Goal: Task Accomplishment & Management: Complete application form

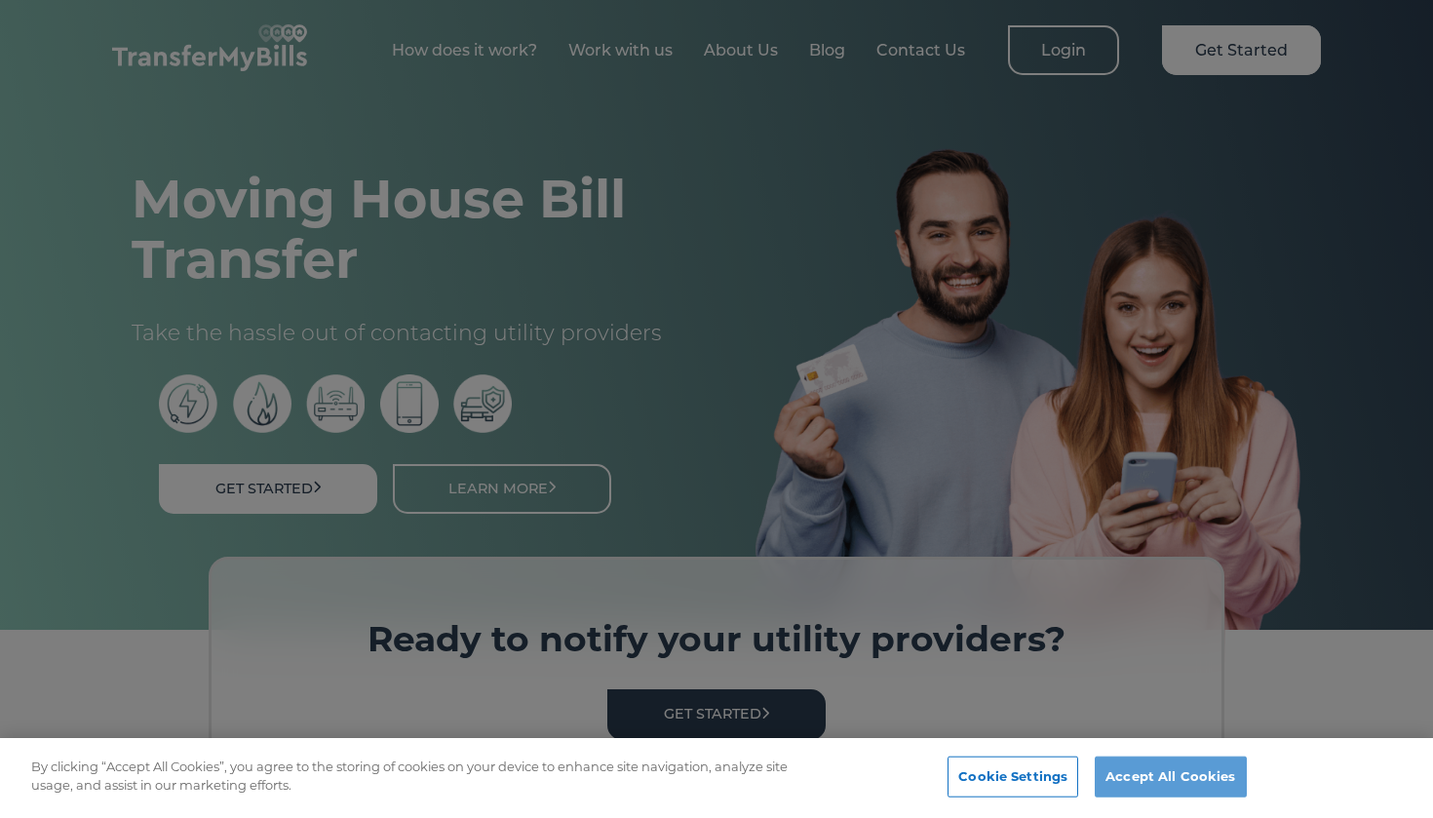
click at [1200, 781] on button "Accept All Cookies" at bounding box center [1170, 777] width 151 height 41
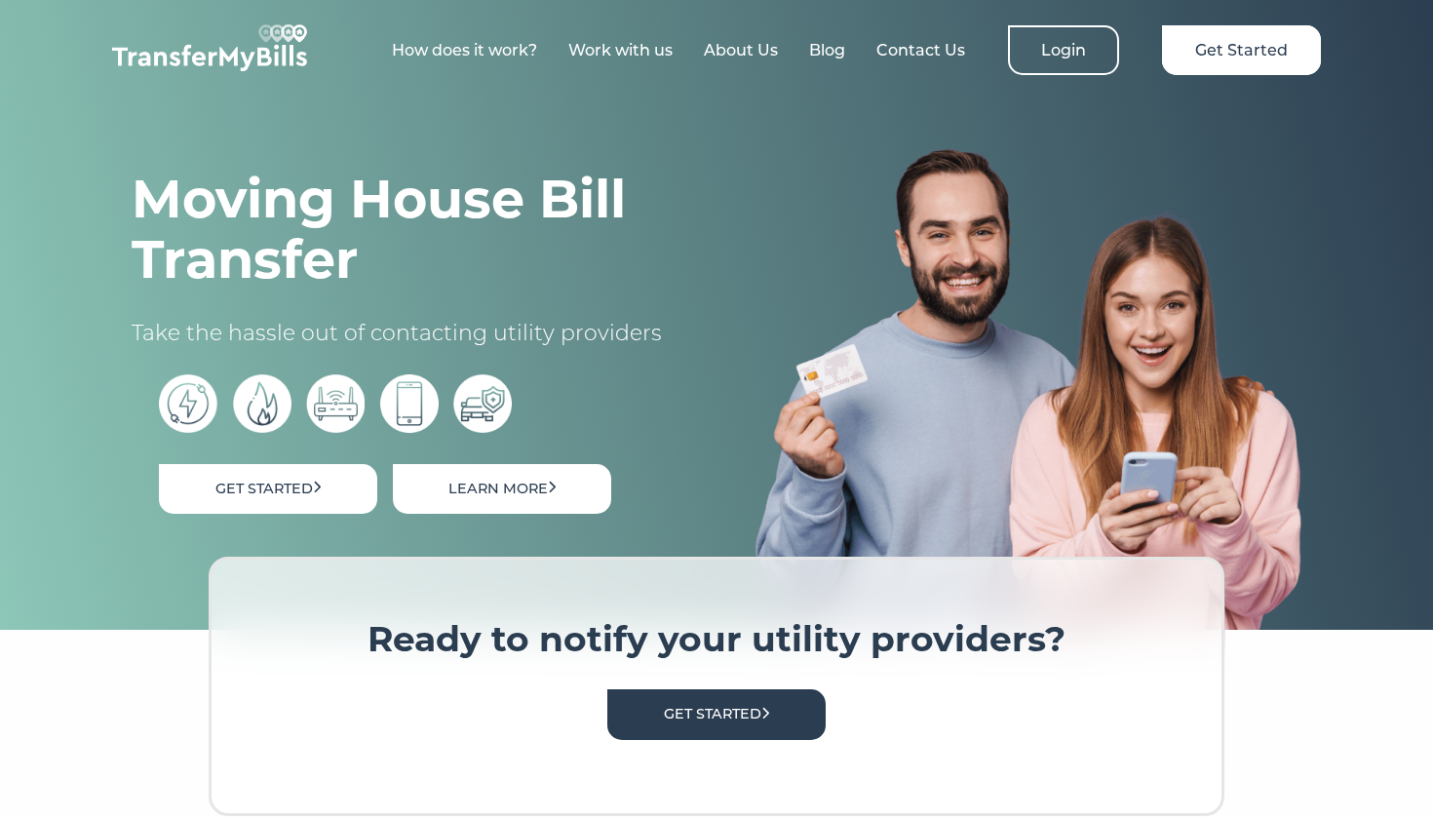
click at [526, 491] on link "Learn More" at bounding box center [502, 489] width 218 height 50
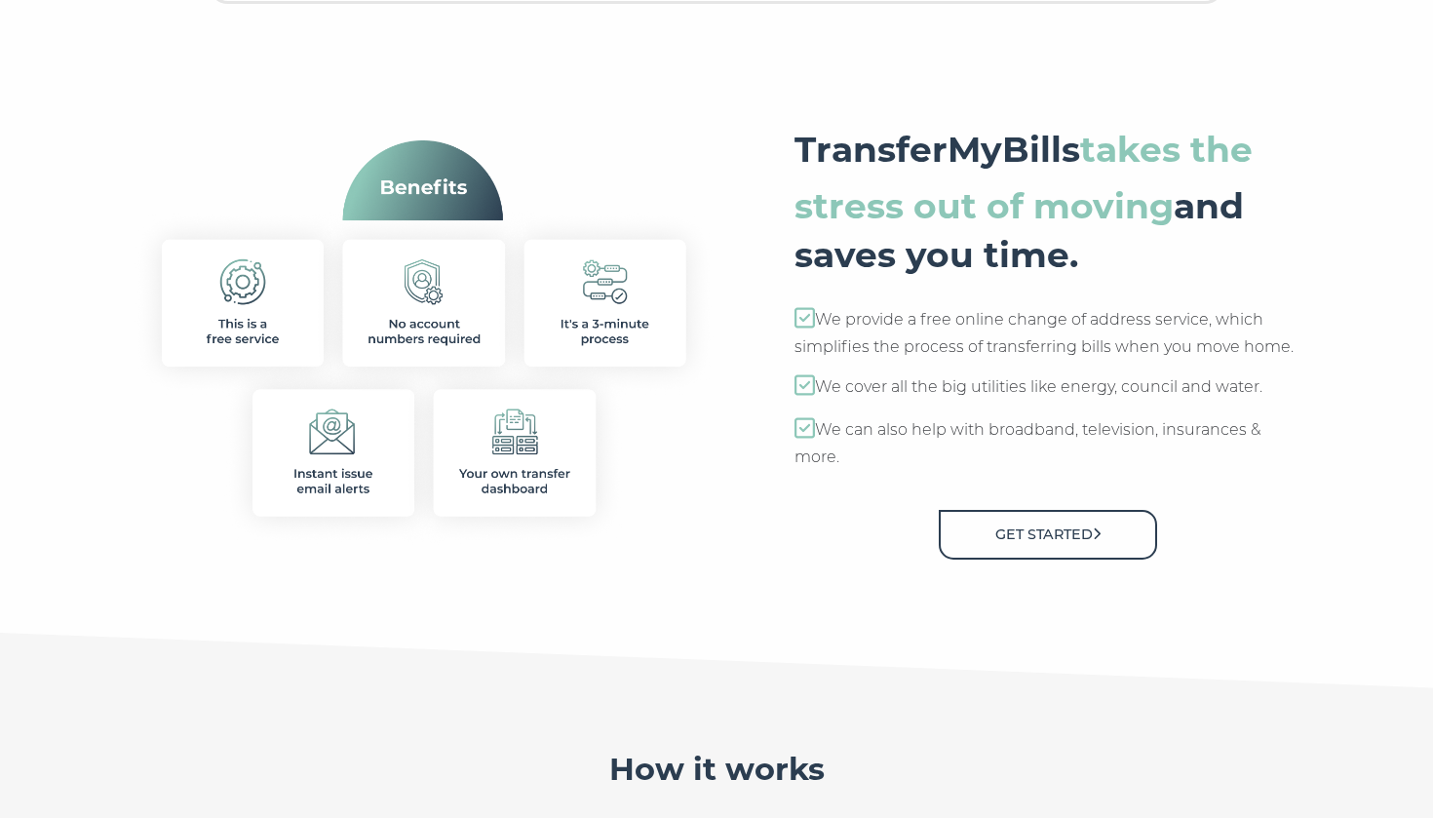
scroll to position [781, 0]
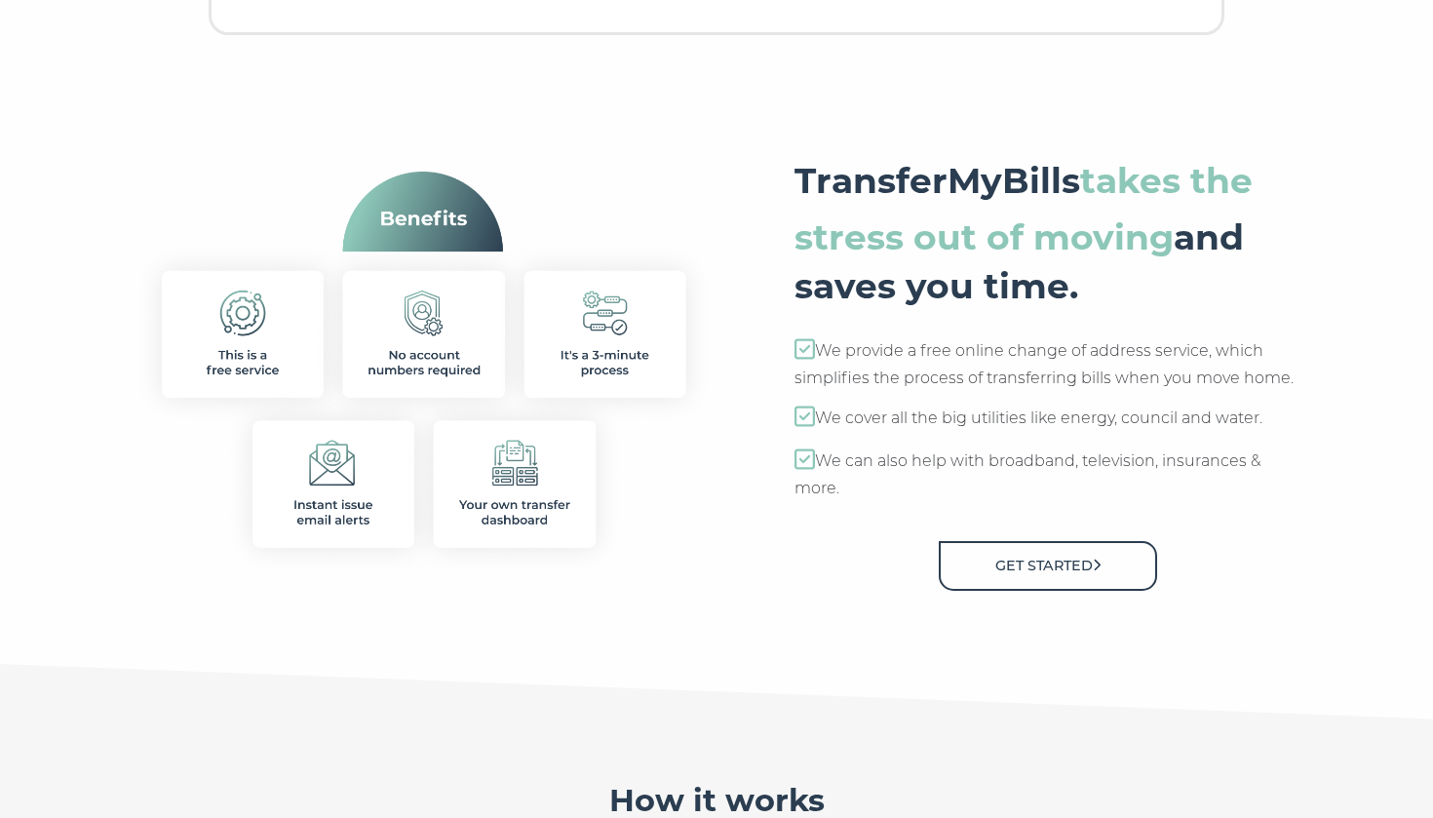
click at [1076, 562] on link "Get Started" at bounding box center [1048, 566] width 218 height 50
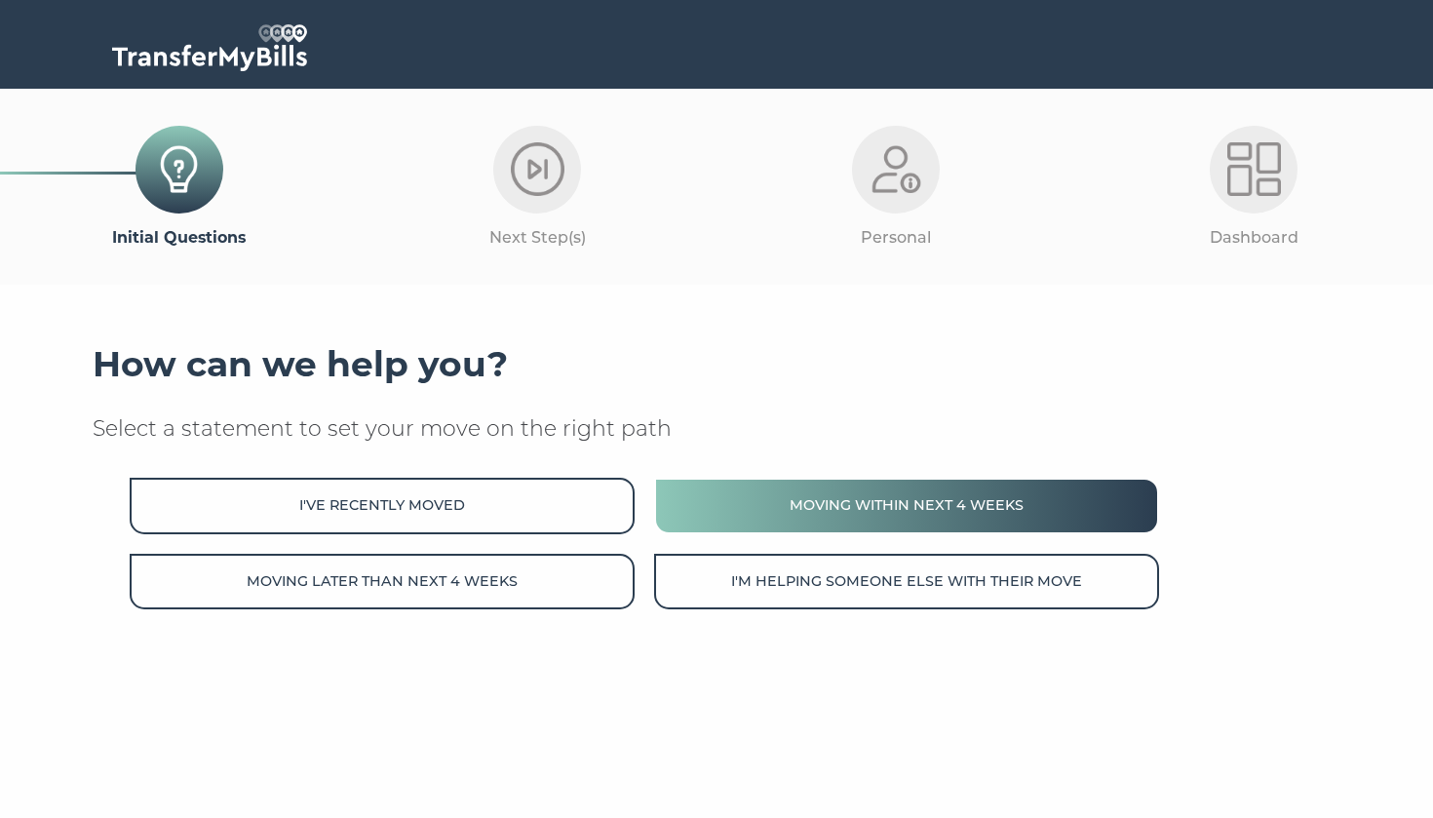
click at [865, 498] on button "Moving within next 4 weeks" at bounding box center [906, 506] width 505 height 56
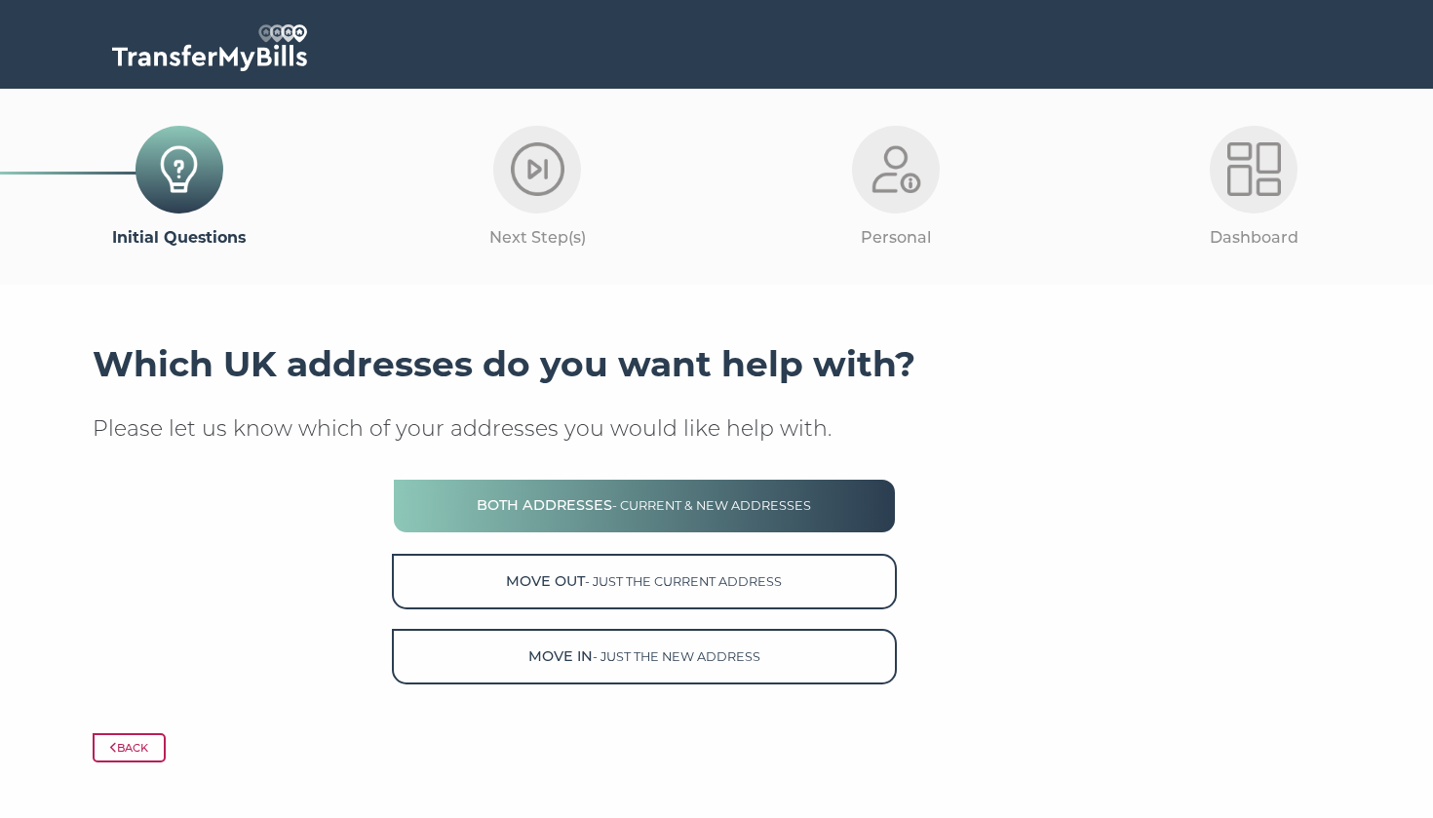
click at [741, 506] on span "- current & new addresses" at bounding box center [711, 505] width 199 height 15
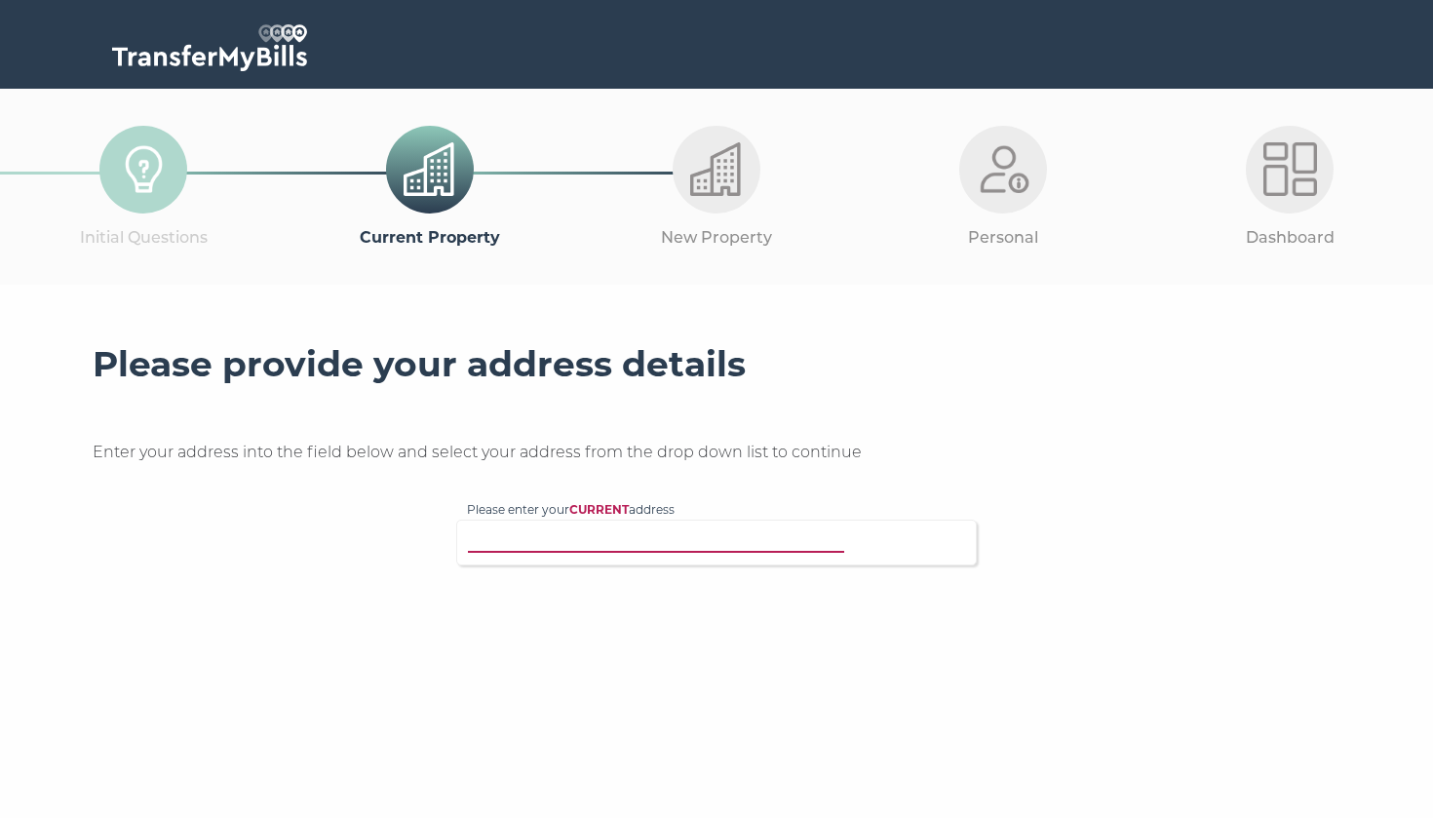
click at [720, 533] on input "Please enter your CURRENT address" at bounding box center [676, 540] width 419 height 20
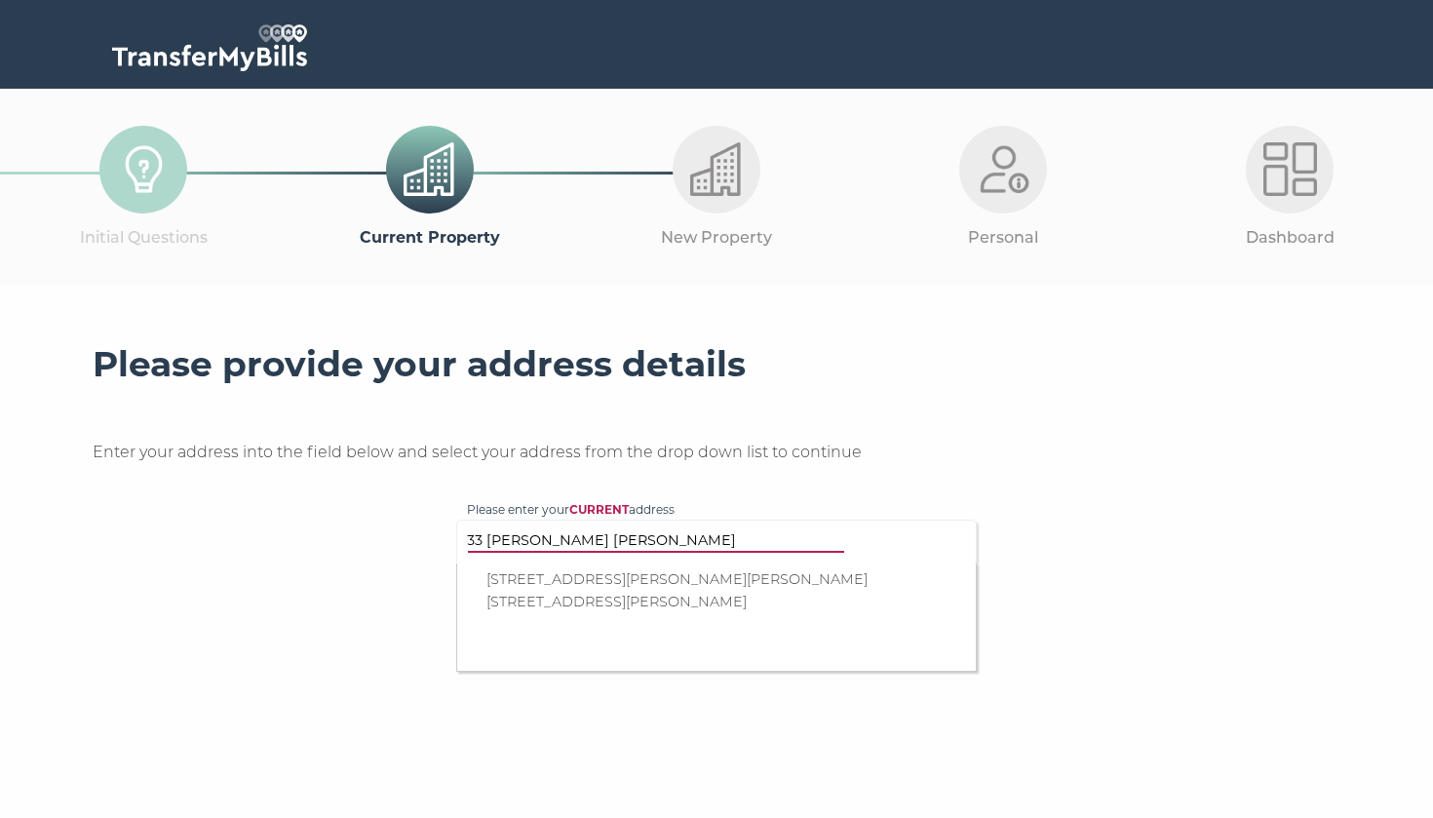
type input "33 [PERSON_NAME] [PERSON_NAME]"
drag, startPoint x: 661, startPoint y: 539, endPoint x: 665, endPoint y: 577, distance: 38.2
click at [665, 577] on p "[STREET_ADDRESS][PERSON_NAME][PERSON_NAME]" at bounding box center [727, 579] width 480 height 22
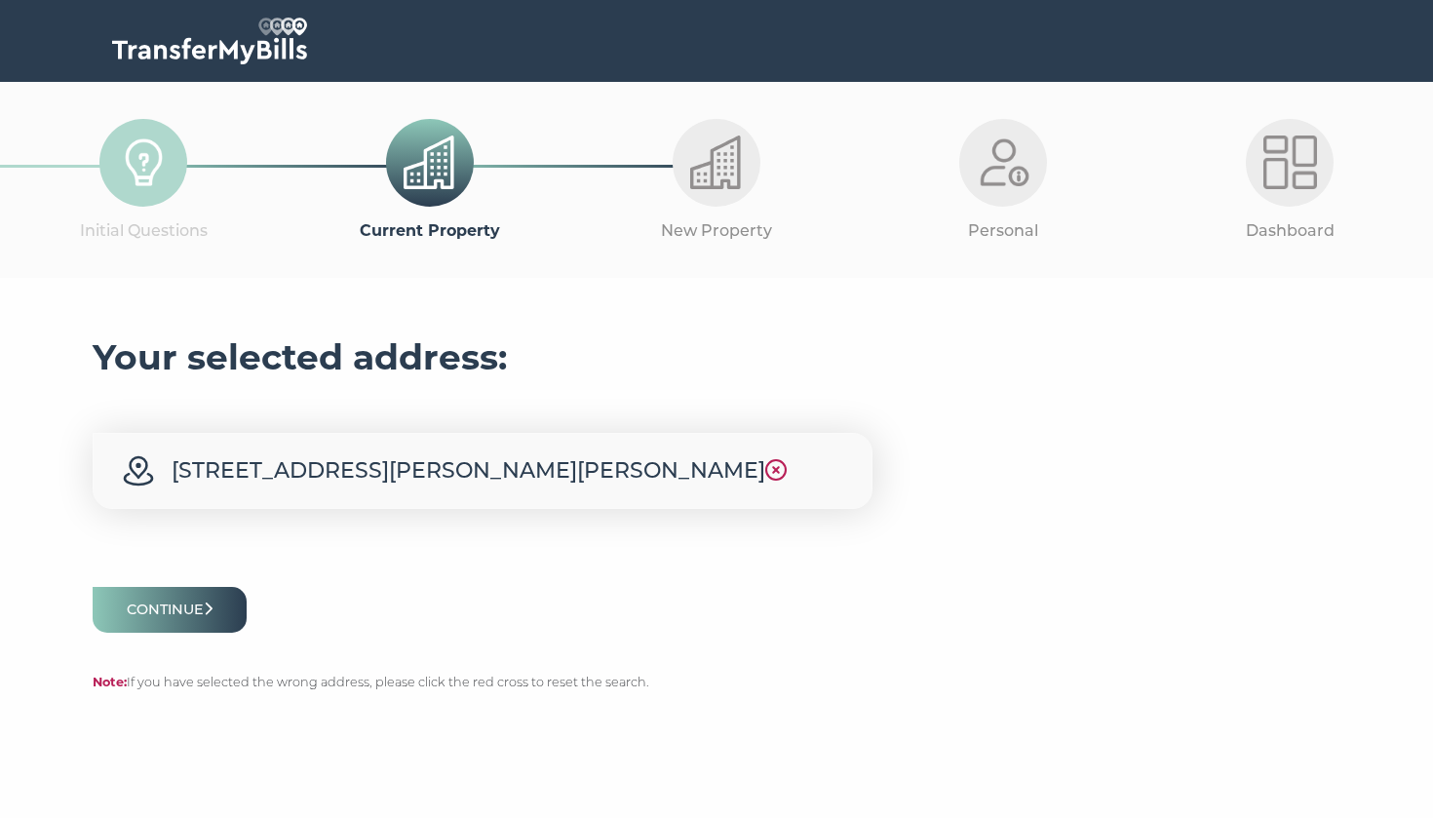
scroll to position [16, 0]
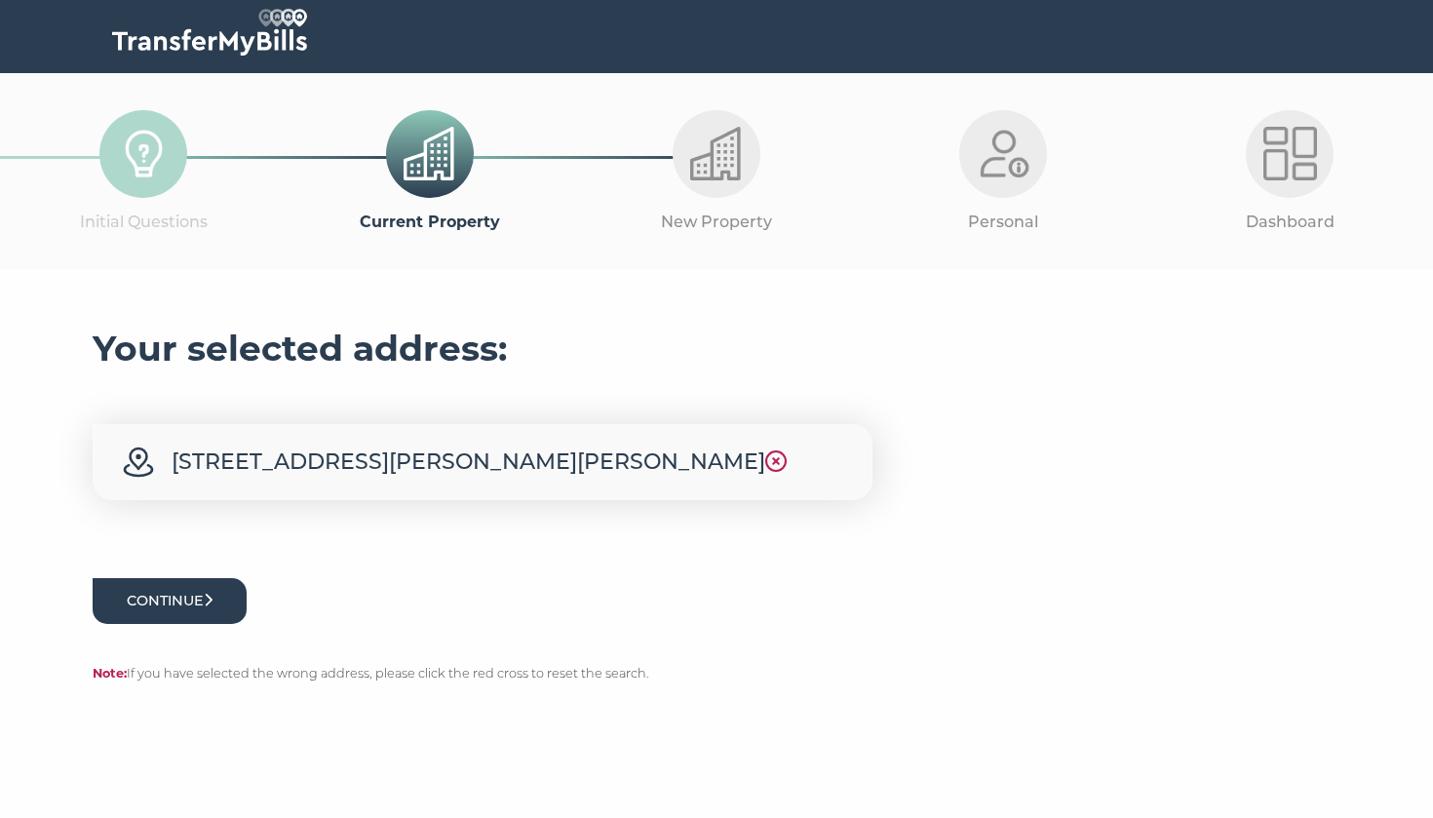
click at [182, 624] on button "Continue" at bounding box center [170, 601] width 154 height 46
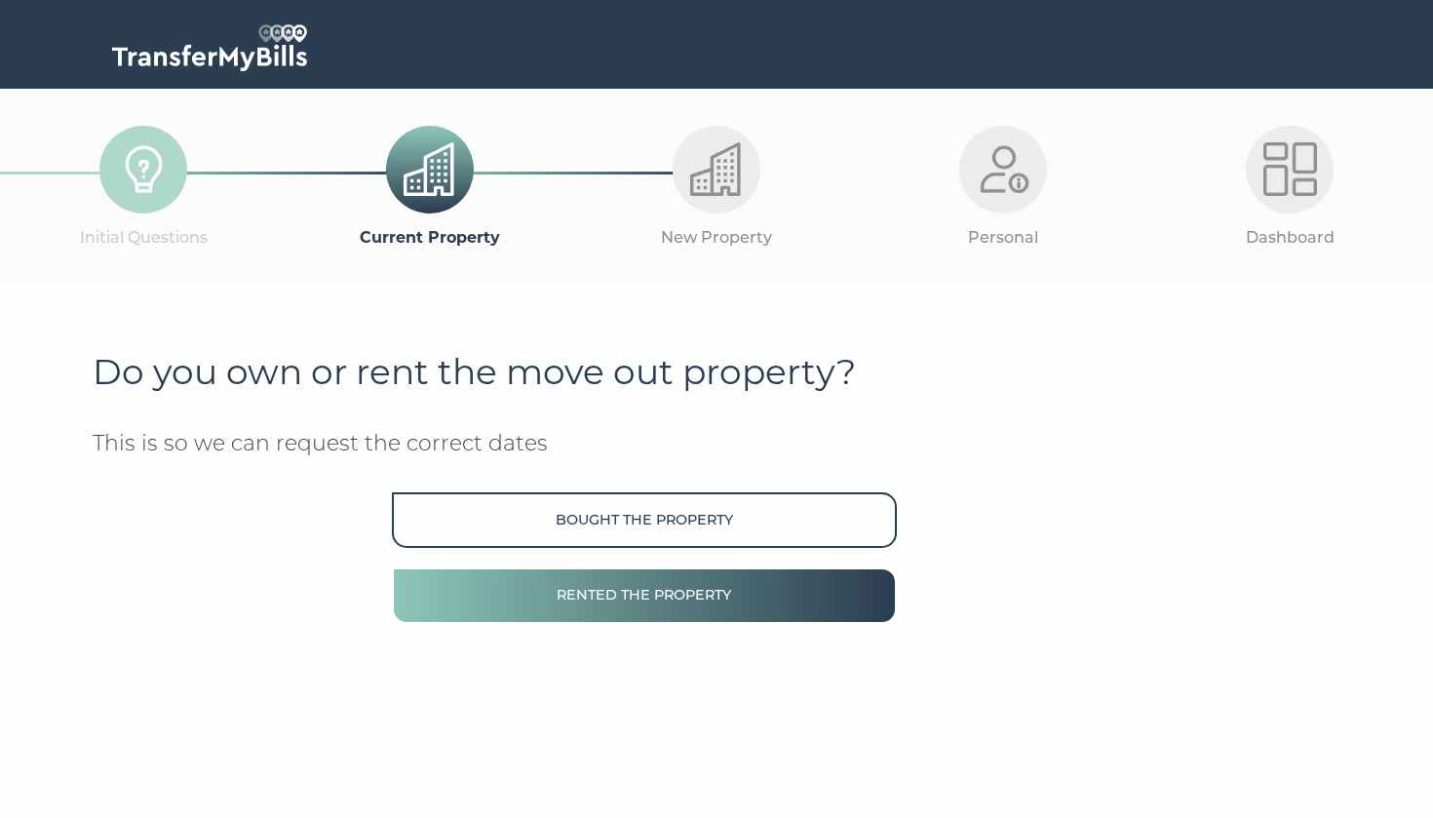
click at [617, 588] on button "Rented the property" at bounding box center [644, 595] width 505 height 56
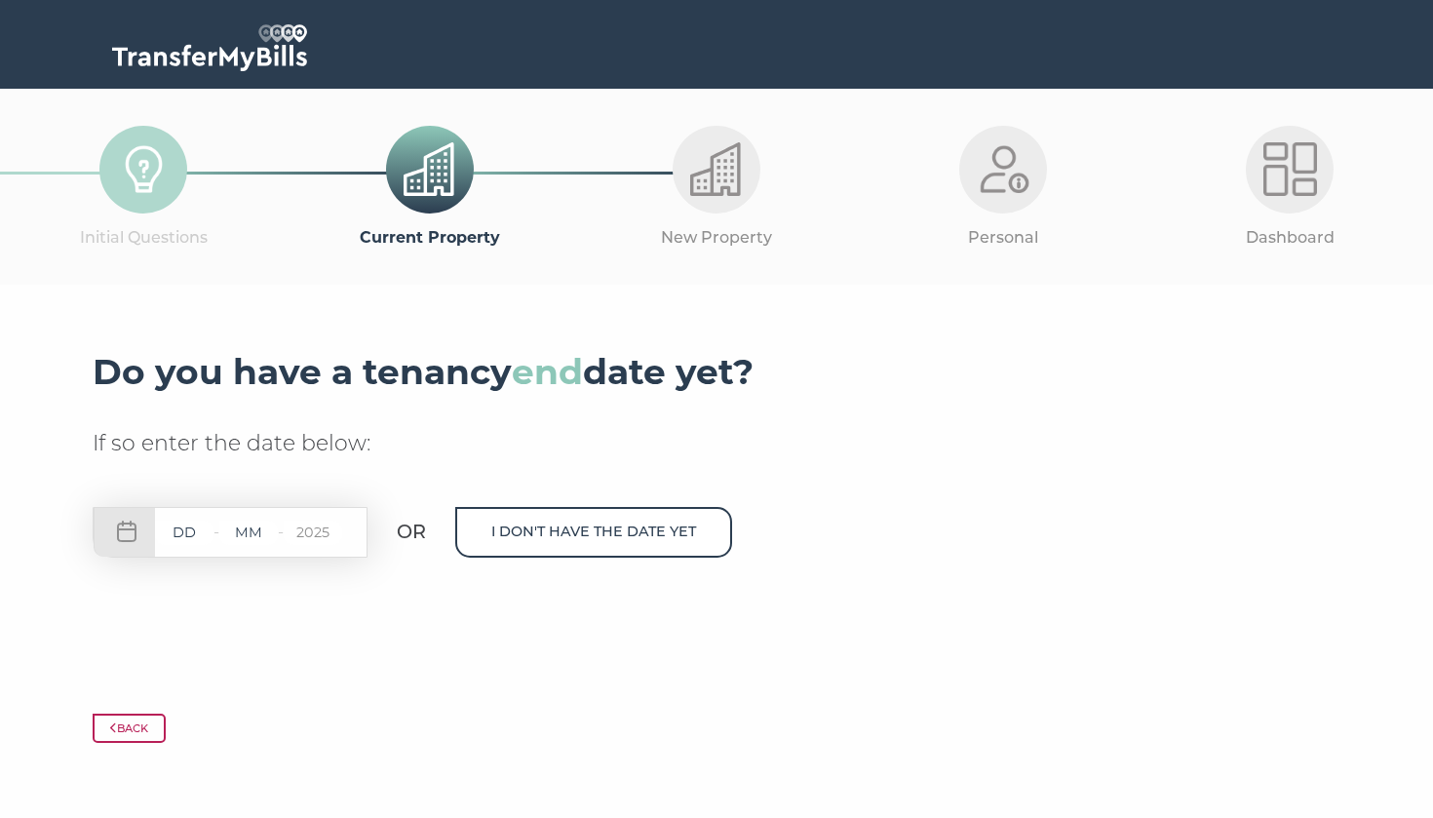
click at [203, 528] on input "text" at bounding box center [184, 533] width 59 height 24
type input "06"
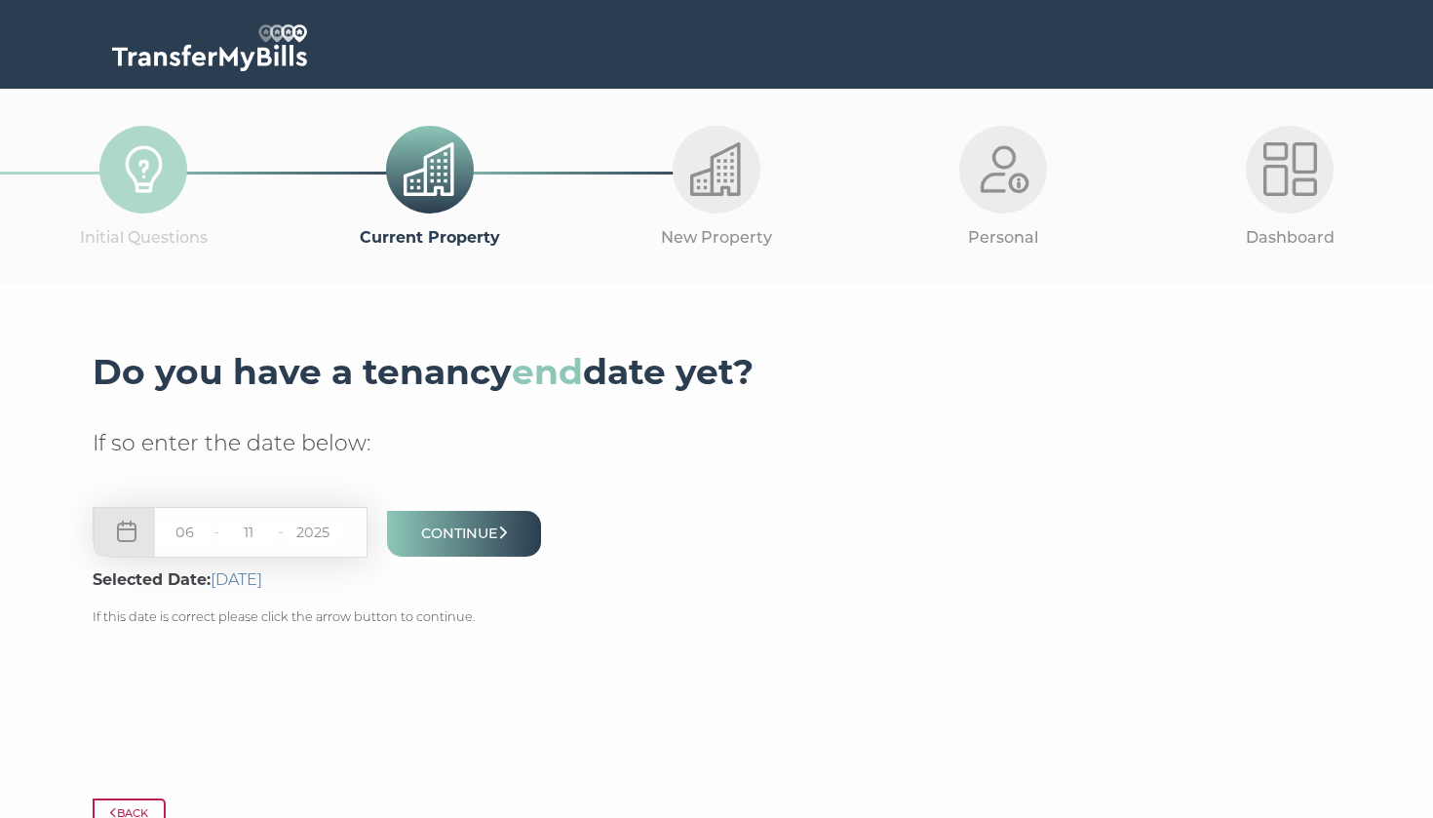
type input "11"
click at [481, 534] on button "Continue" at bounding box center [464, 534] width 154 height 46
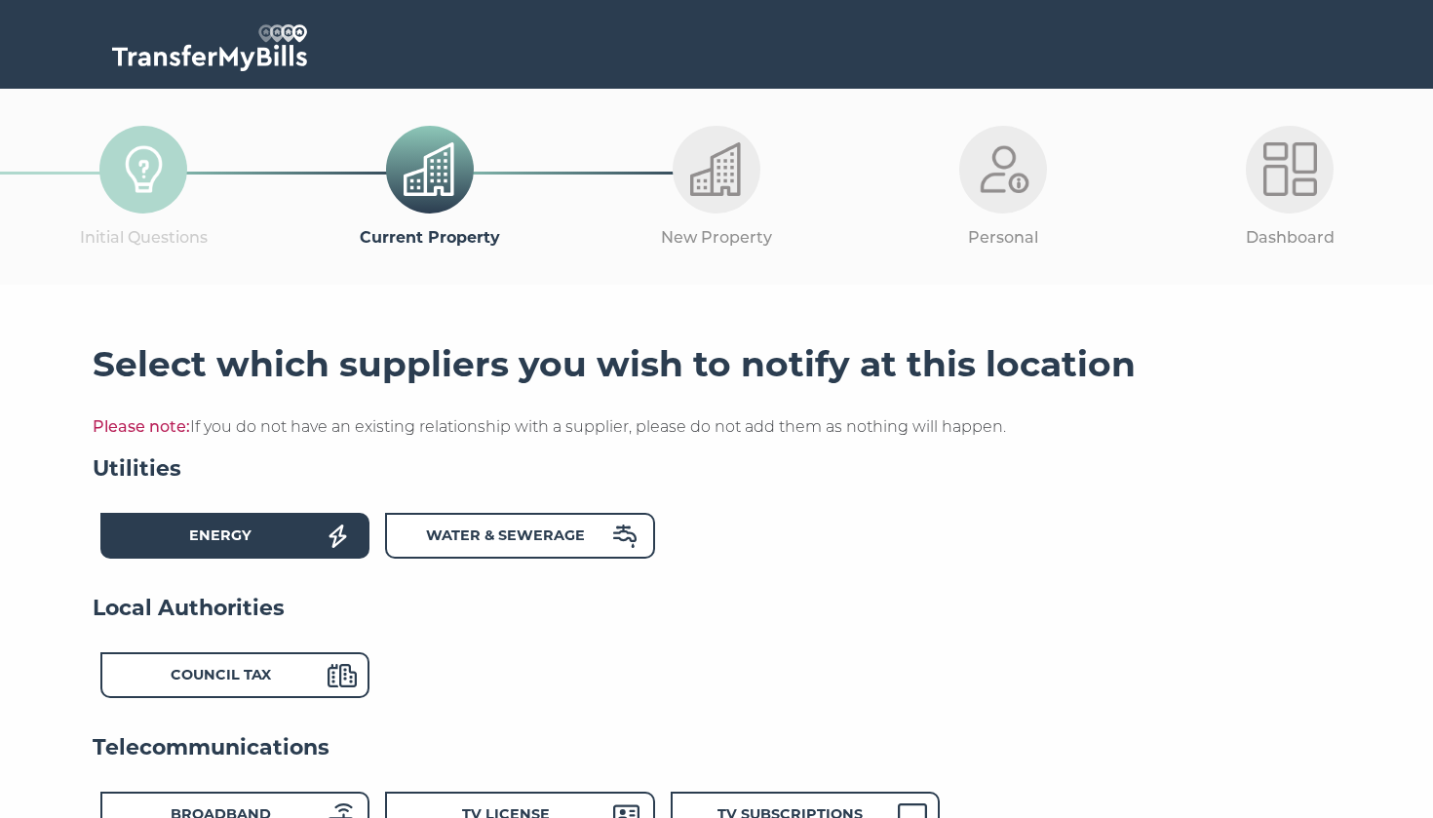
click at [285, 539] on div "Energy" at bounding box center [220, 539] width 215 height 28
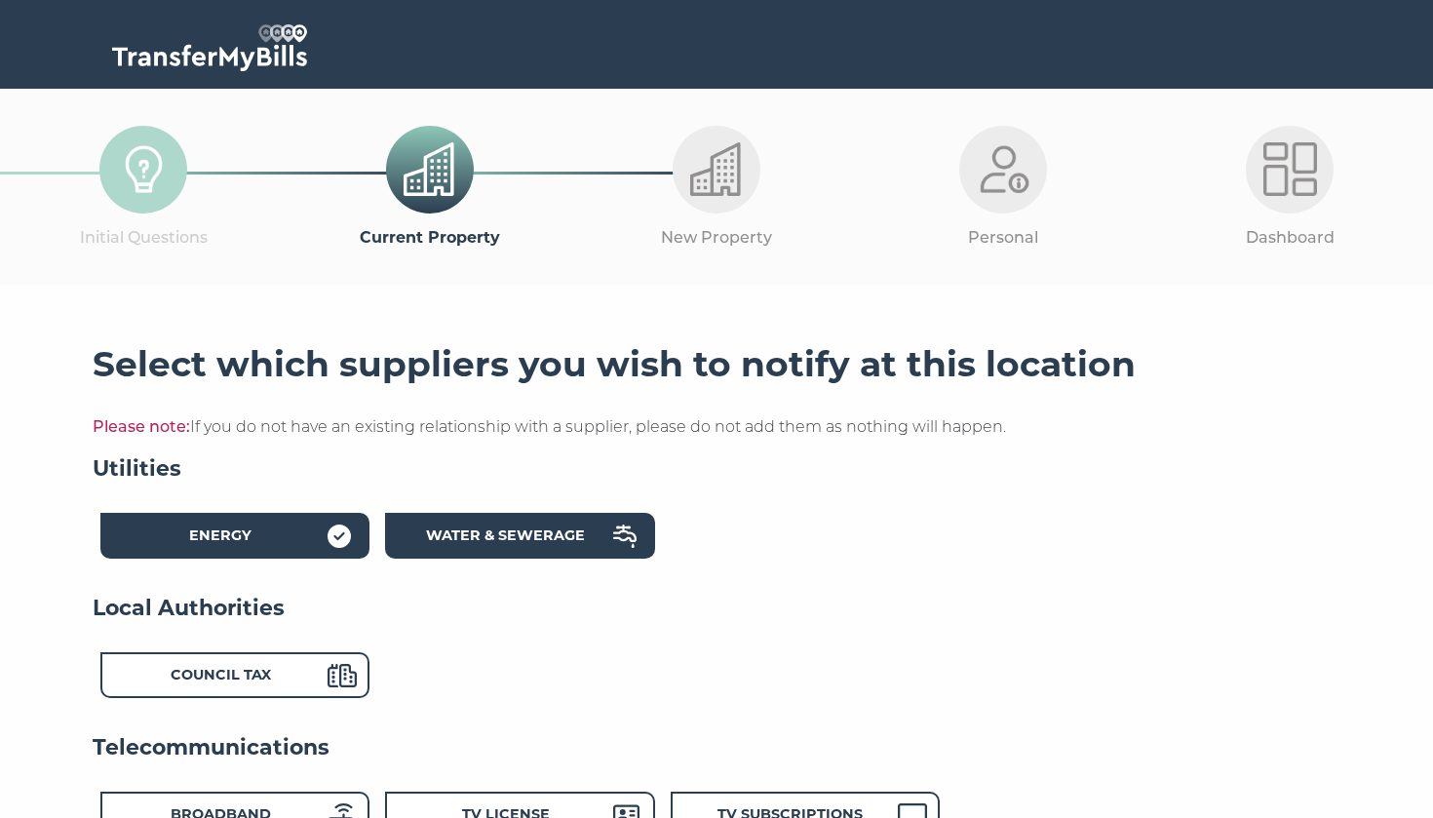
click at [515, 531] on strong "Water & Sewerage" at bounding box center [505, 536] width 159 height 18
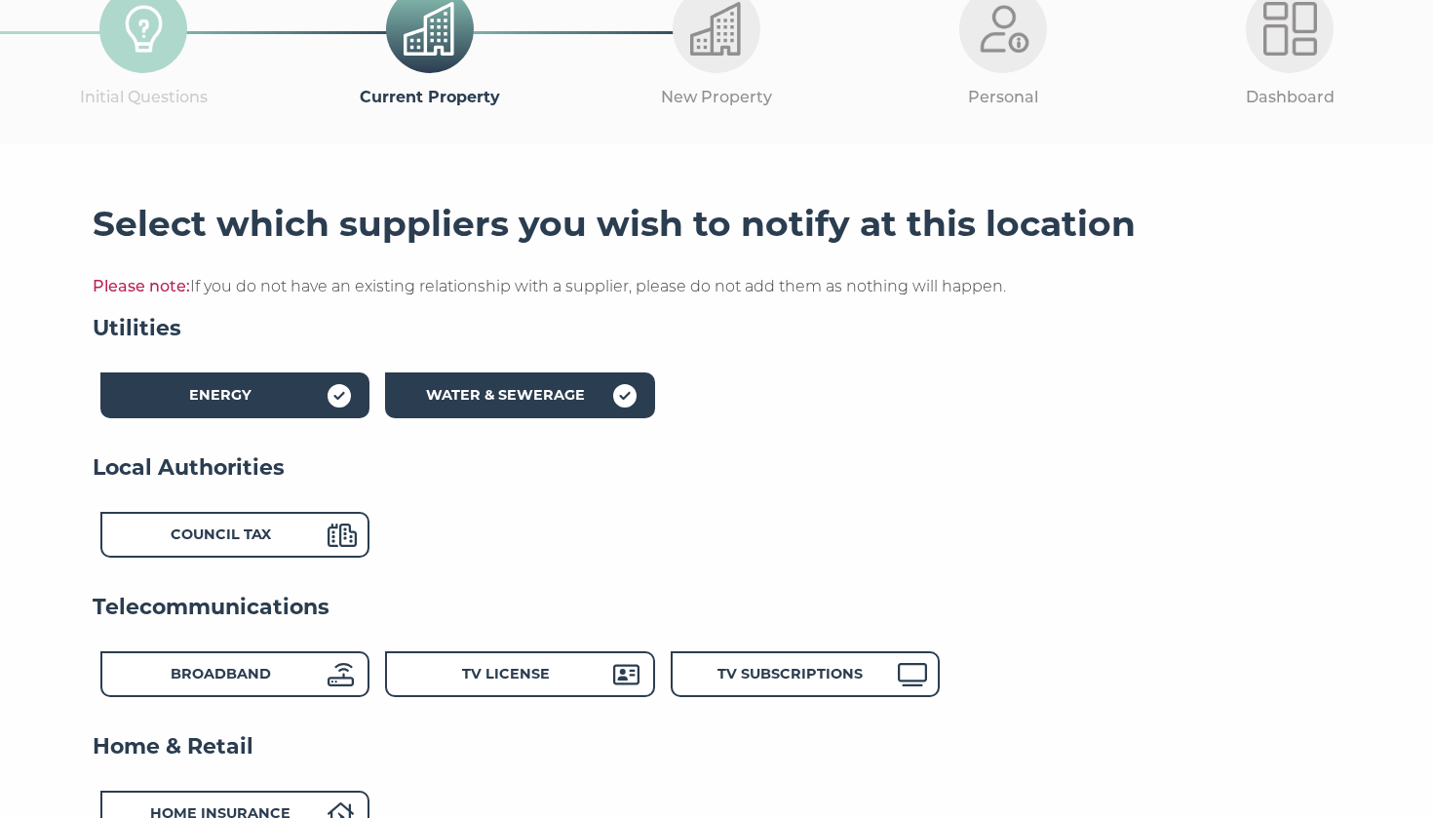
scroll to position [199, 0]
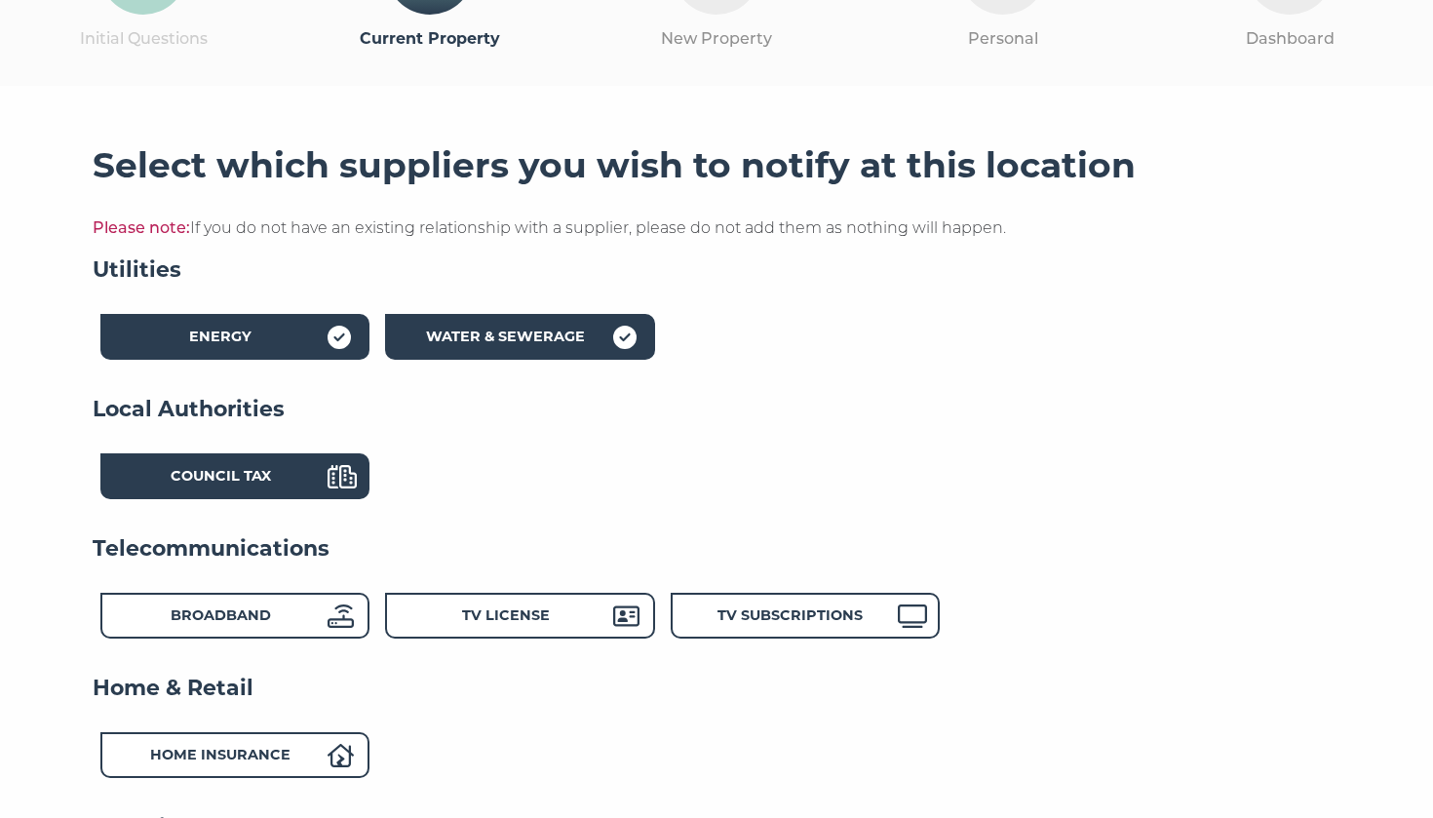
click at [243, 472] on strong "Council Tax" at bounding box center [221, 476] width 100 height 18
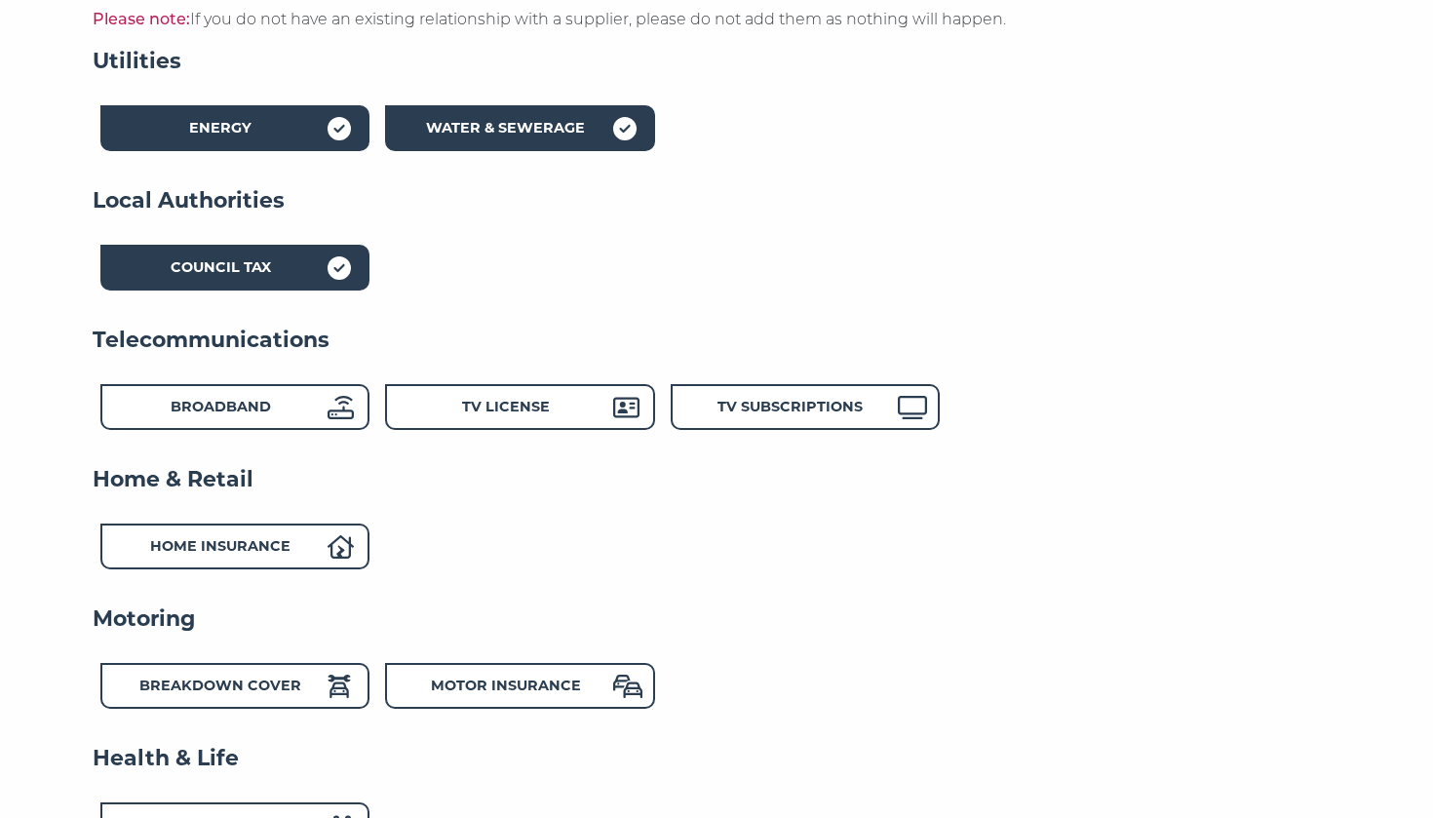
scroll to position [455, 0]
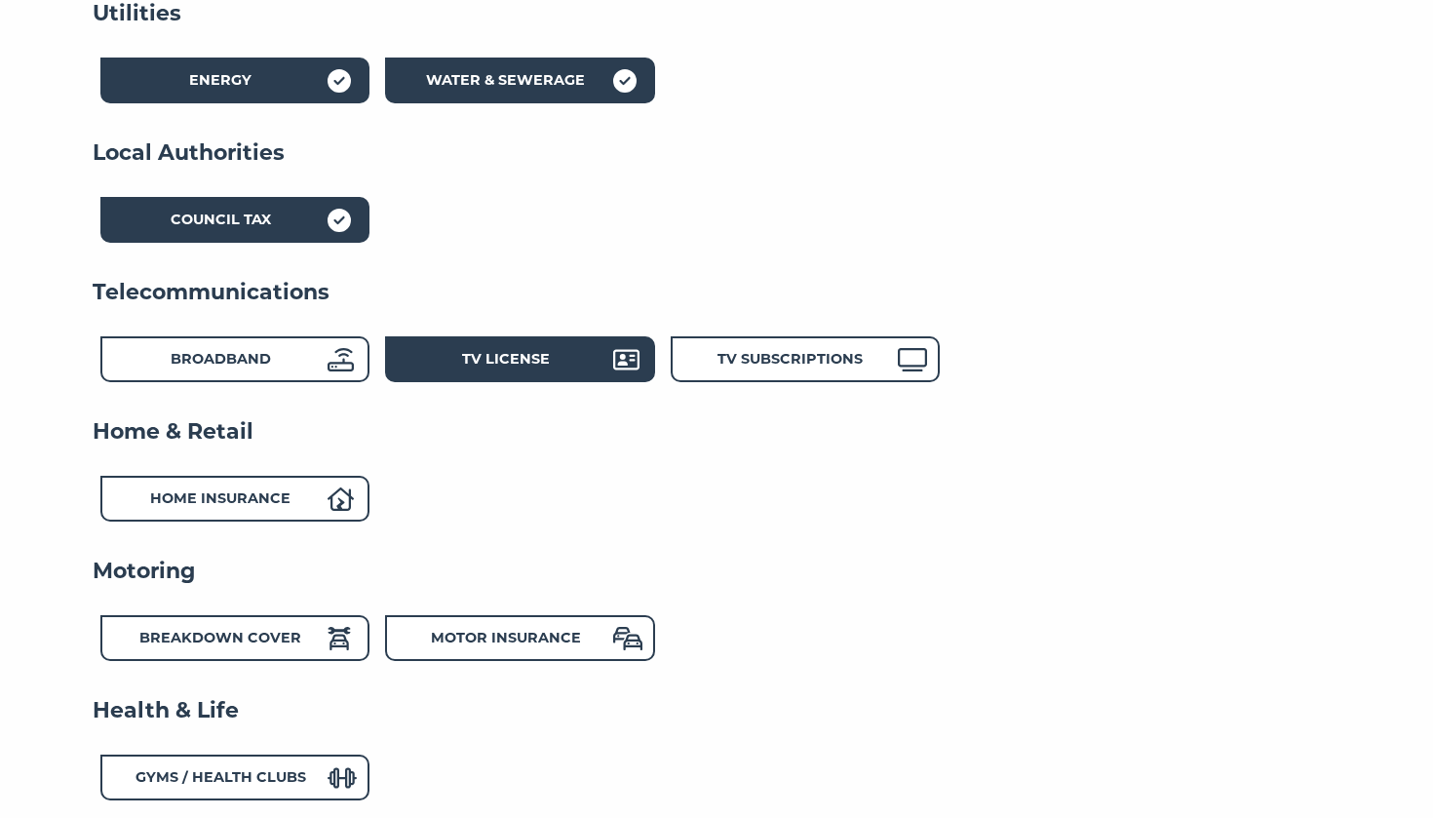
click at [526, 356] on strong "TV License" at bounding box center [506, 359] width 88 height 18
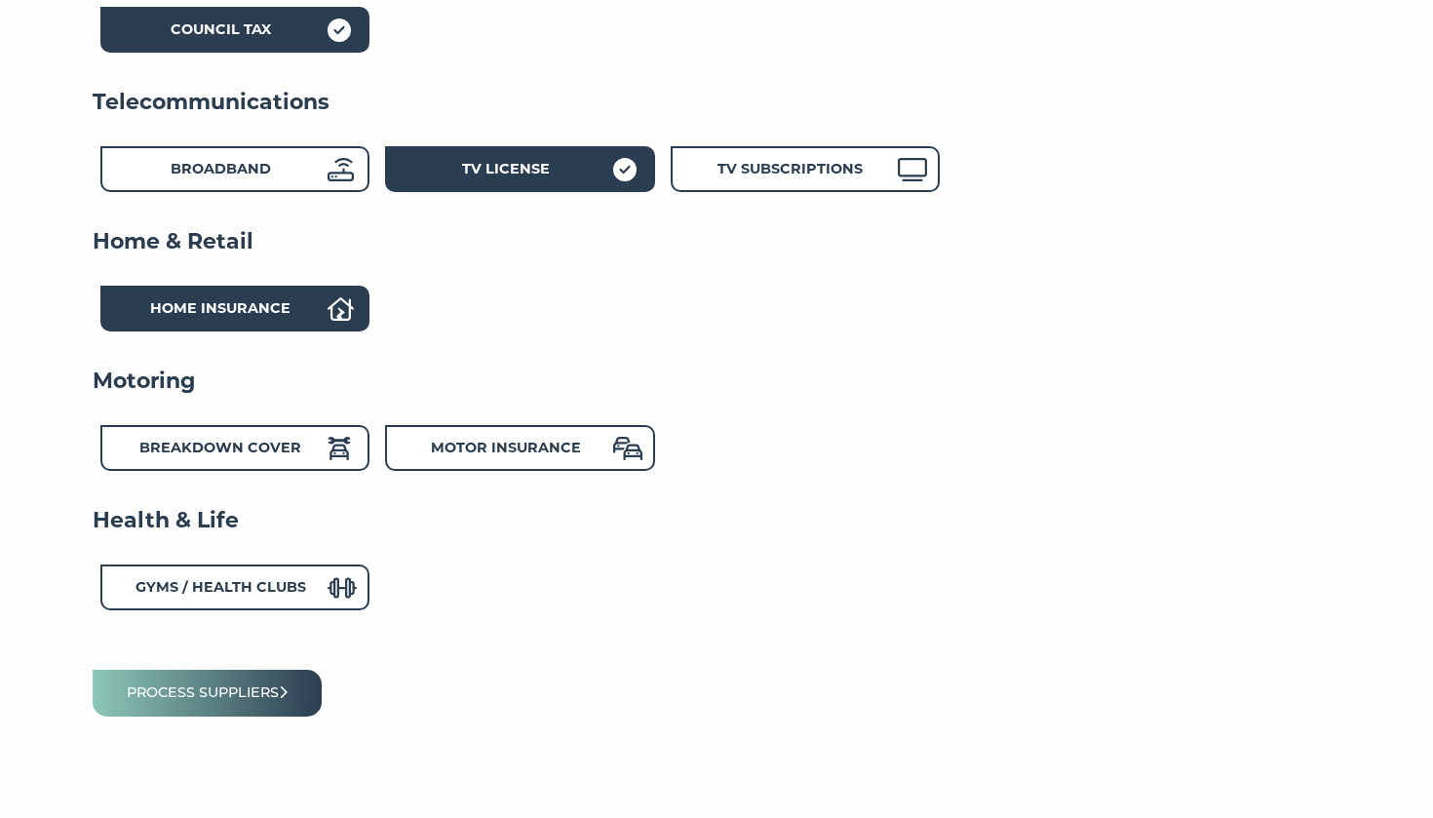
scroll to position [659, 0]
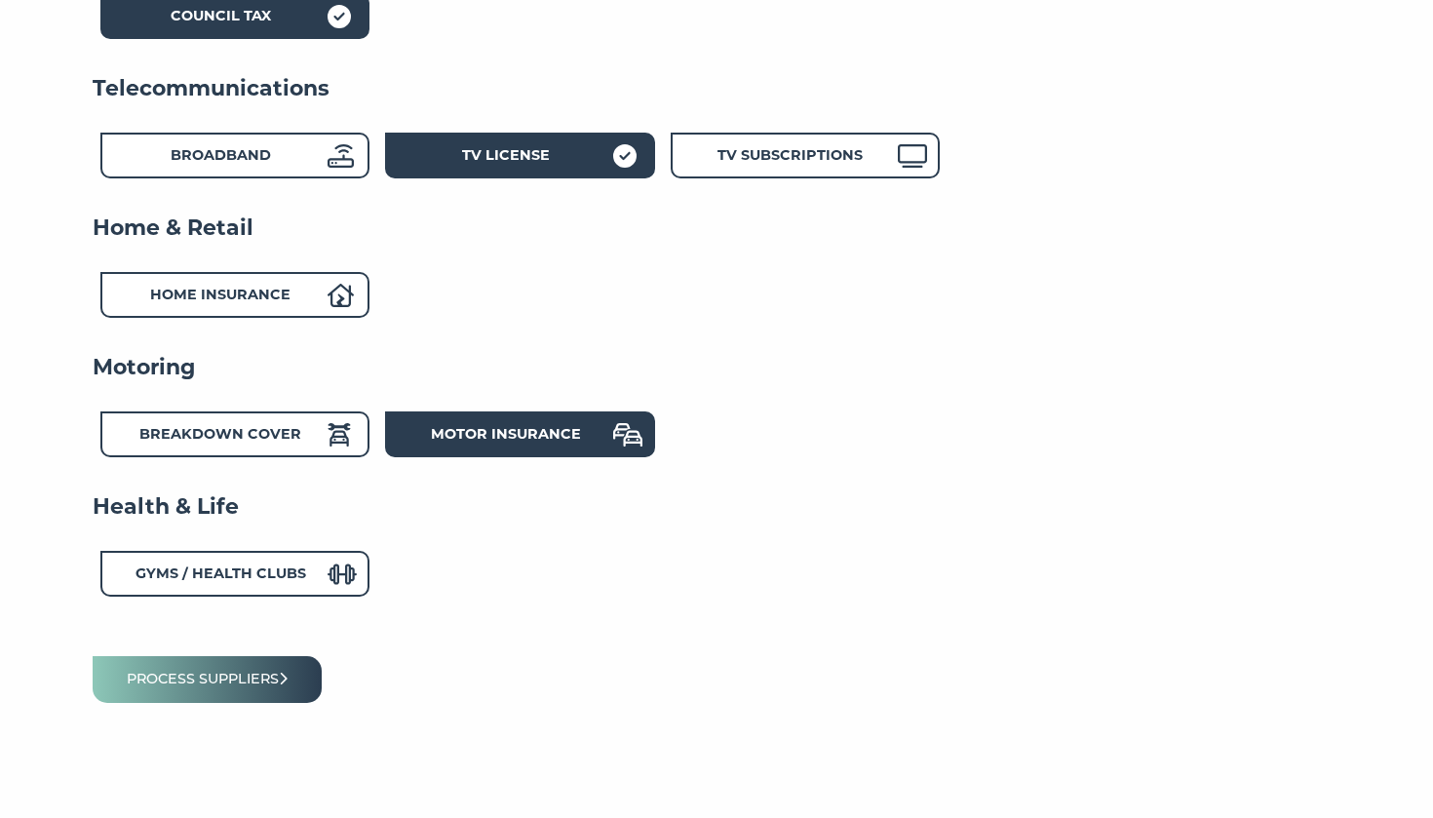
click at [471, 431] on strong "Motor Insurance" at bounding box center [506, 434] width 150 height 18
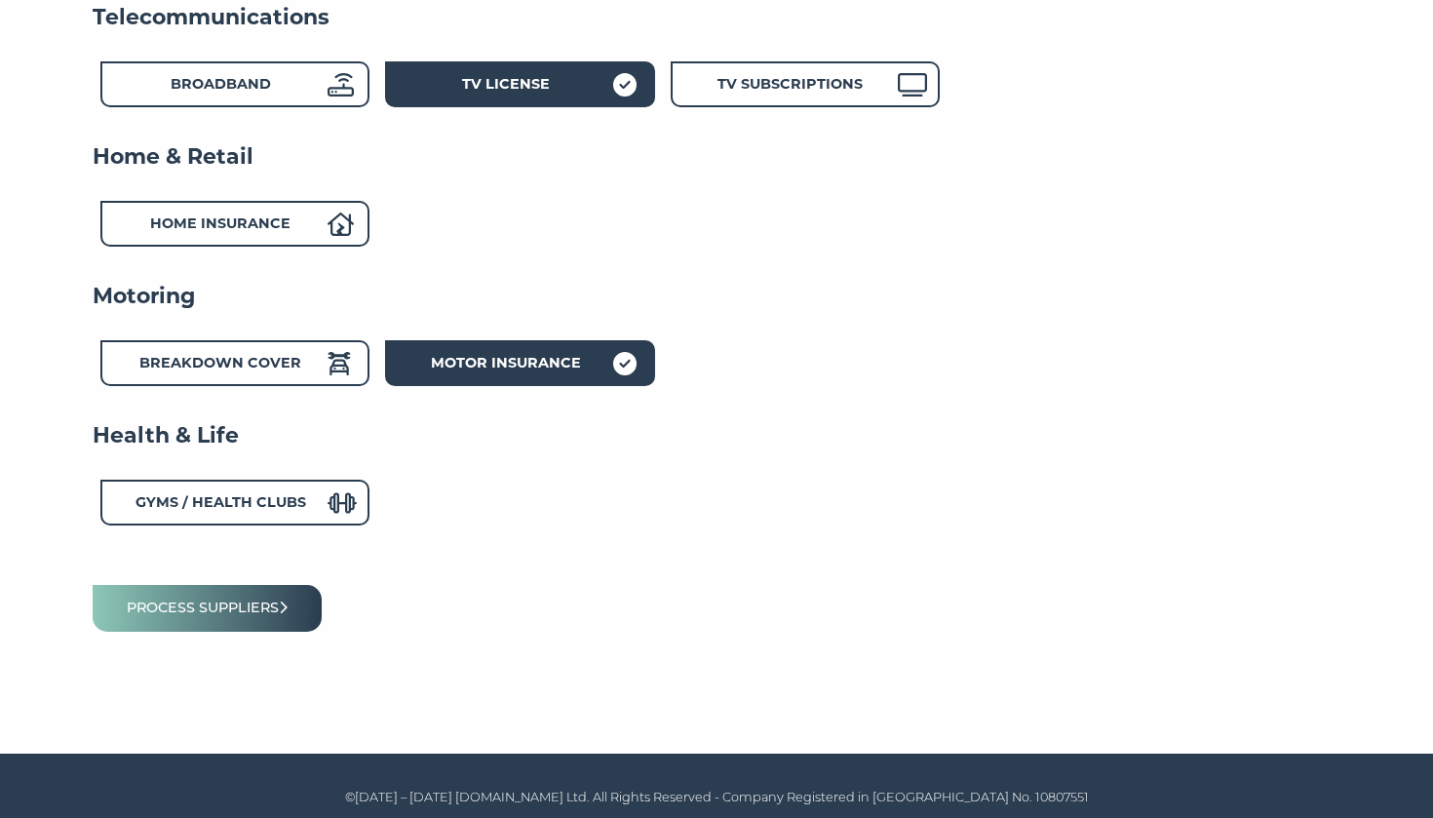
scroll to position [729, 0]
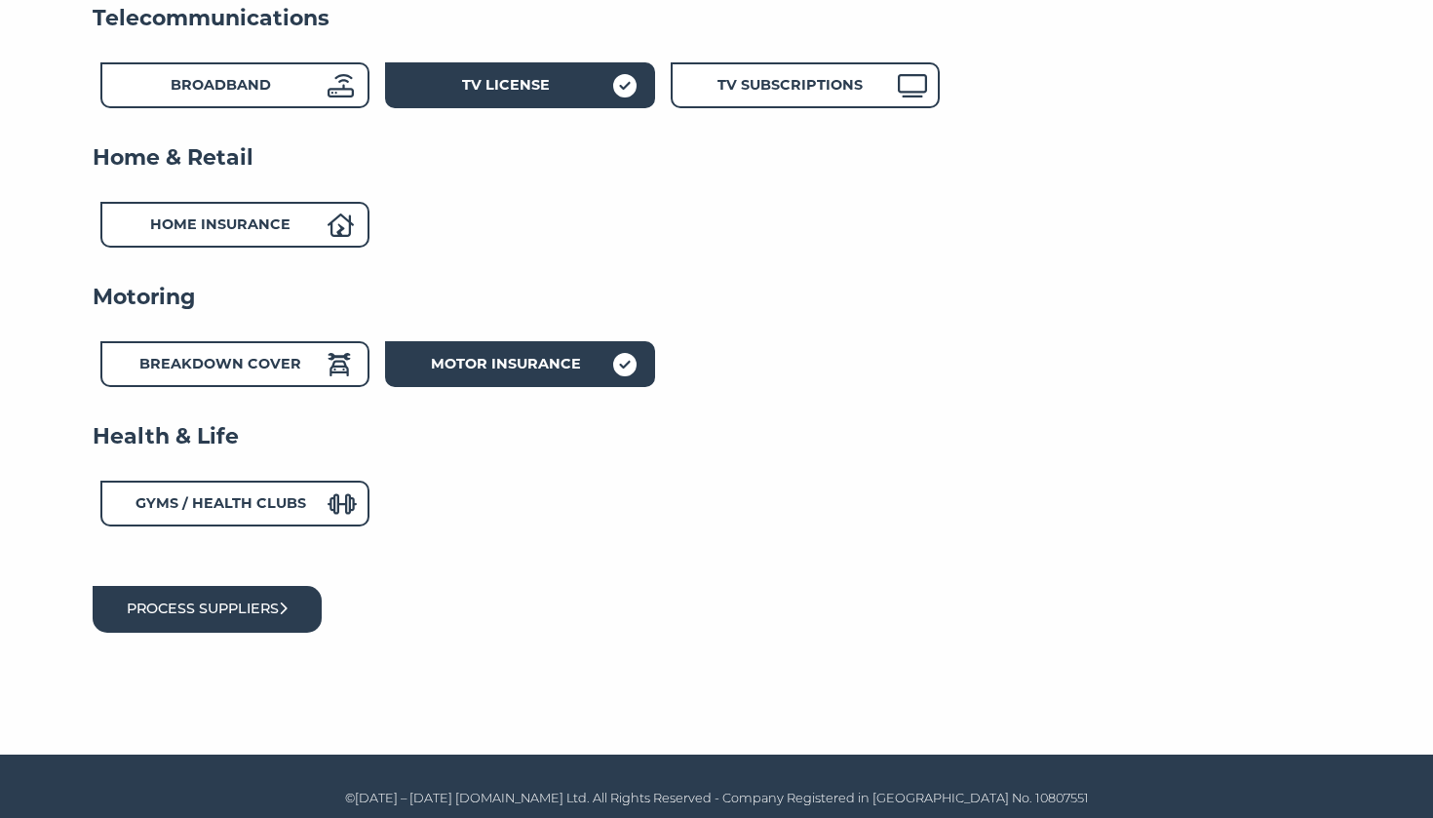
click at [215, 595] on button "Process suppliers" at bounding box center [207, 609] width 229 height 46
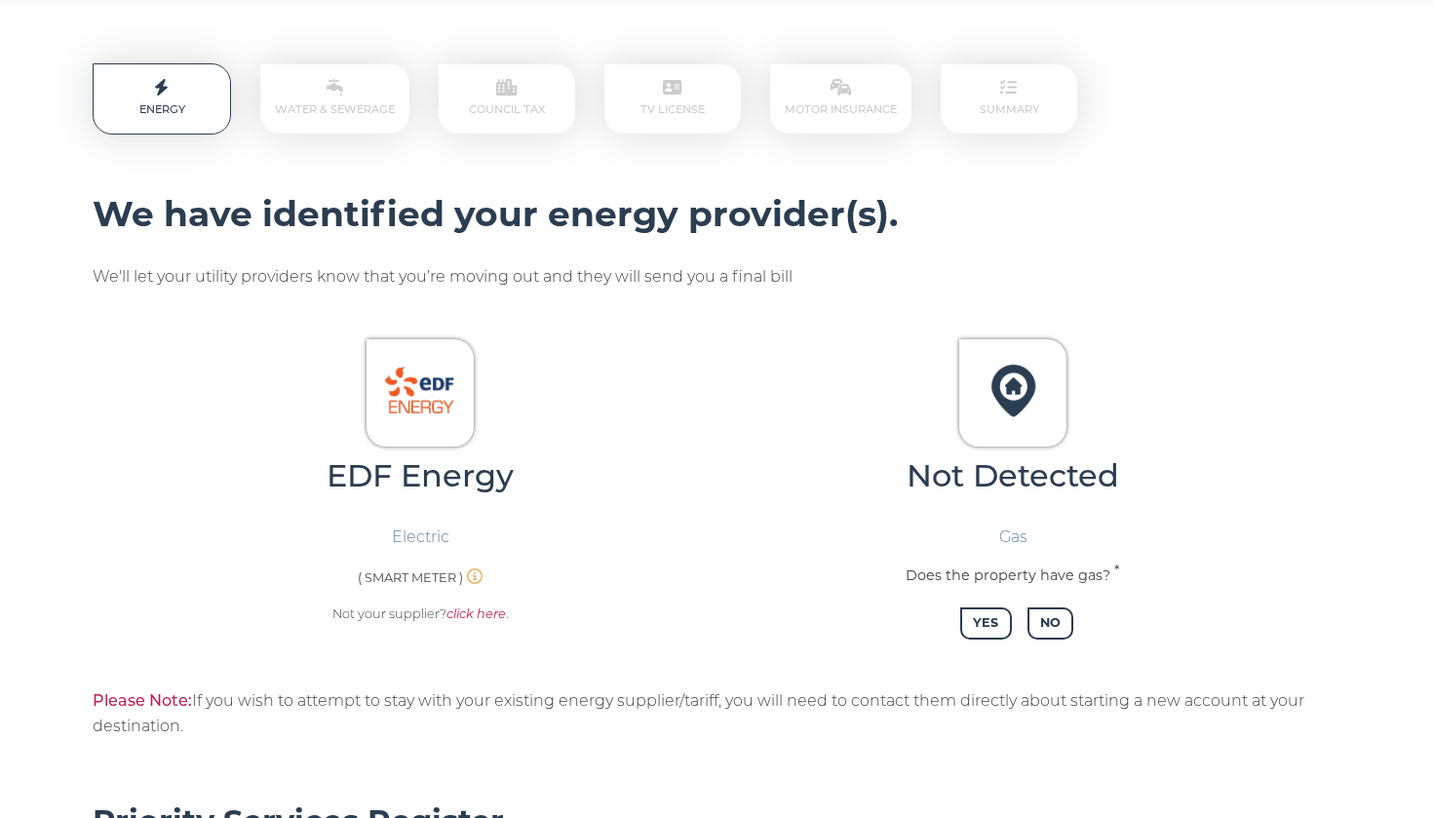
scroll to position [280, 0]
click at [435, 393] on img at bounding box center [420, 390] width 83 height 83
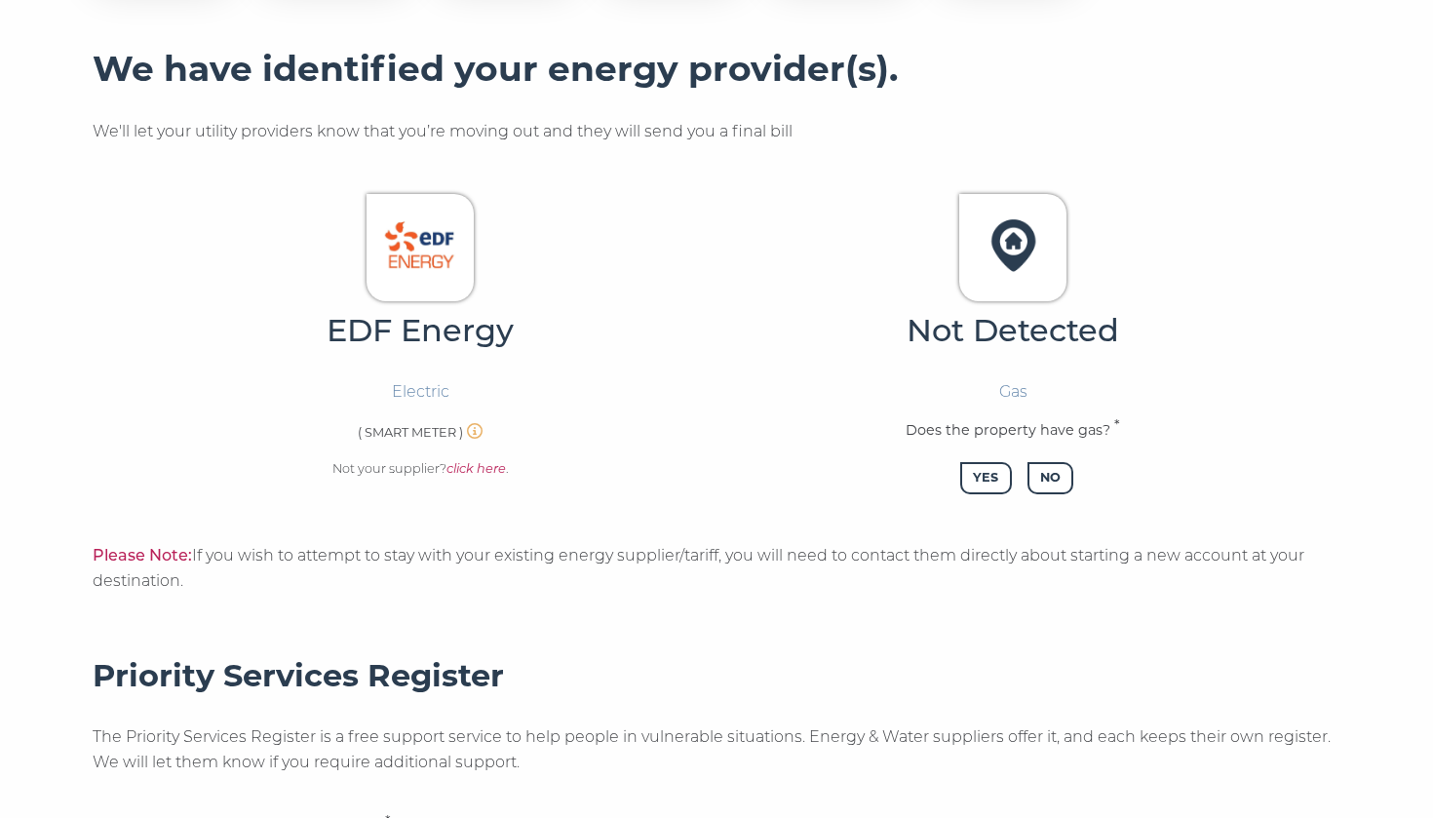
scroll to position [438, 0]
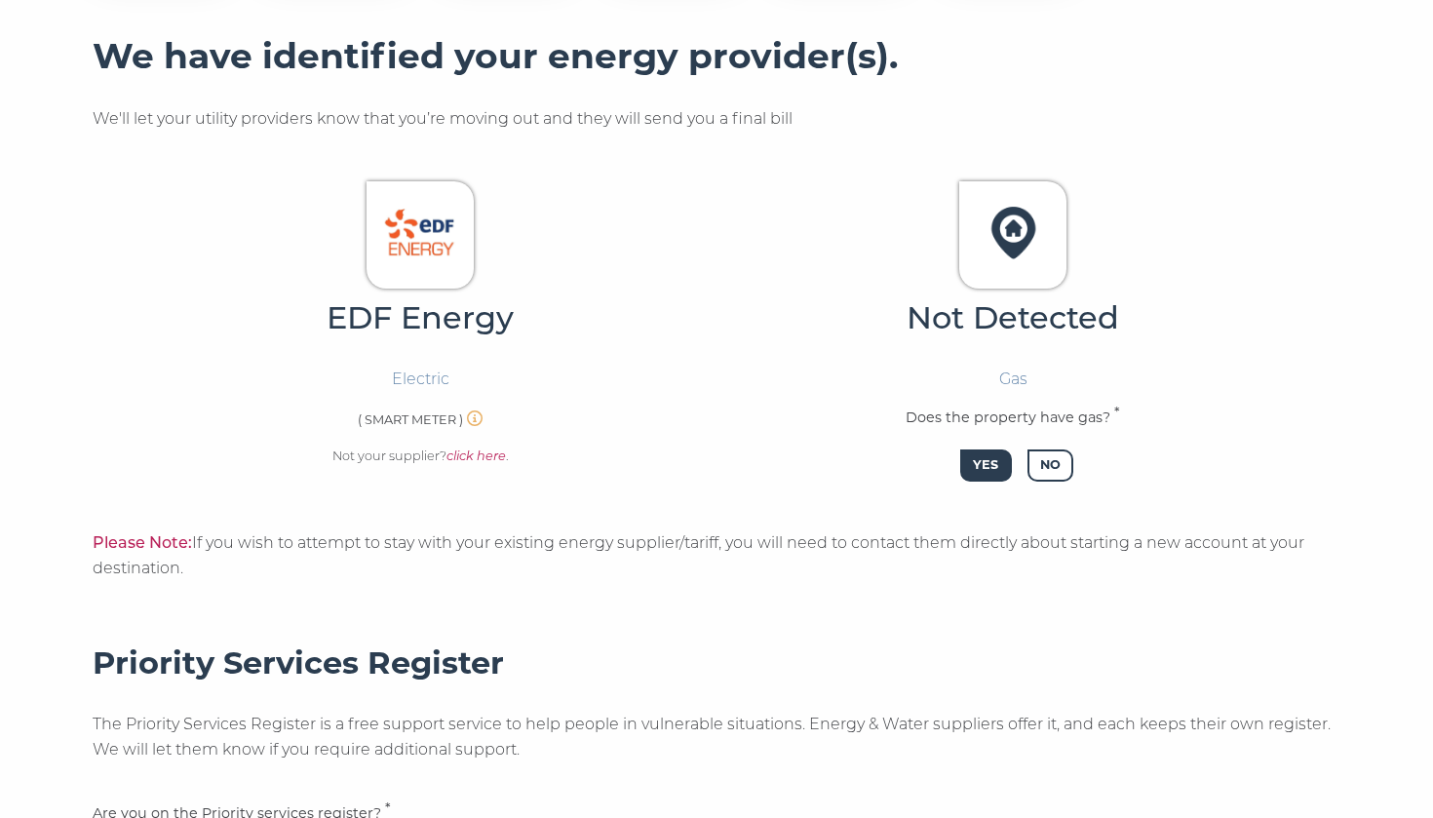
click at [985, 458] on span "Yes" at bounding box center [985, 466] width 51 height 32
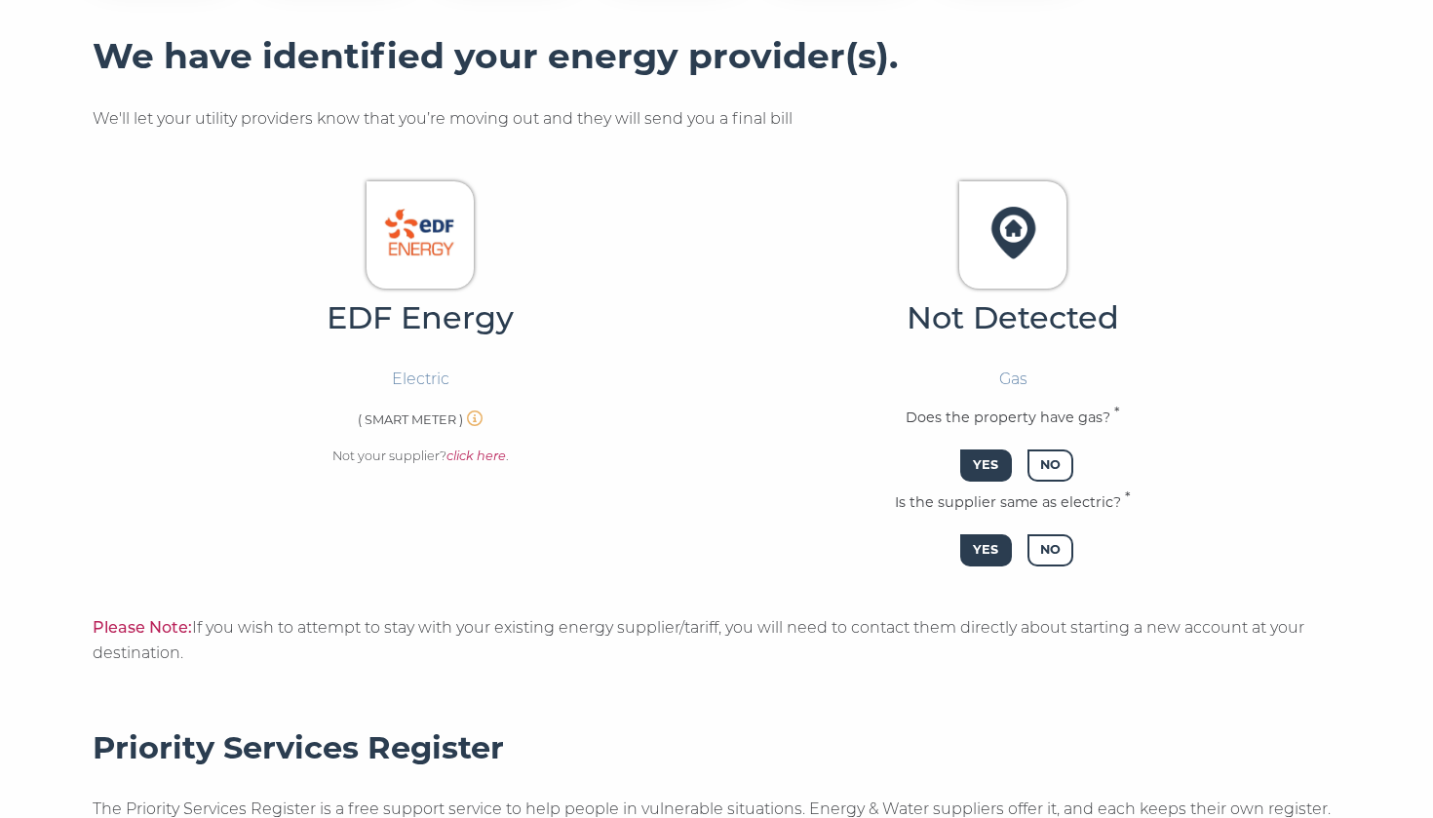
click at [992, 547] on span "Yes" at bounding box center [985, 550] width 51 height 32
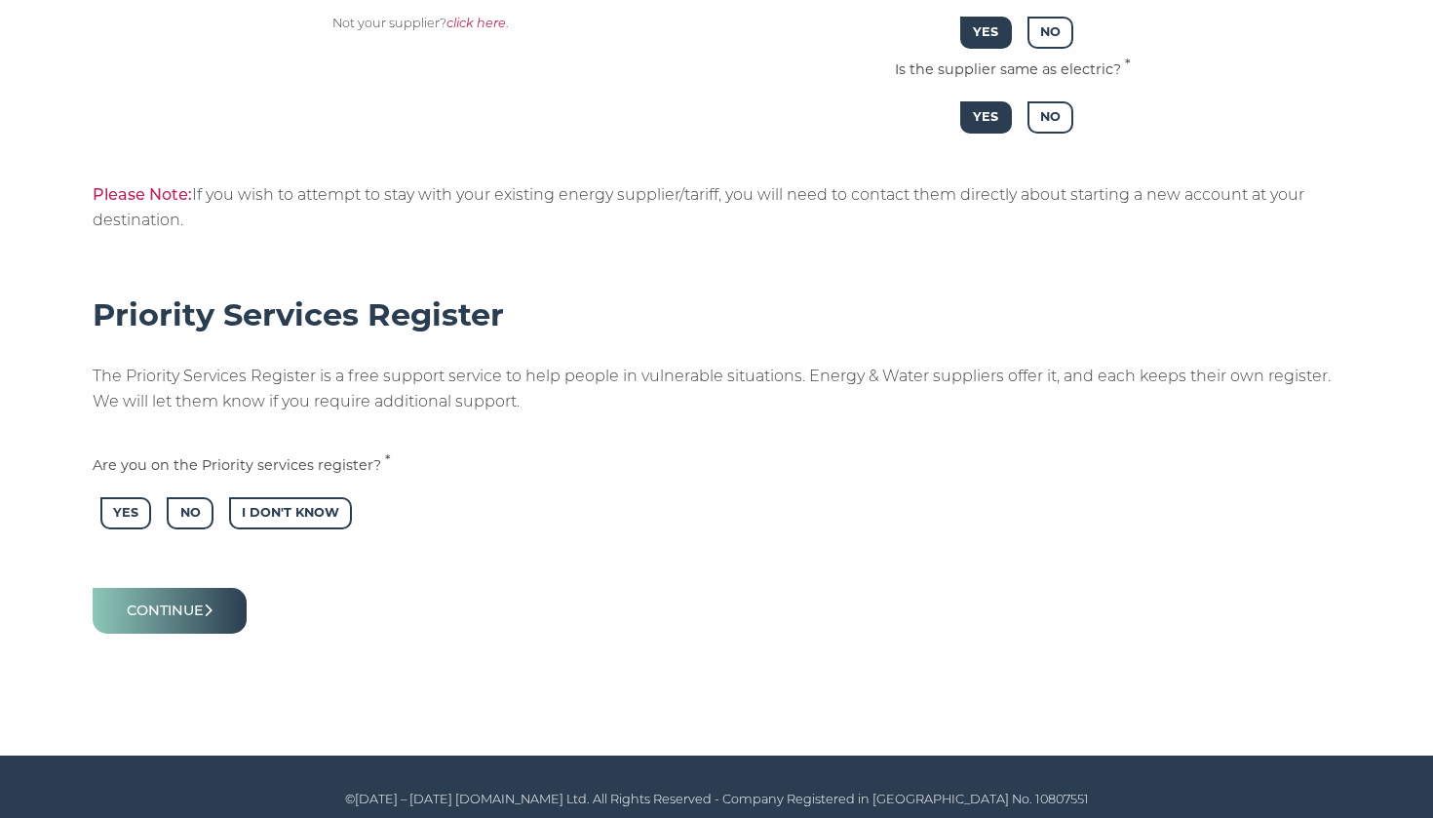
scroll to position [870, 0]
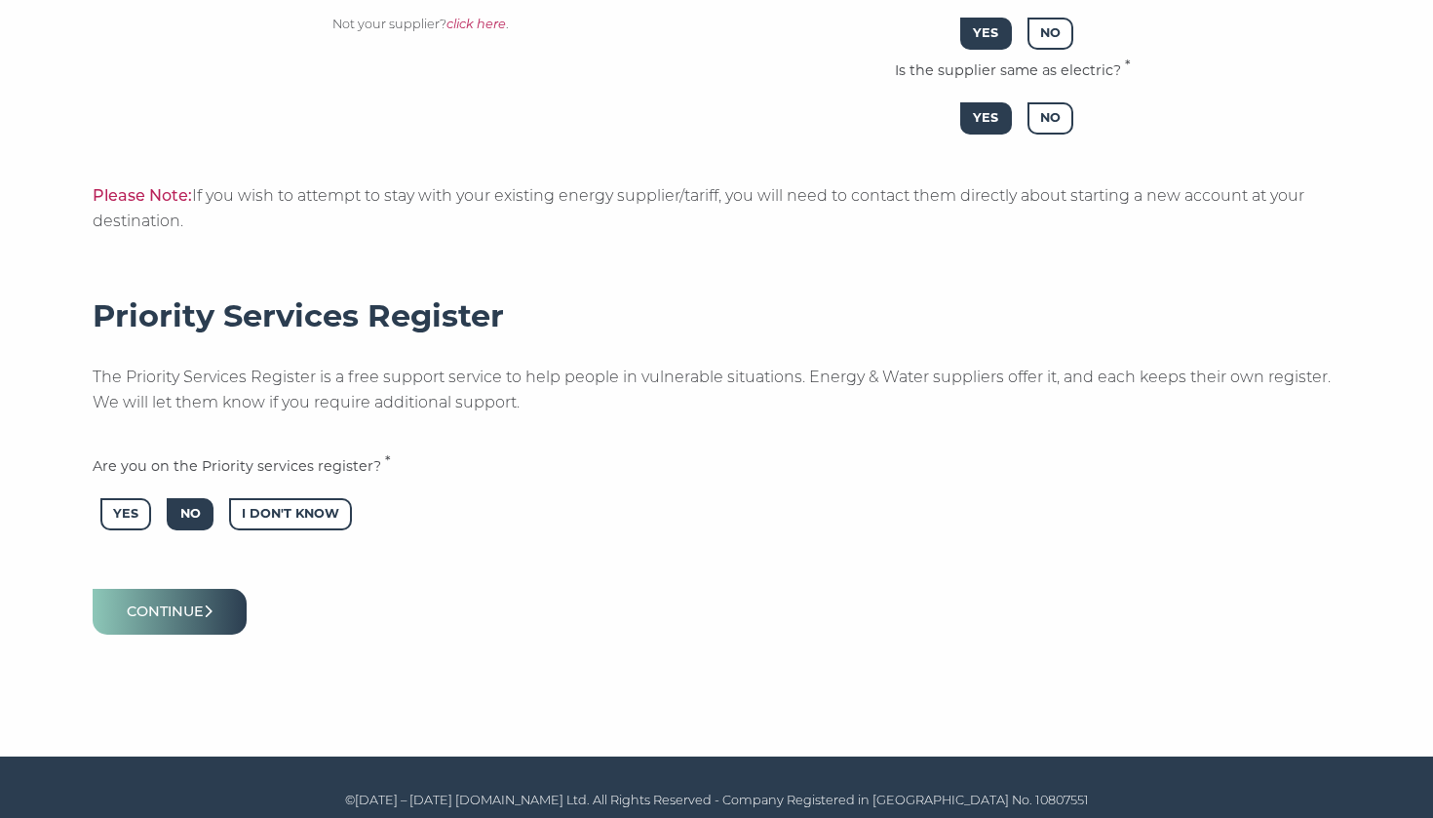
click at [198, 504] on span "No" at bounding box center [190, 514] width 46 height 32
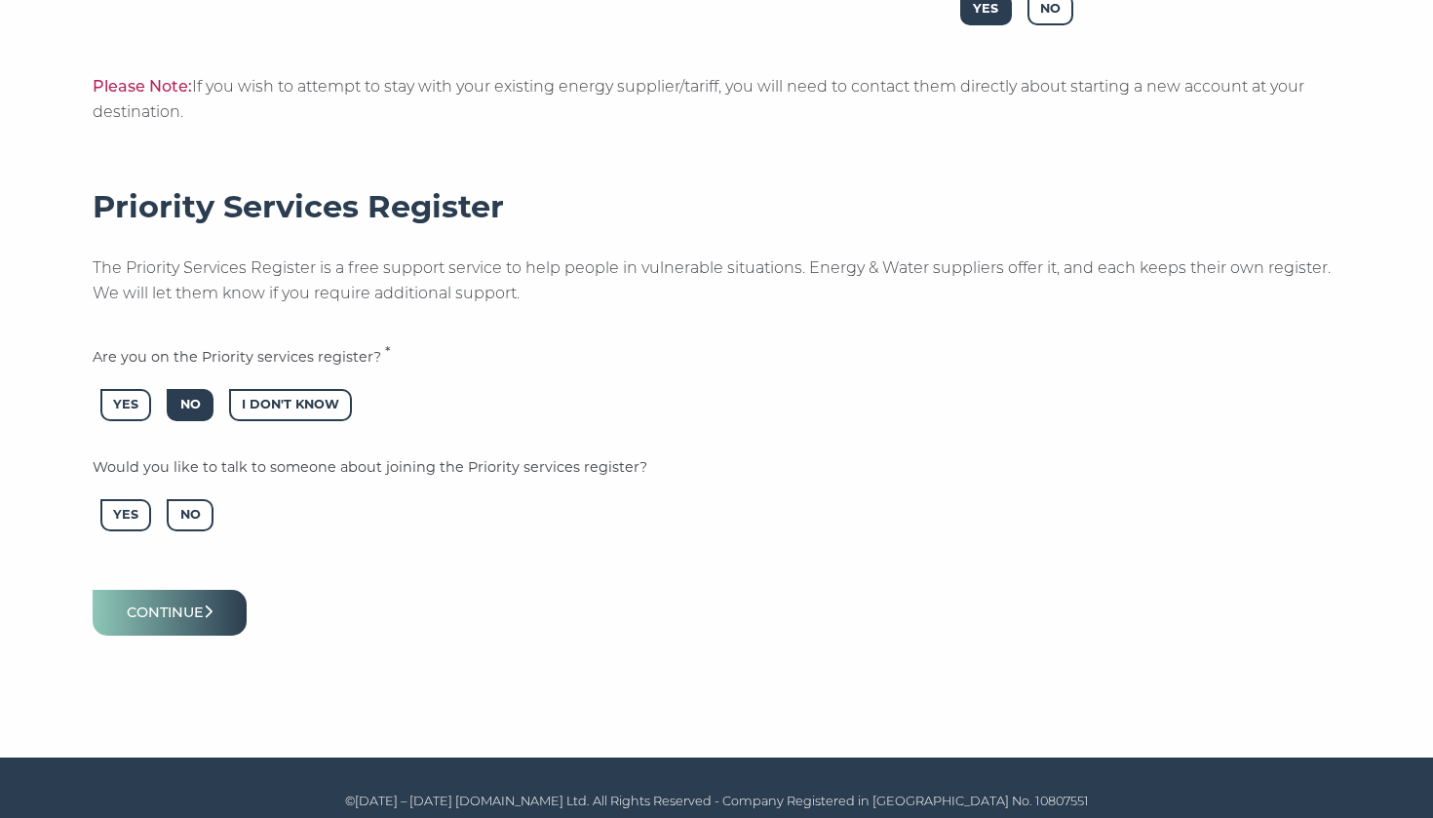
scroll to position [978, 0]
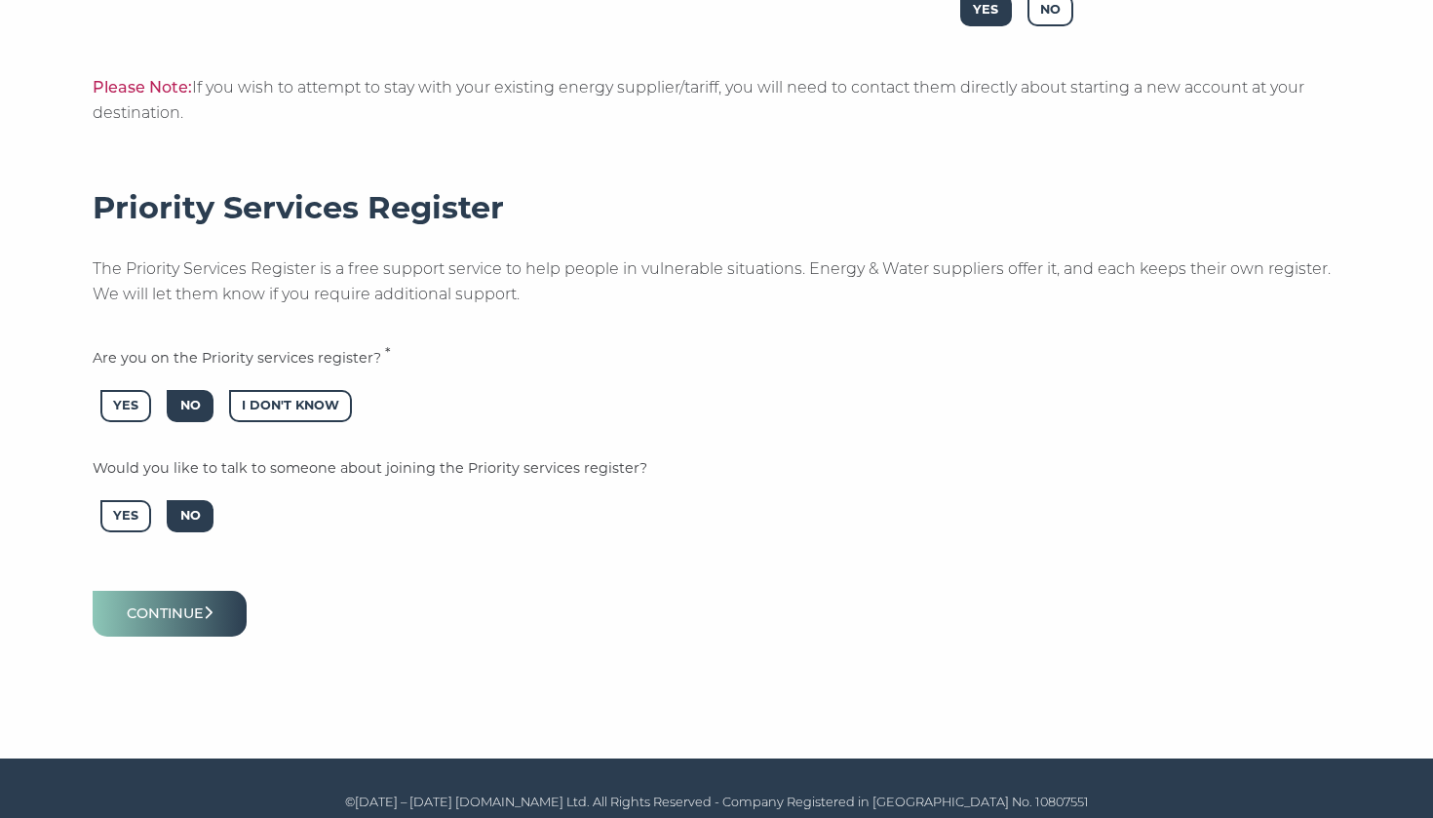
click at [193, 500] on span "No" at bounding box center [190, 516] width 46 height 32
click at [205, 605] on button "Continue" at bounding box center [170, 614] width 154 height 46
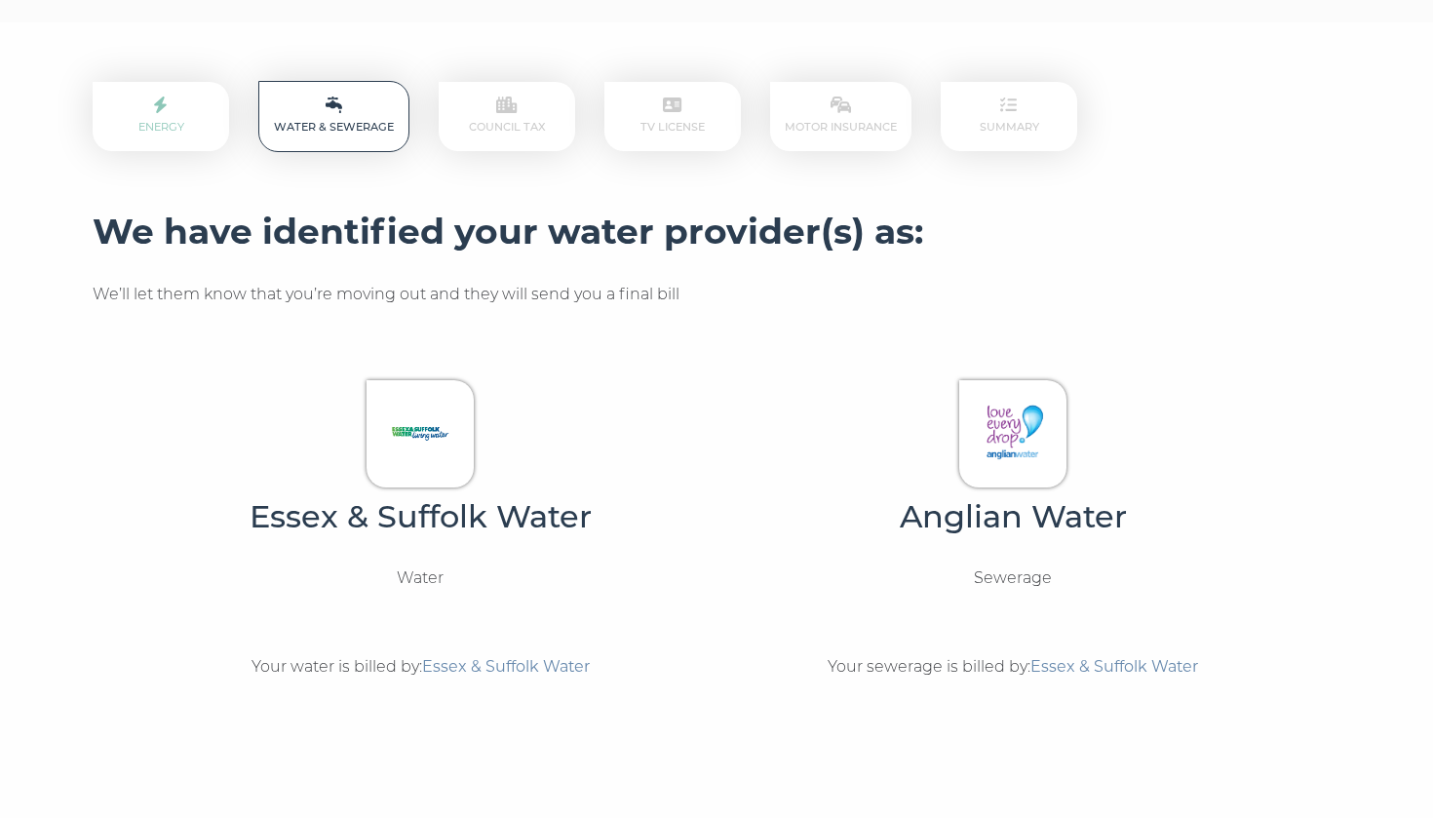
scroll to position [290, 0]
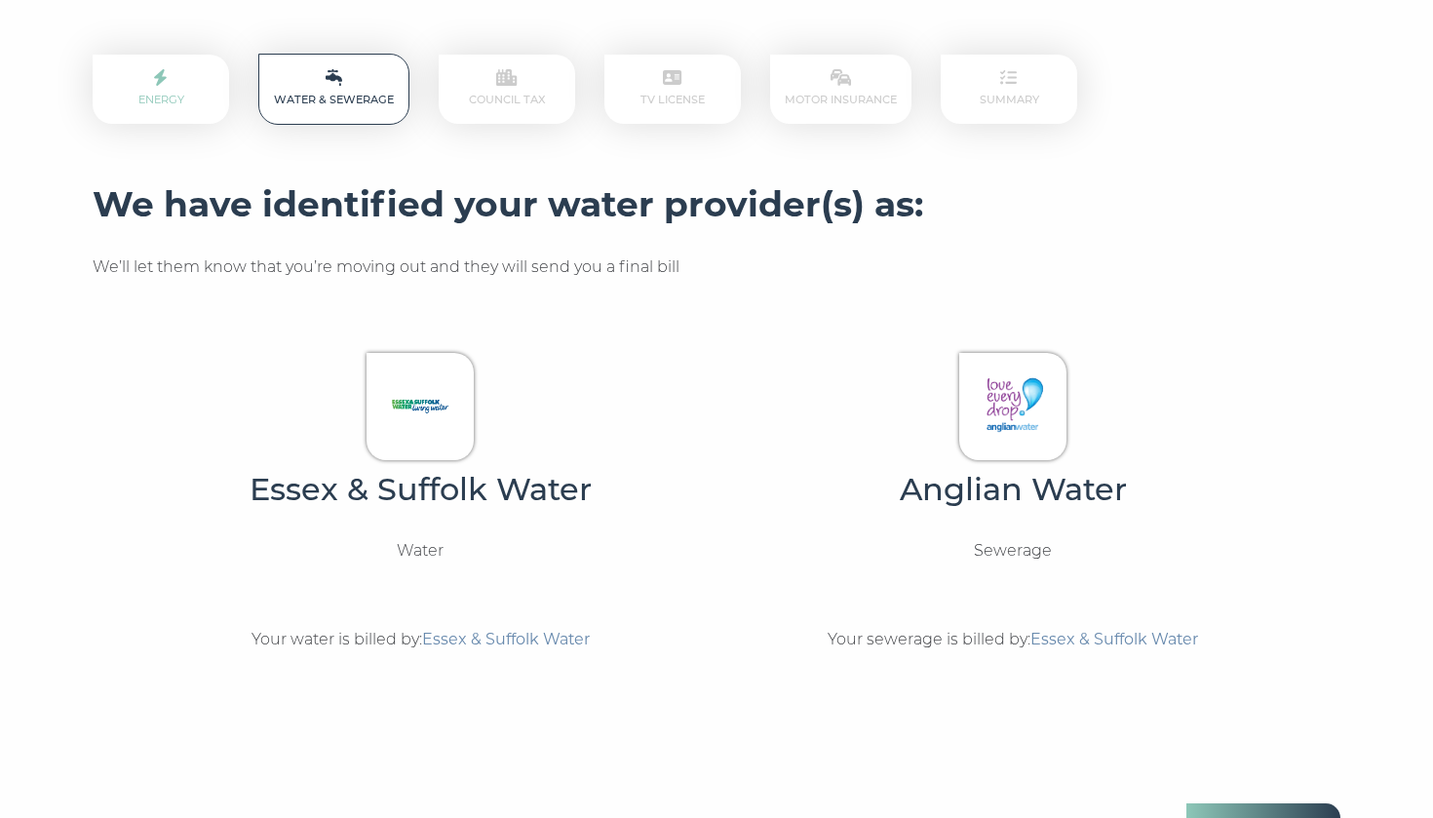
click at [428, 412] on img at bounding box center [420, 404] width 83 height 83
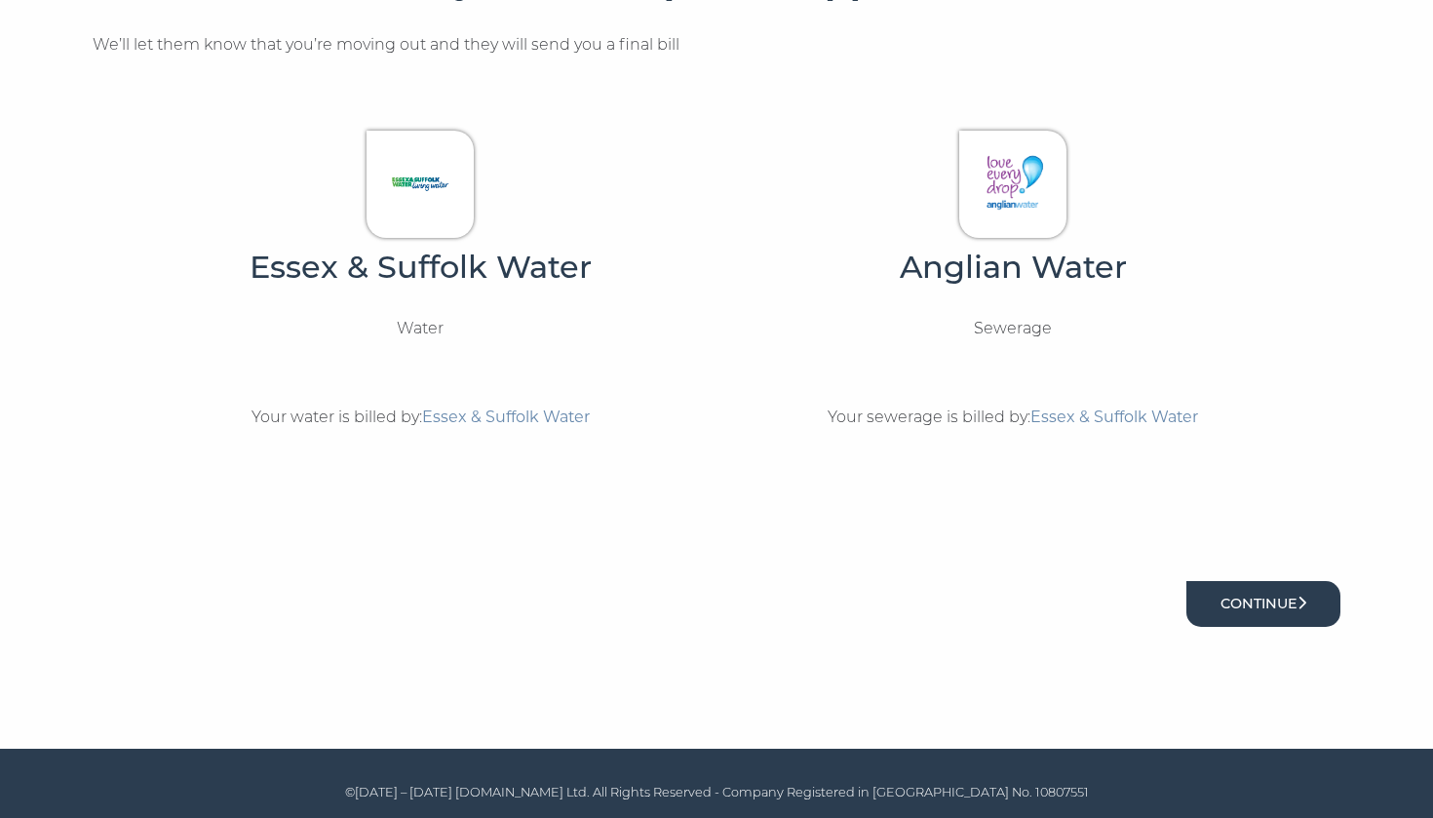
scroll to position [511, 0]
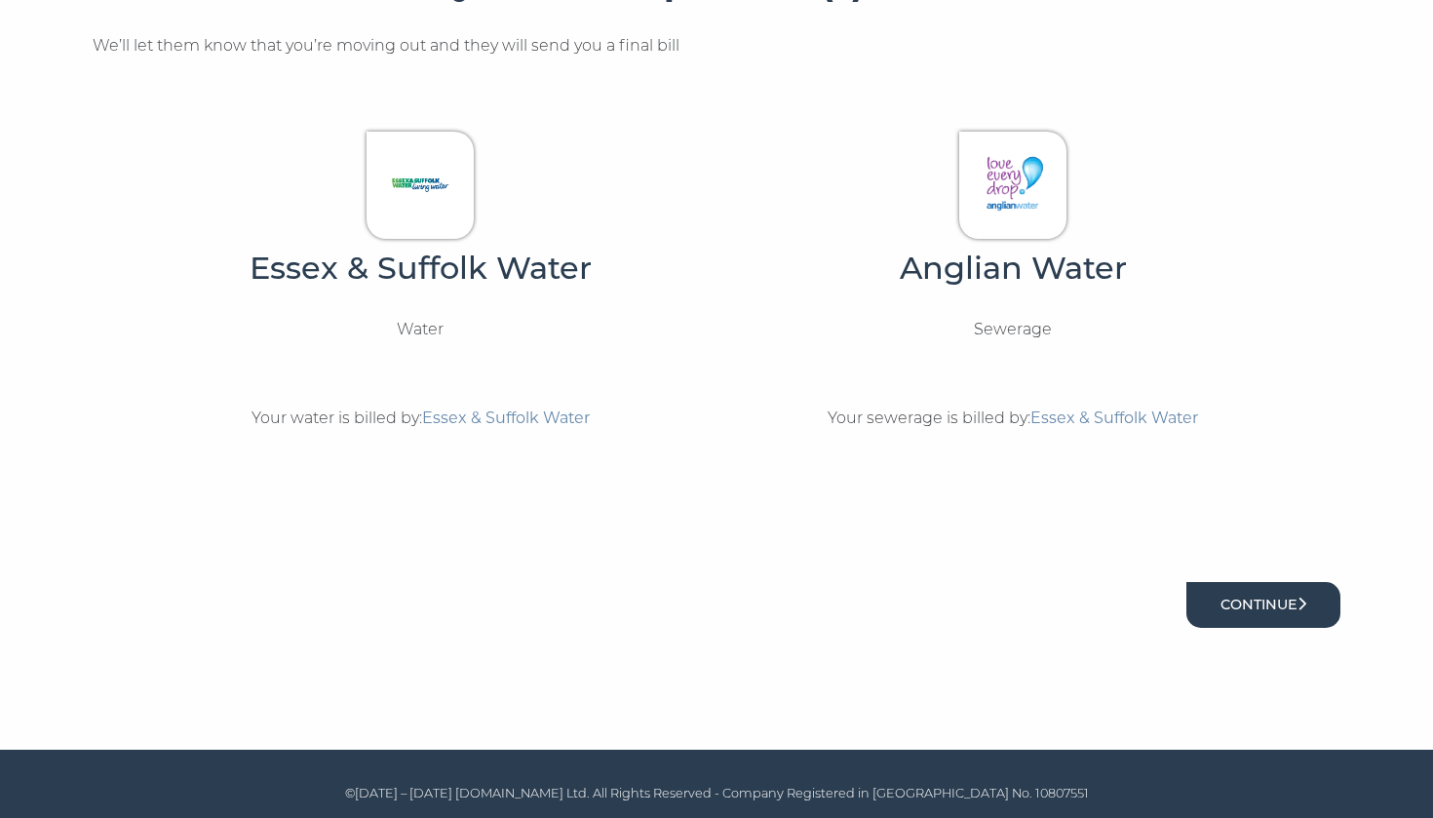
click at [1228, 586] on button "Continue" at bounding box center [1264, 605] width 154 height 46
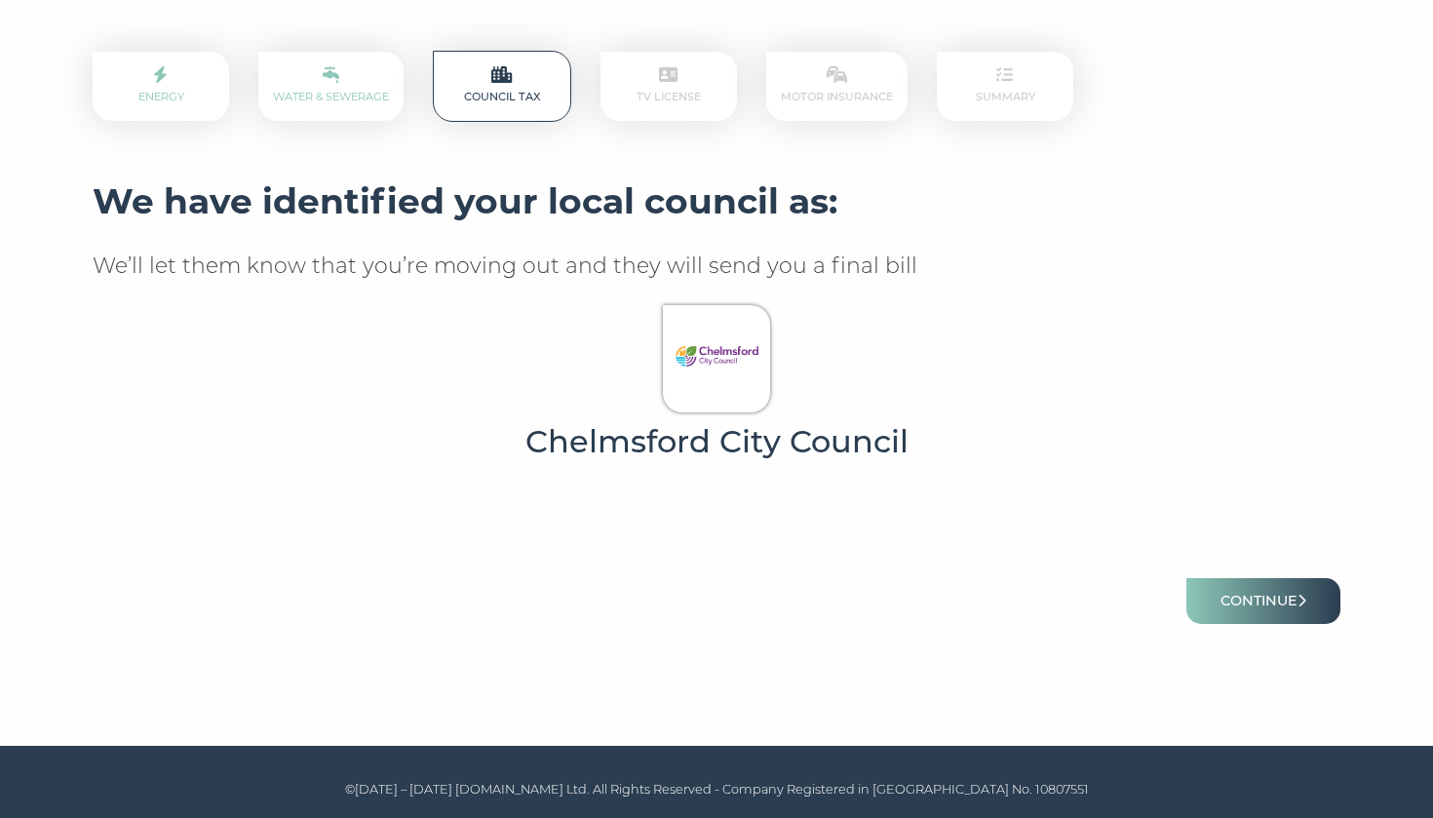
scroll to position [292, 0]
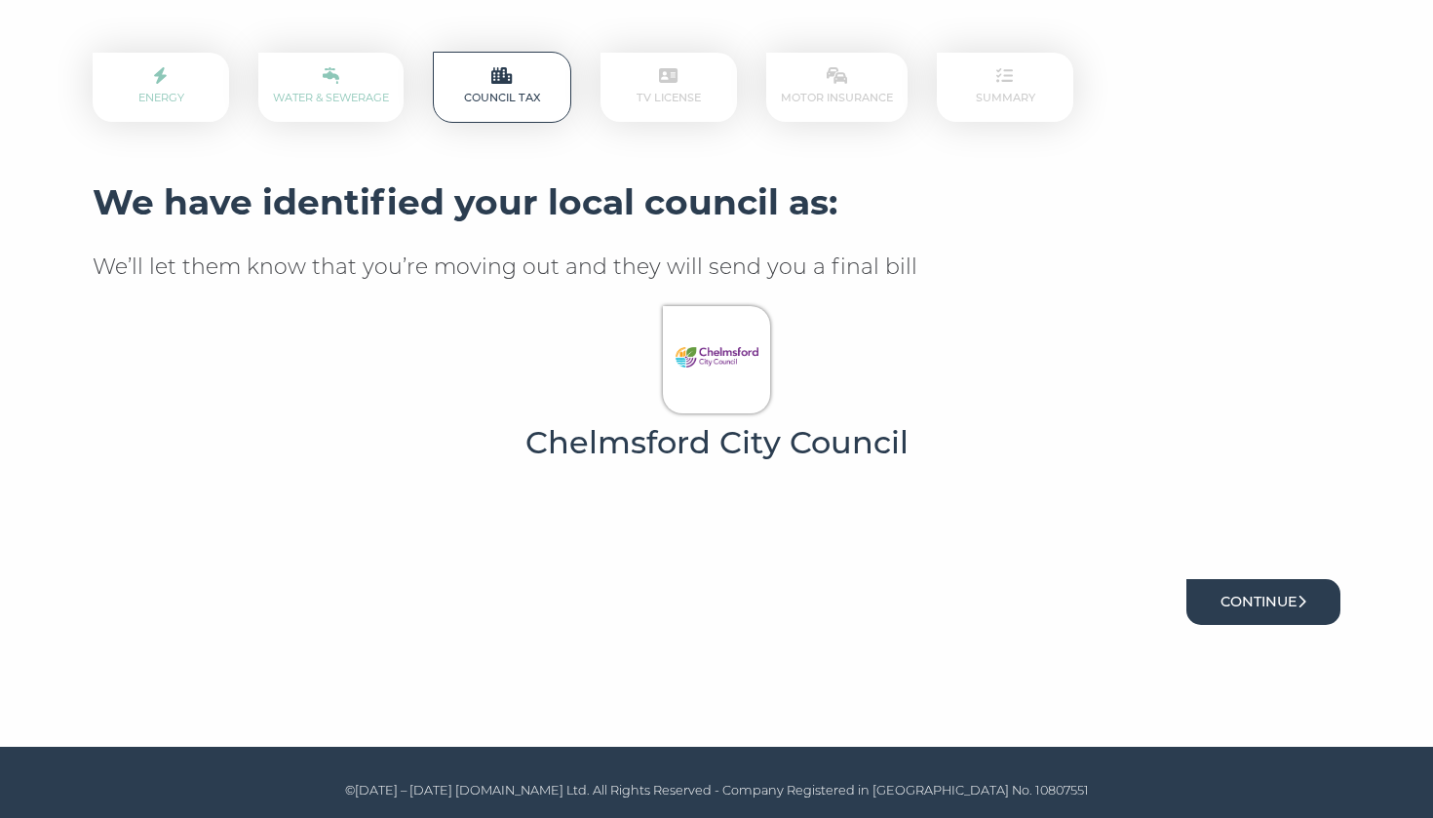
click at [1283, 600] on button "Continue" at bounding box center [1264, 602] width 154 height 46
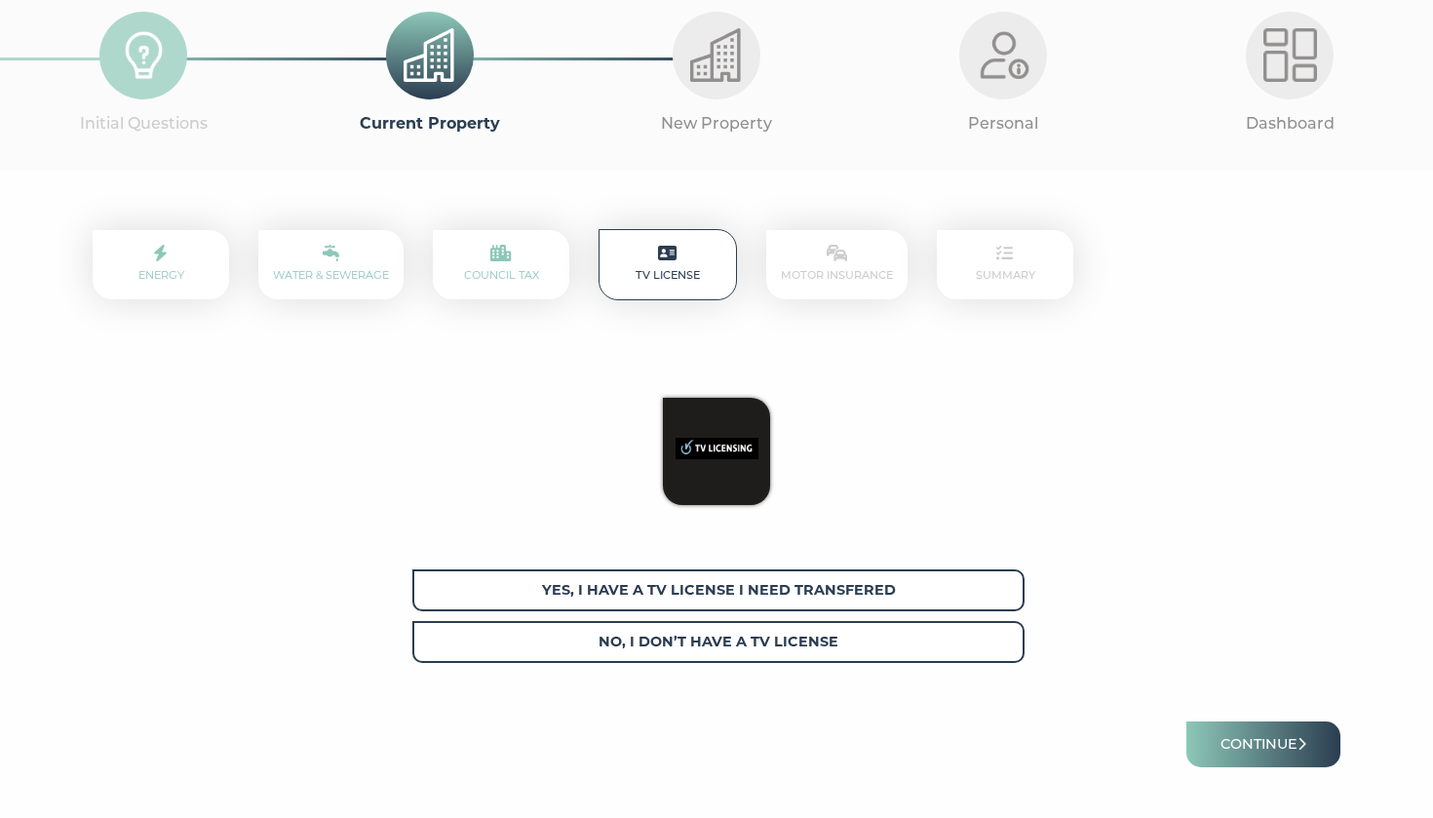
scroll to position [136, 0]
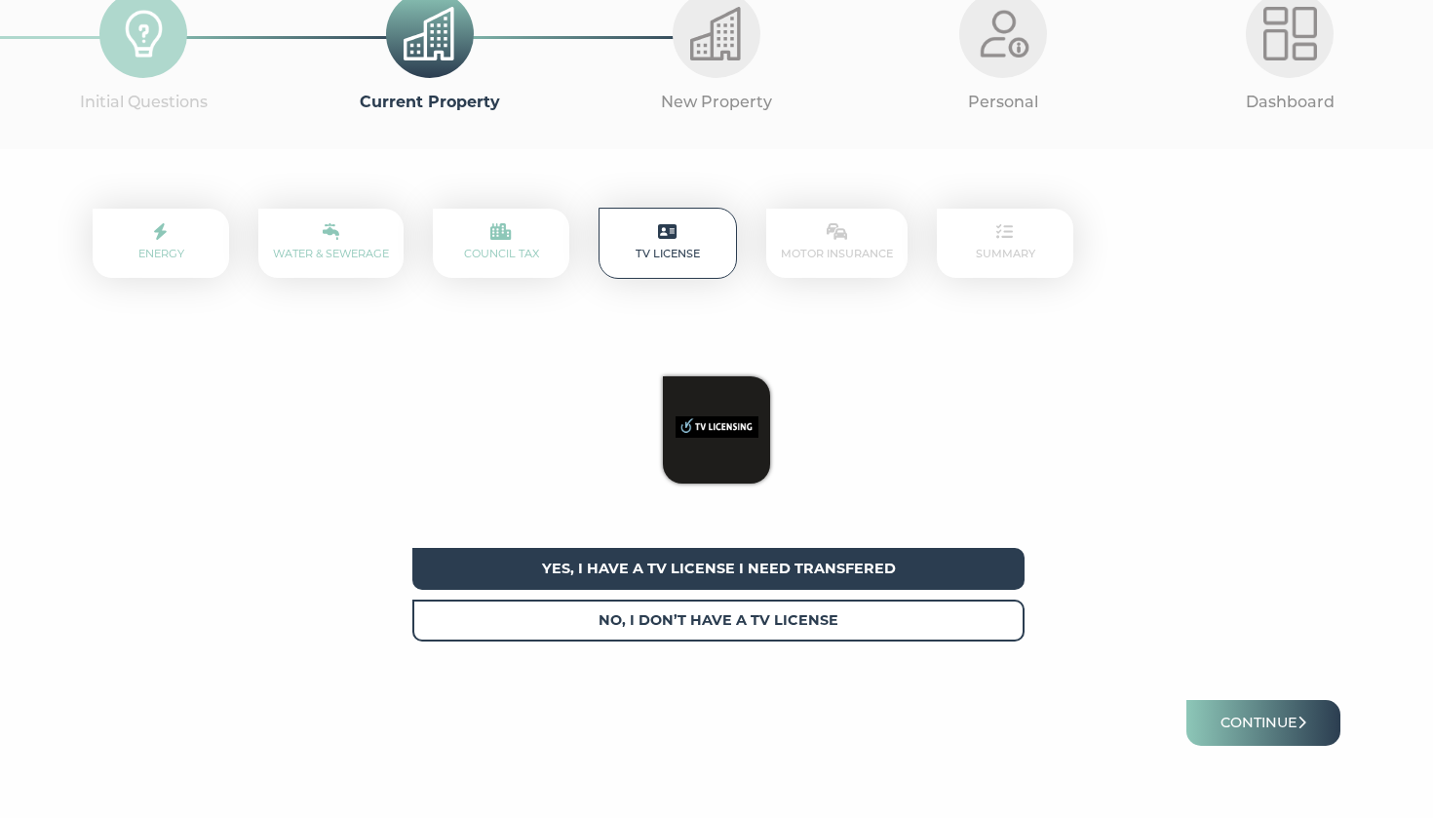
click at [703, 563] on span "Yes, I have a tv license I need transfered" at bounding box center [718, 569] width 612 height 42
click at [1240, 726] on button "Continue" at bounding box center [1264, 723] width 154 height 46
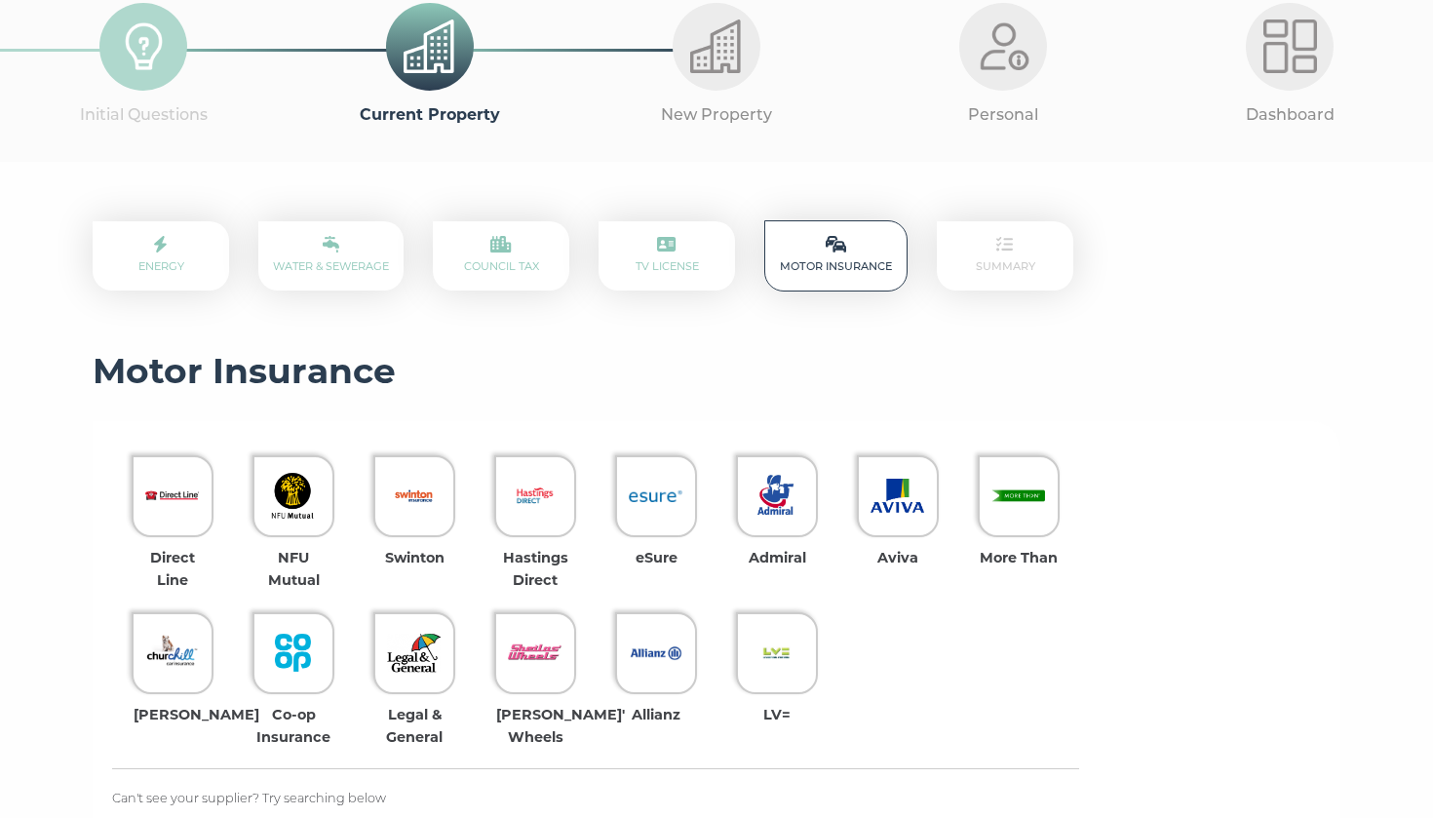
scroll to position [133, 0]
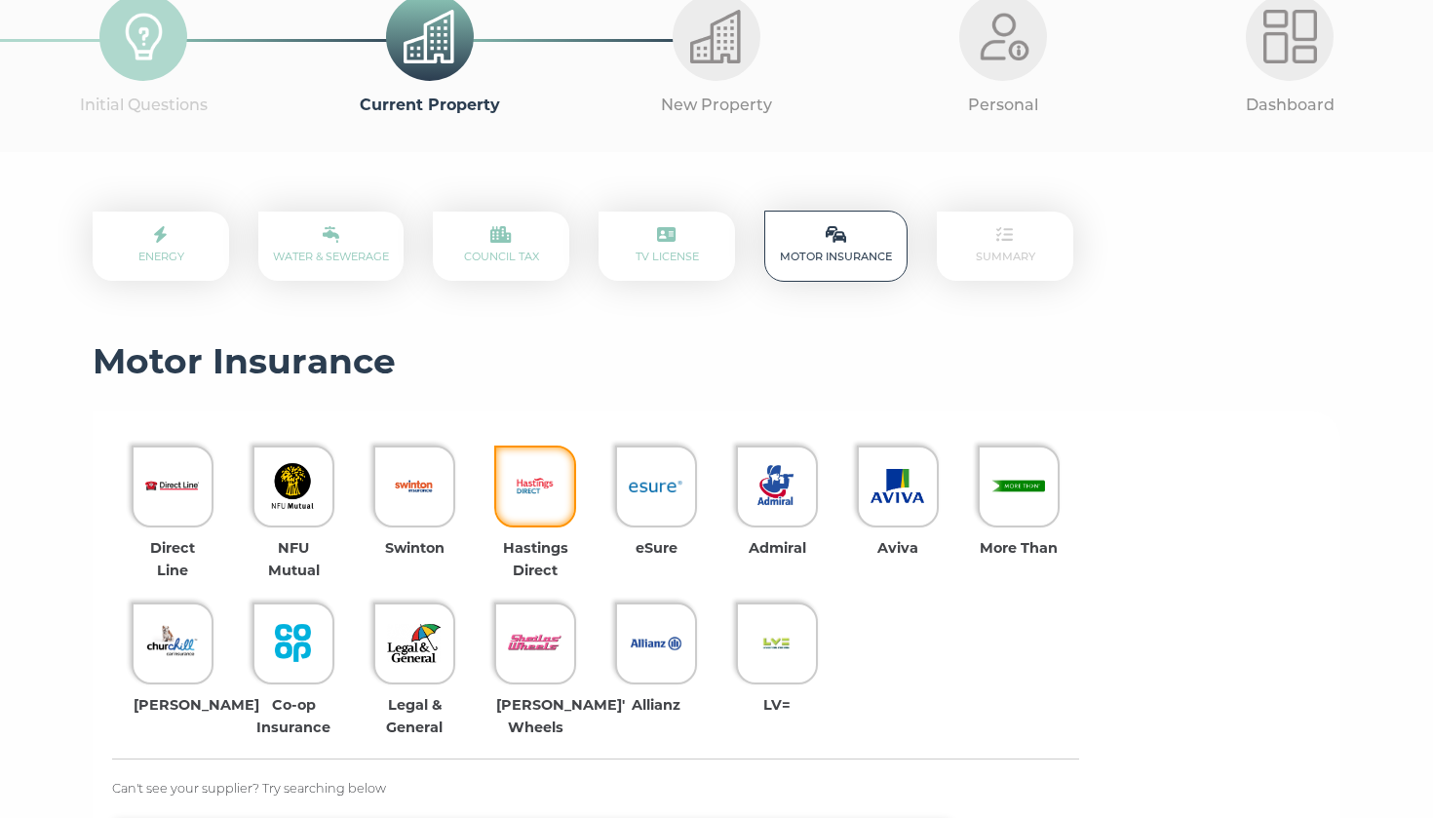
click at [535, 489] on img at bounding box center [535, 486] width 54 height 54
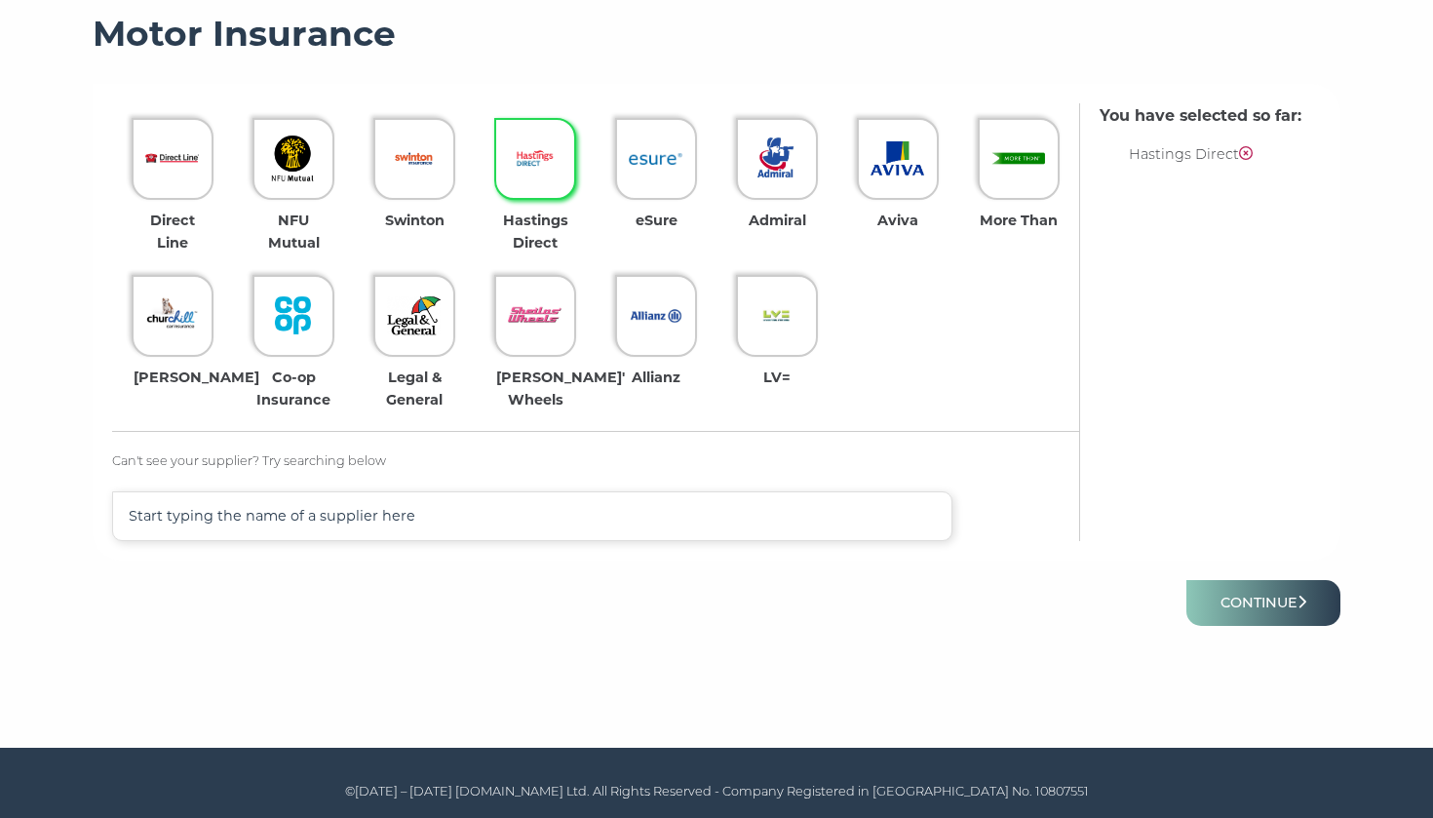
scroll to position [459, 0]
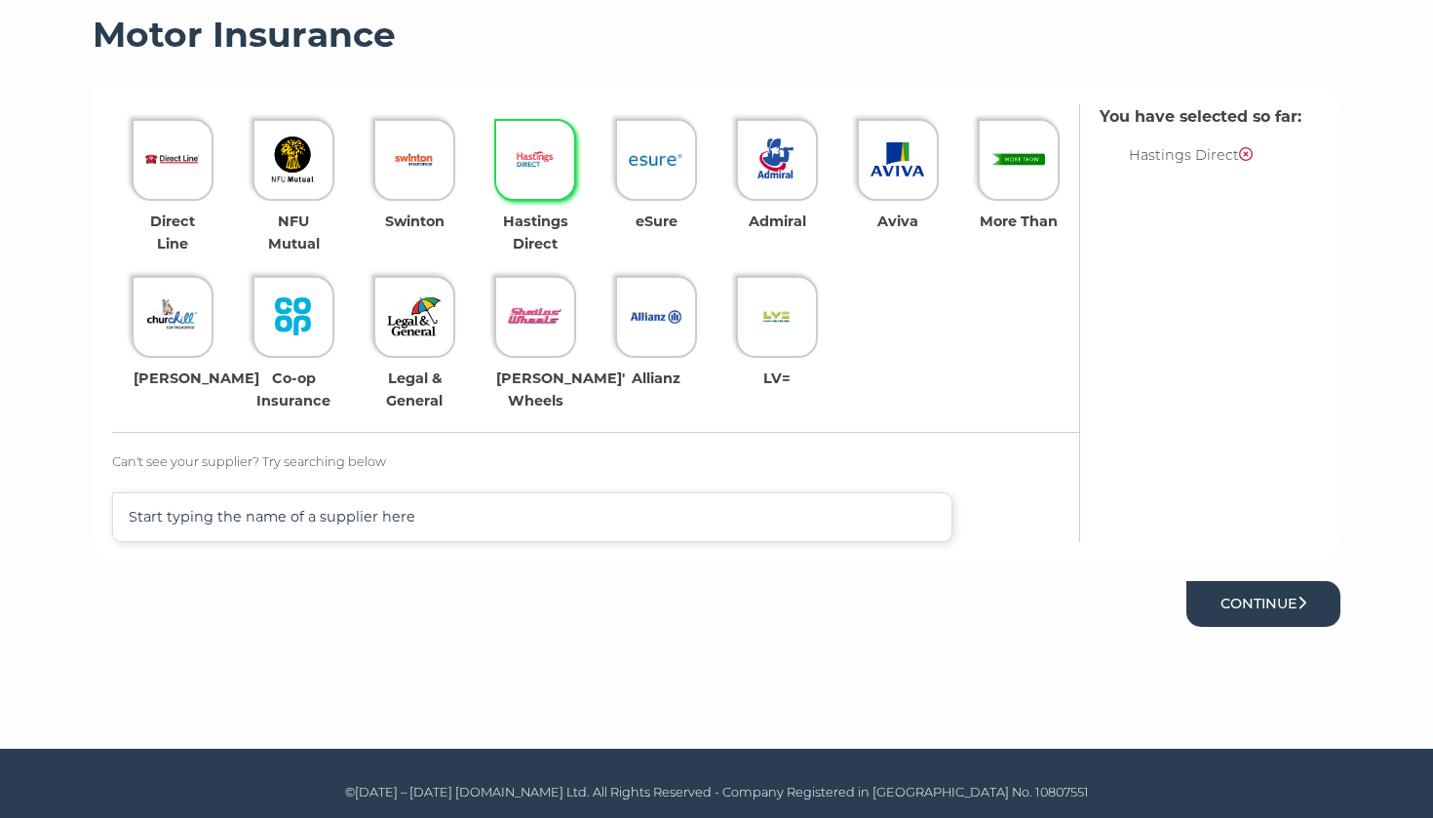
click at [1277, 596] on button "Continue" at bounding box center [1264, 604] width 154 height 46
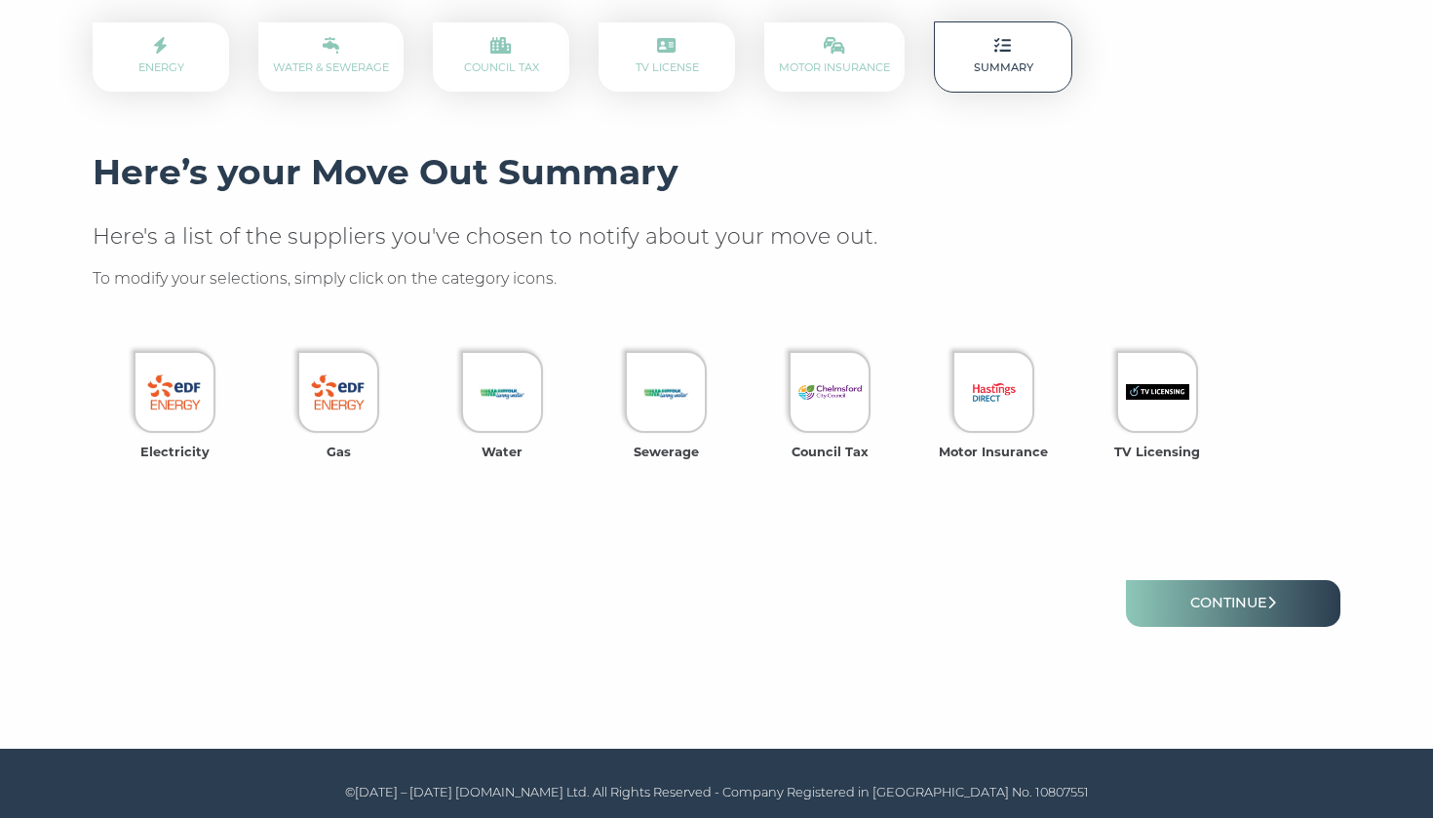
scroll to position [320, 0]
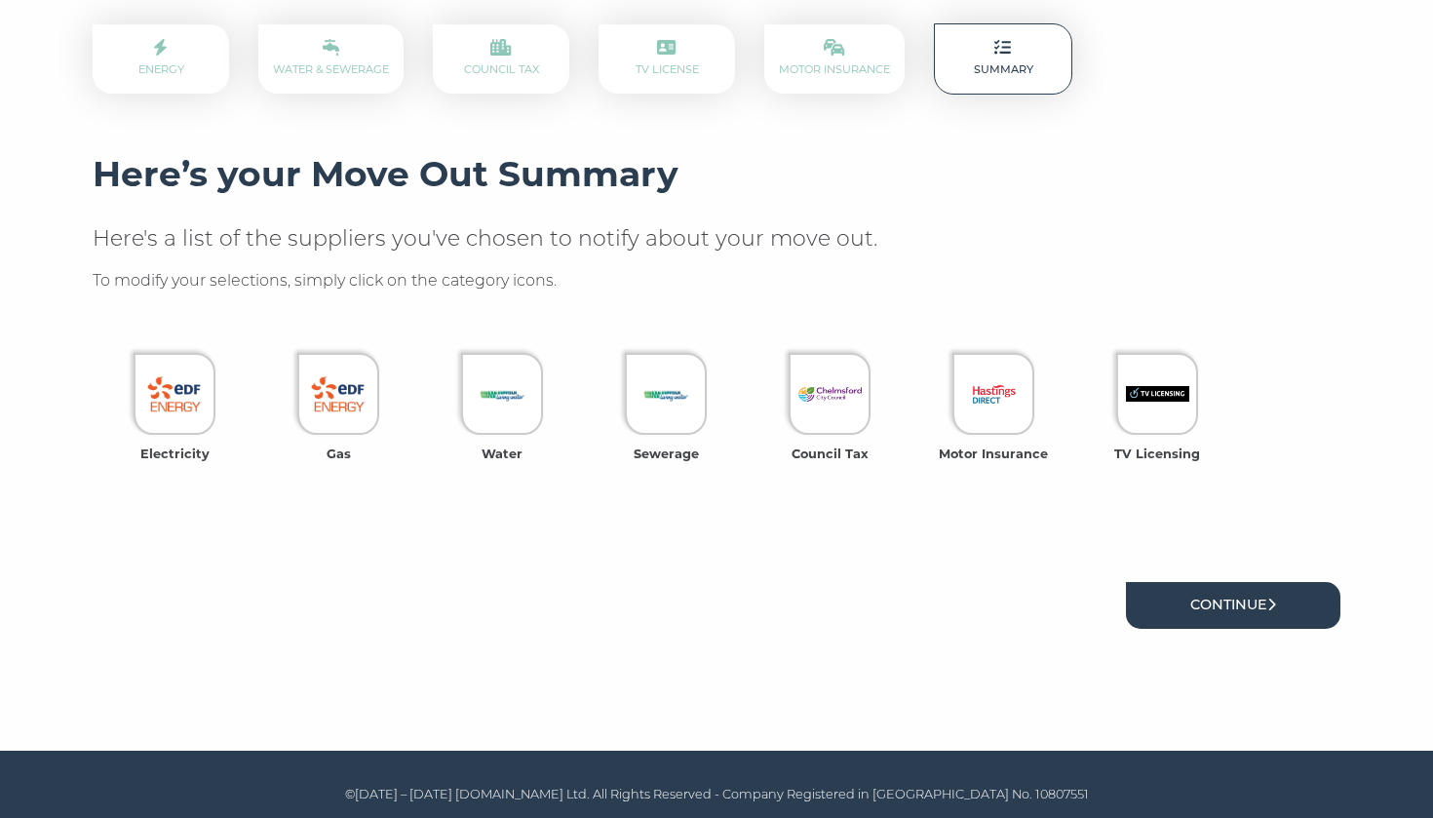
click at [1263, 604] on link "Continue" at bounding box center [1233, 605] width 215 height 46
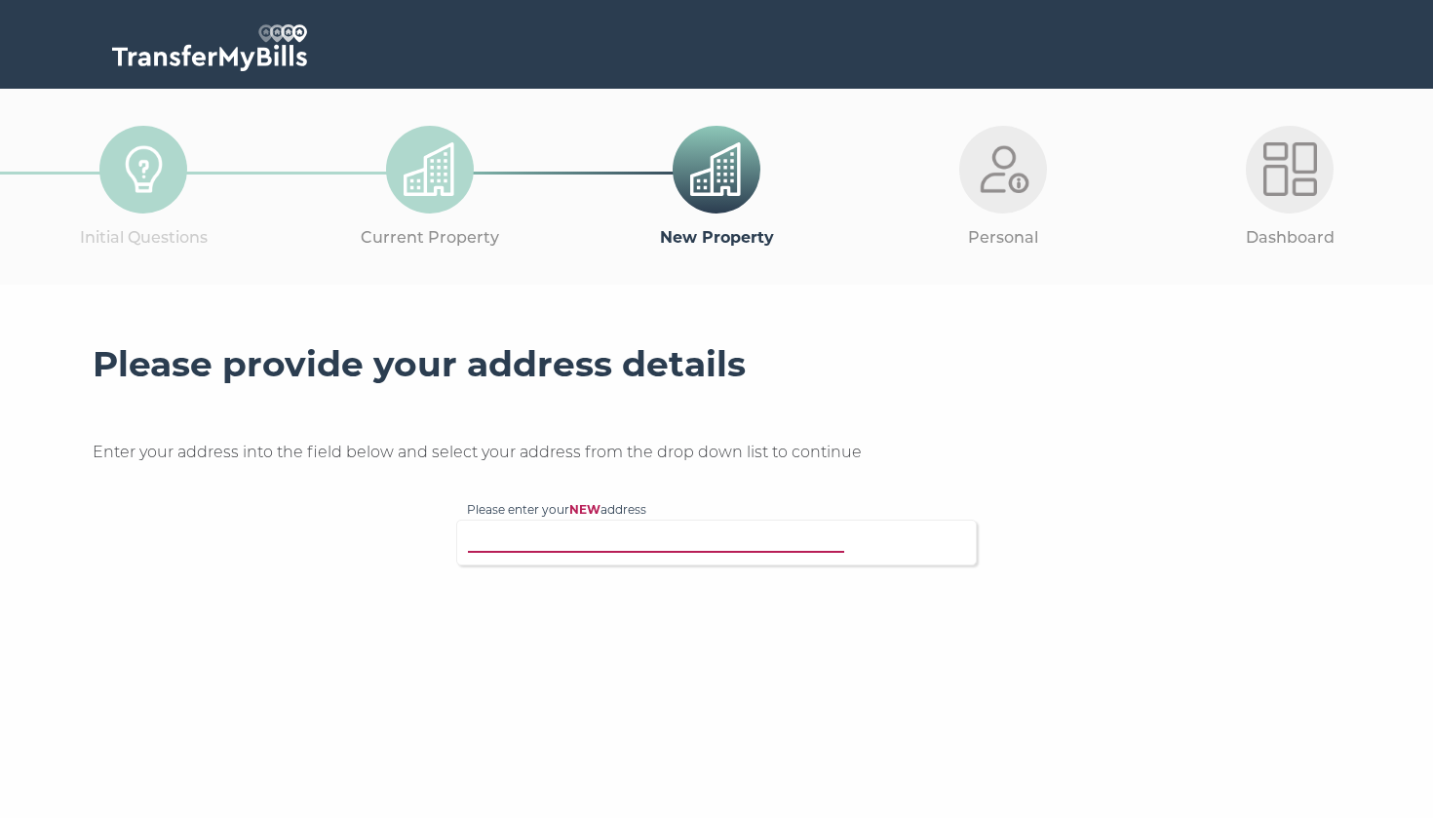
click at [596, 532] on input "Please enter your NEW address" at bounding box center [676, 540] width 419 height 20
type input "[STREET_ADDRESS][PERSON_NAME]"
click at [626, 571] on p "[STREET_ADDRESS]" at bounding box center [727, 579] width 480 height 22
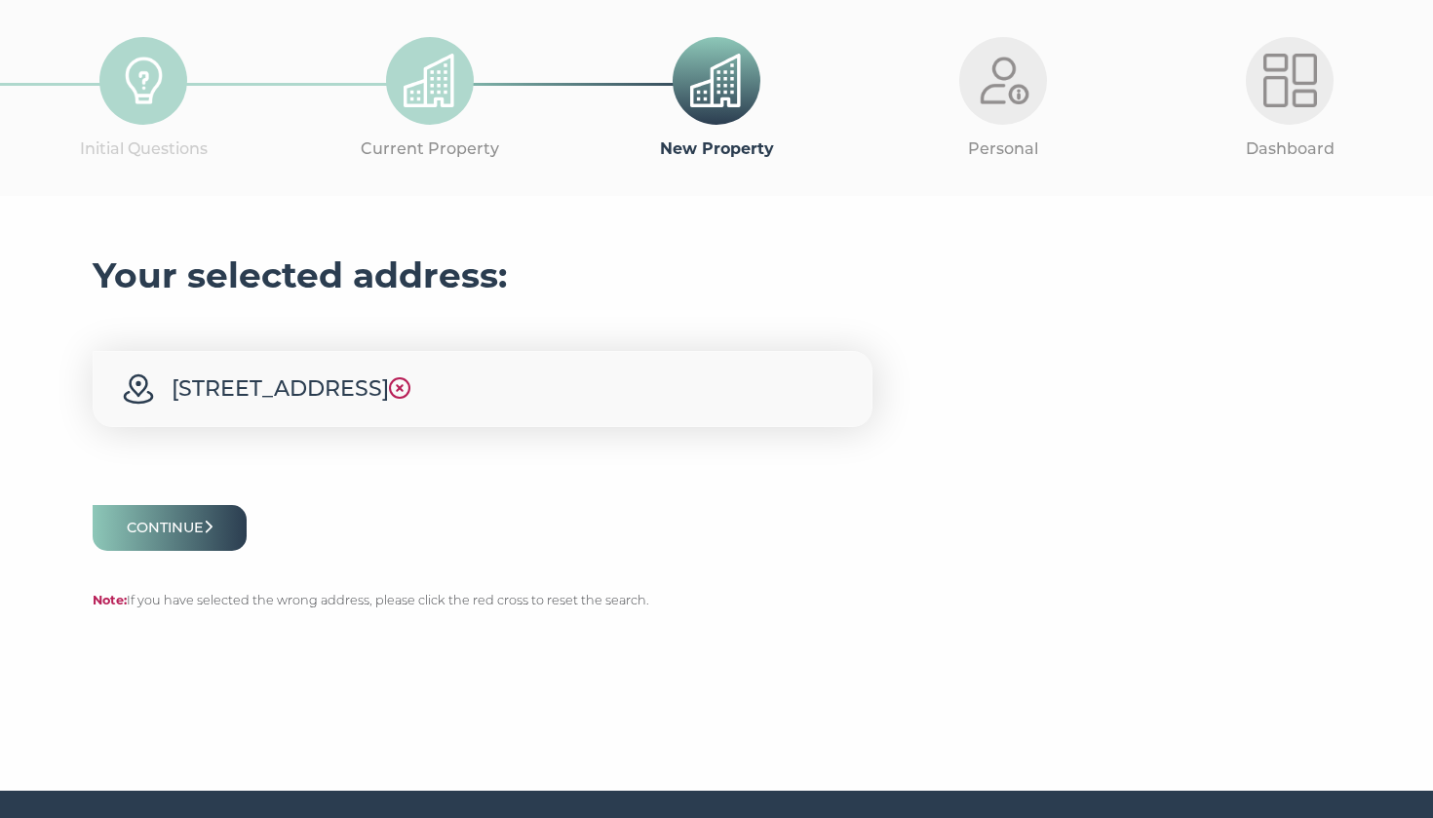
scroll to position [91, 0]
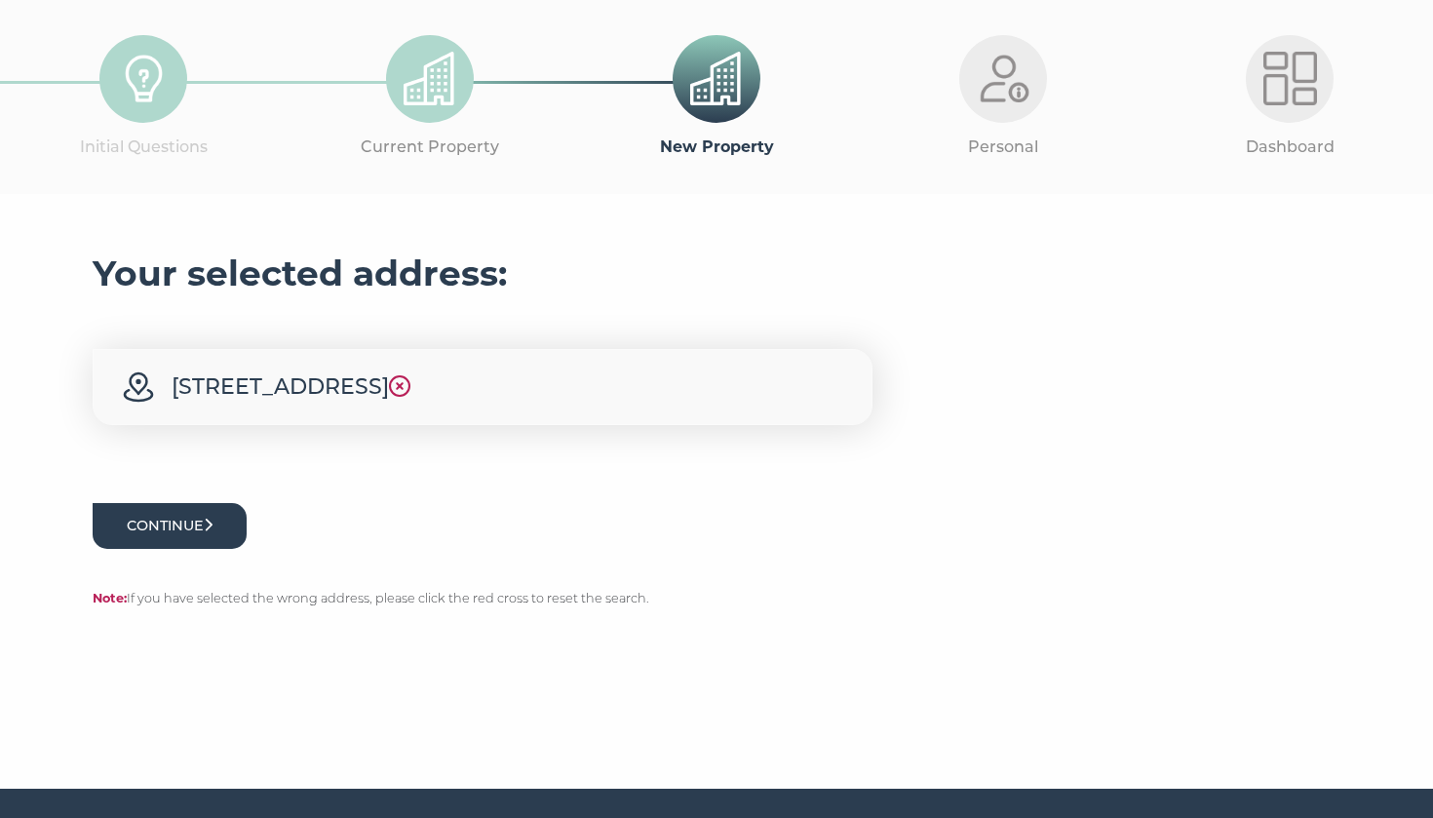
click at [195, 523] on button "Continue" at bounding box center [170, 526] width 154 height 46
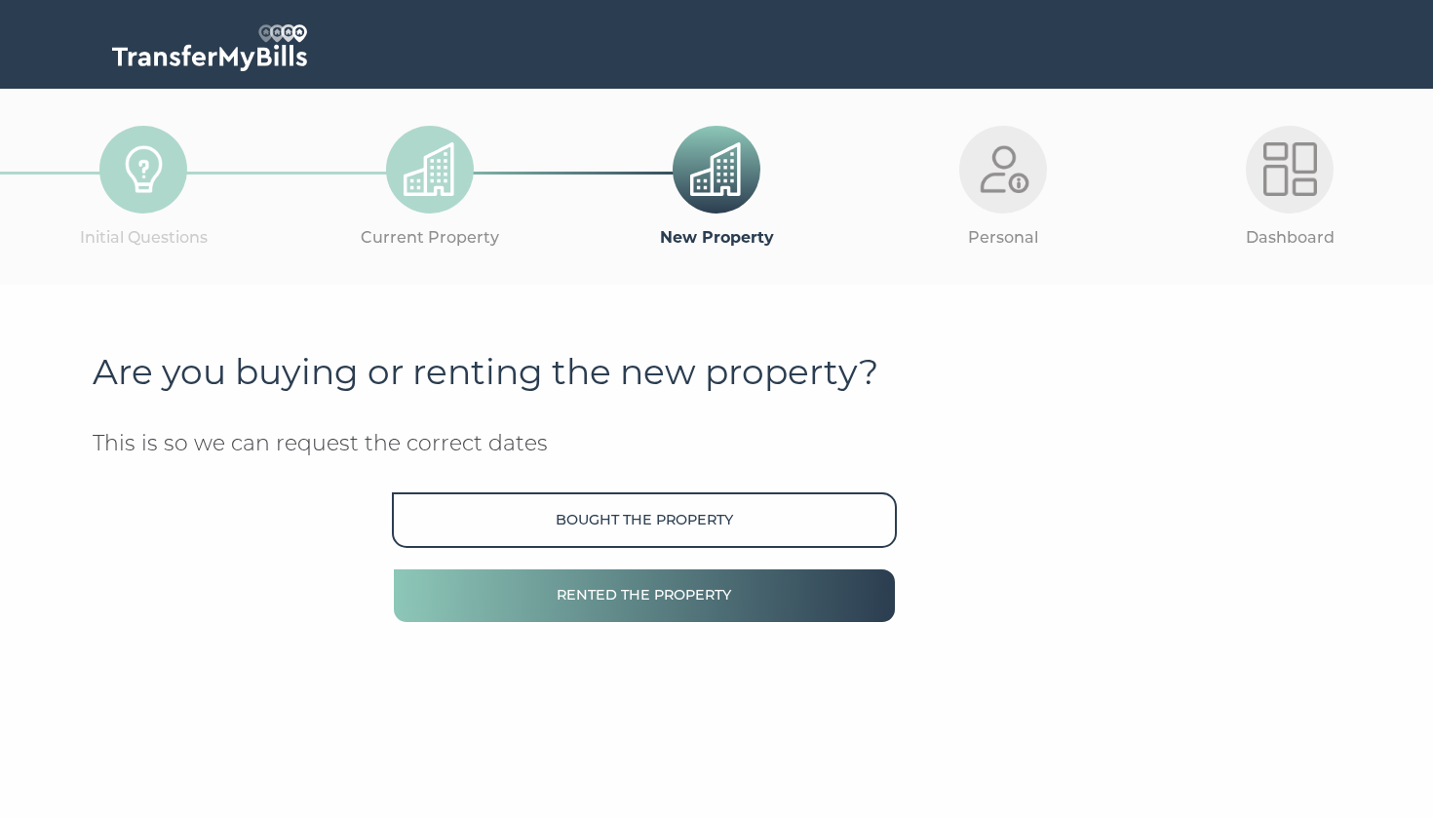
click at [608, 586] on button "Rented the property" at bounding box center [644, 595] width 505 height 56
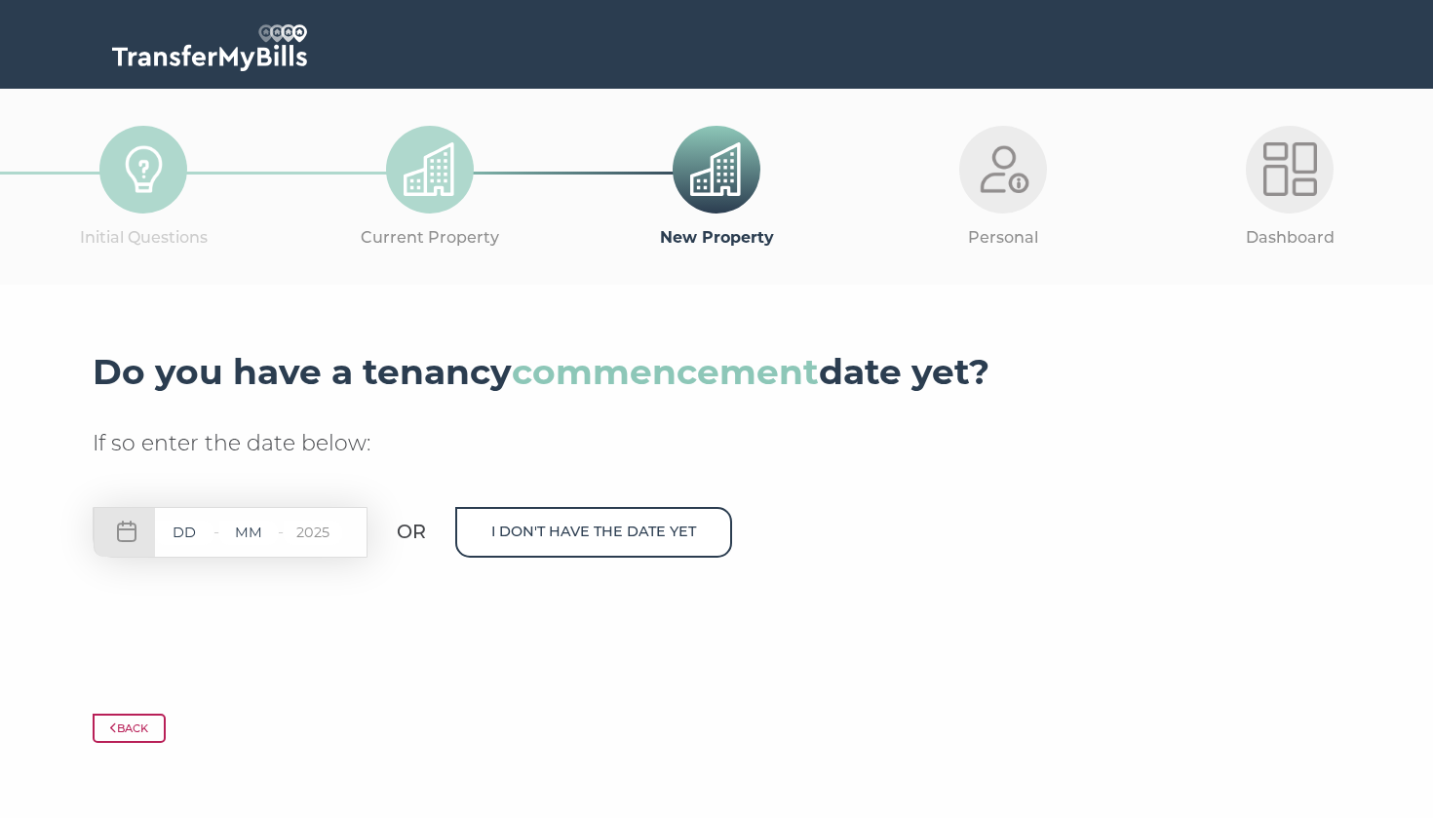
click at [186, 531] on input "text" at bounding box center [184, 533] width 59 height 24
type input "06"
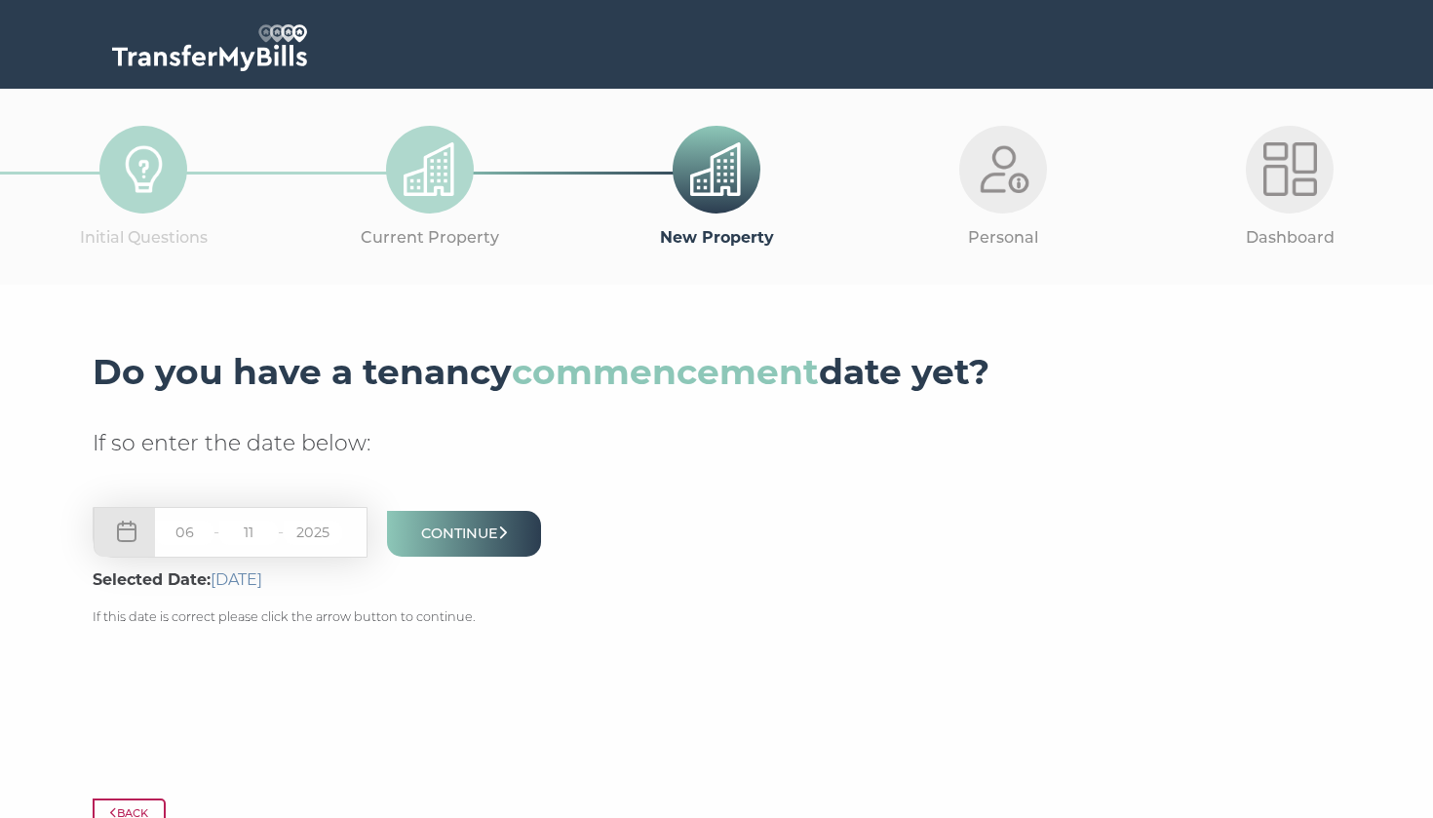
type input "11"
click at [474, 528] on button "Continue" at bounding box center [464, 534] width 154 height 46
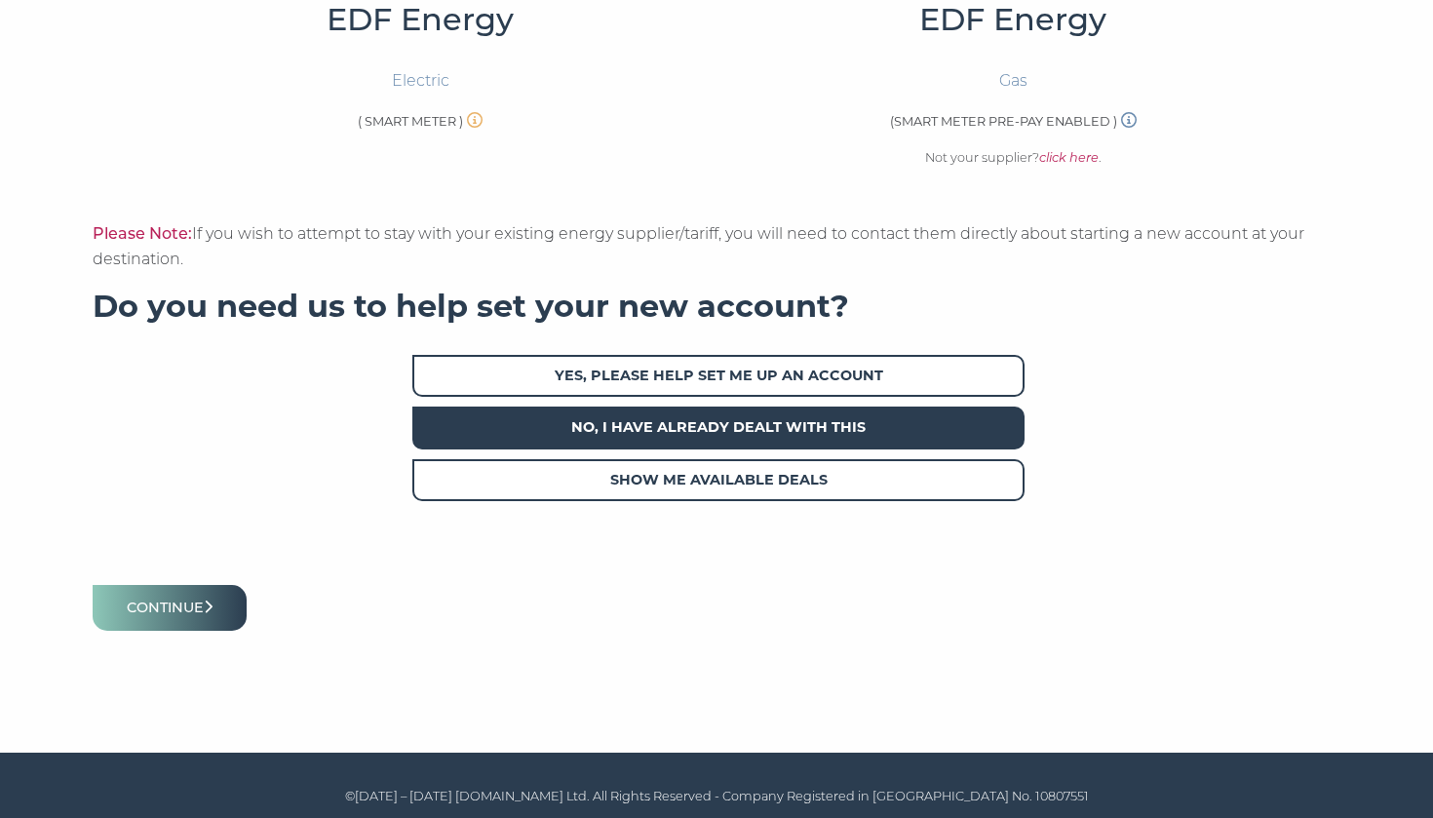
scroll to position [695, 0]
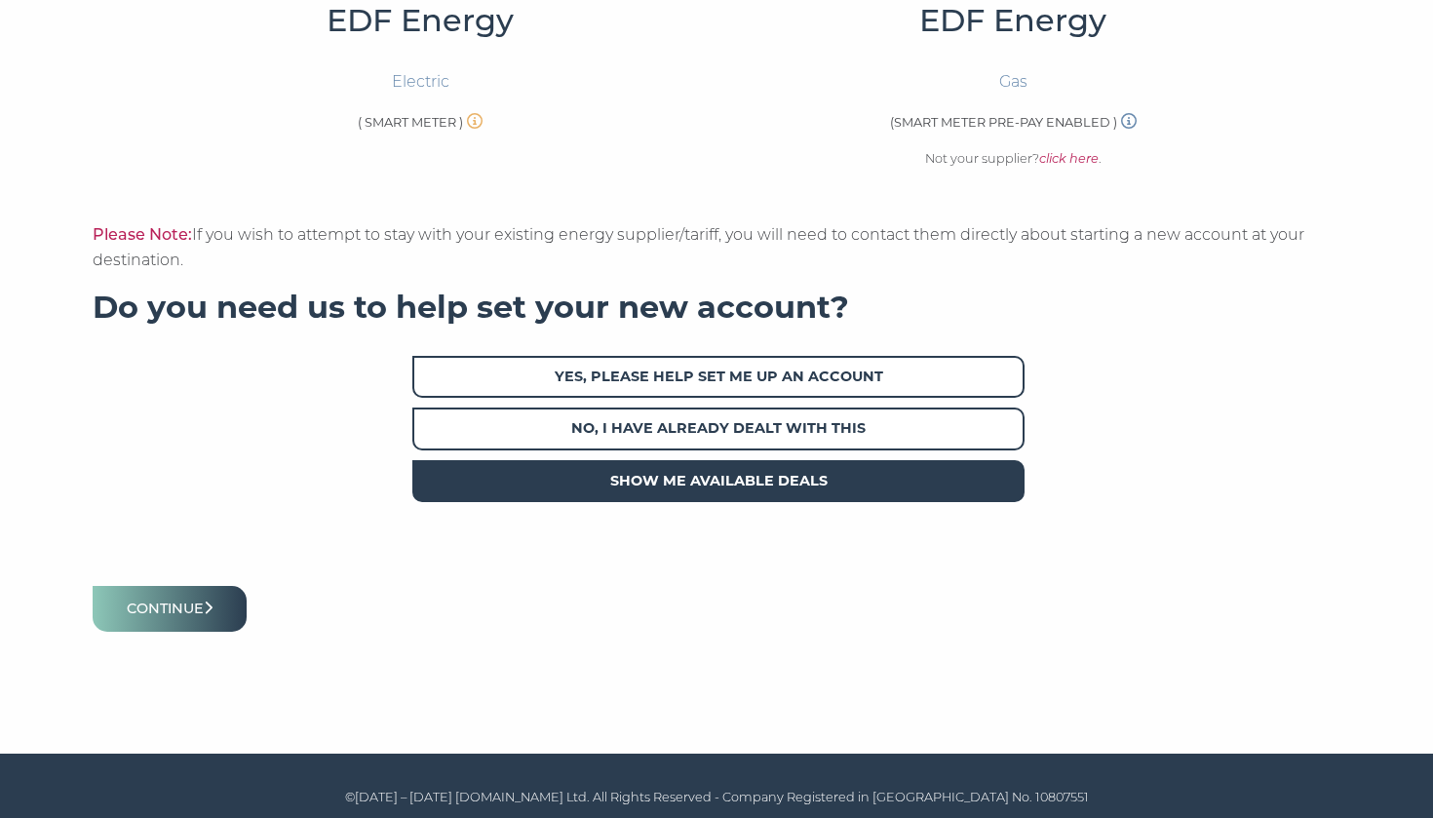
click at [719, 476] on span "Show me available deals" at bounding box center [718, 481] width 612 height 42
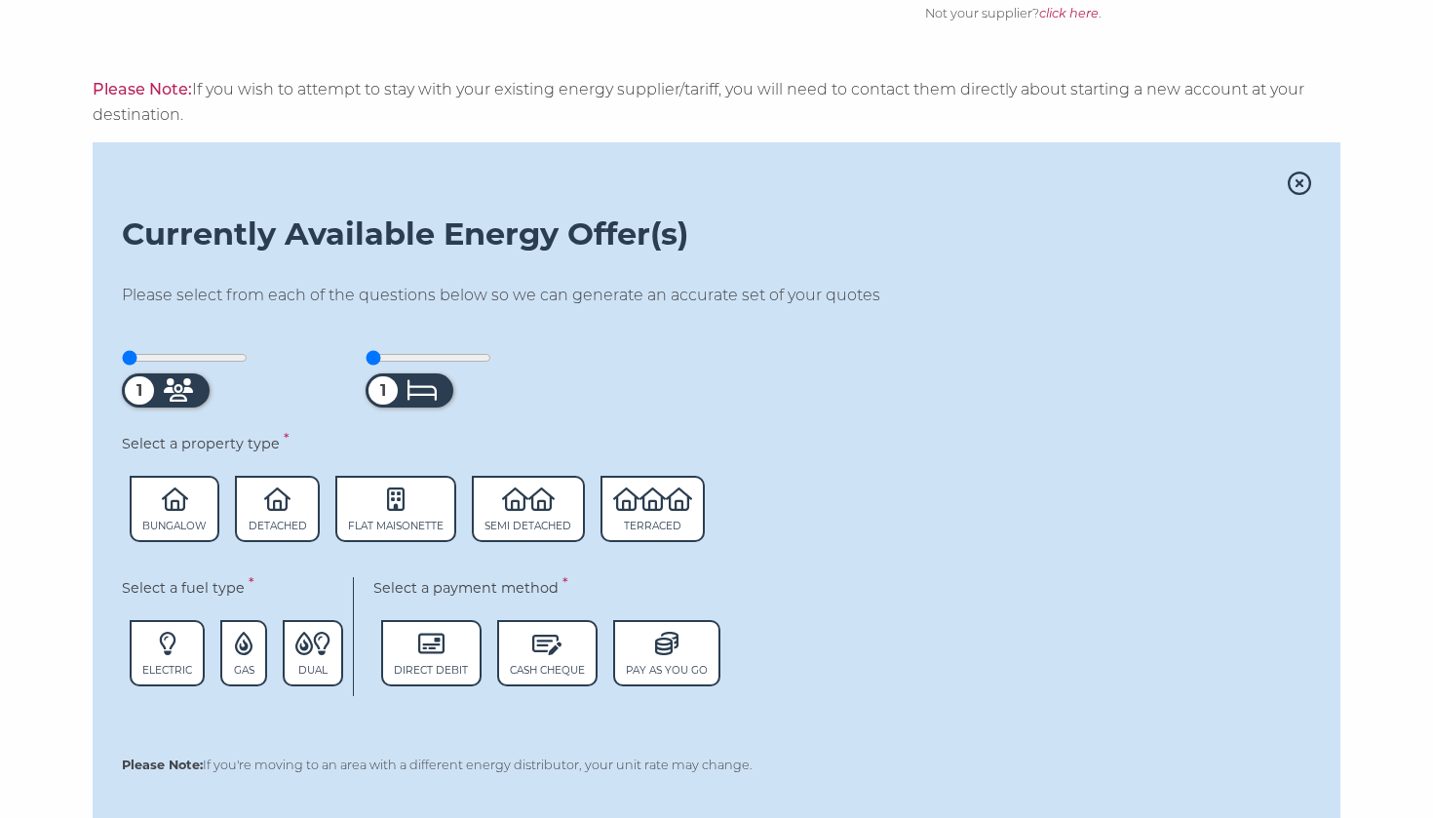
scroll to position [848, 0]
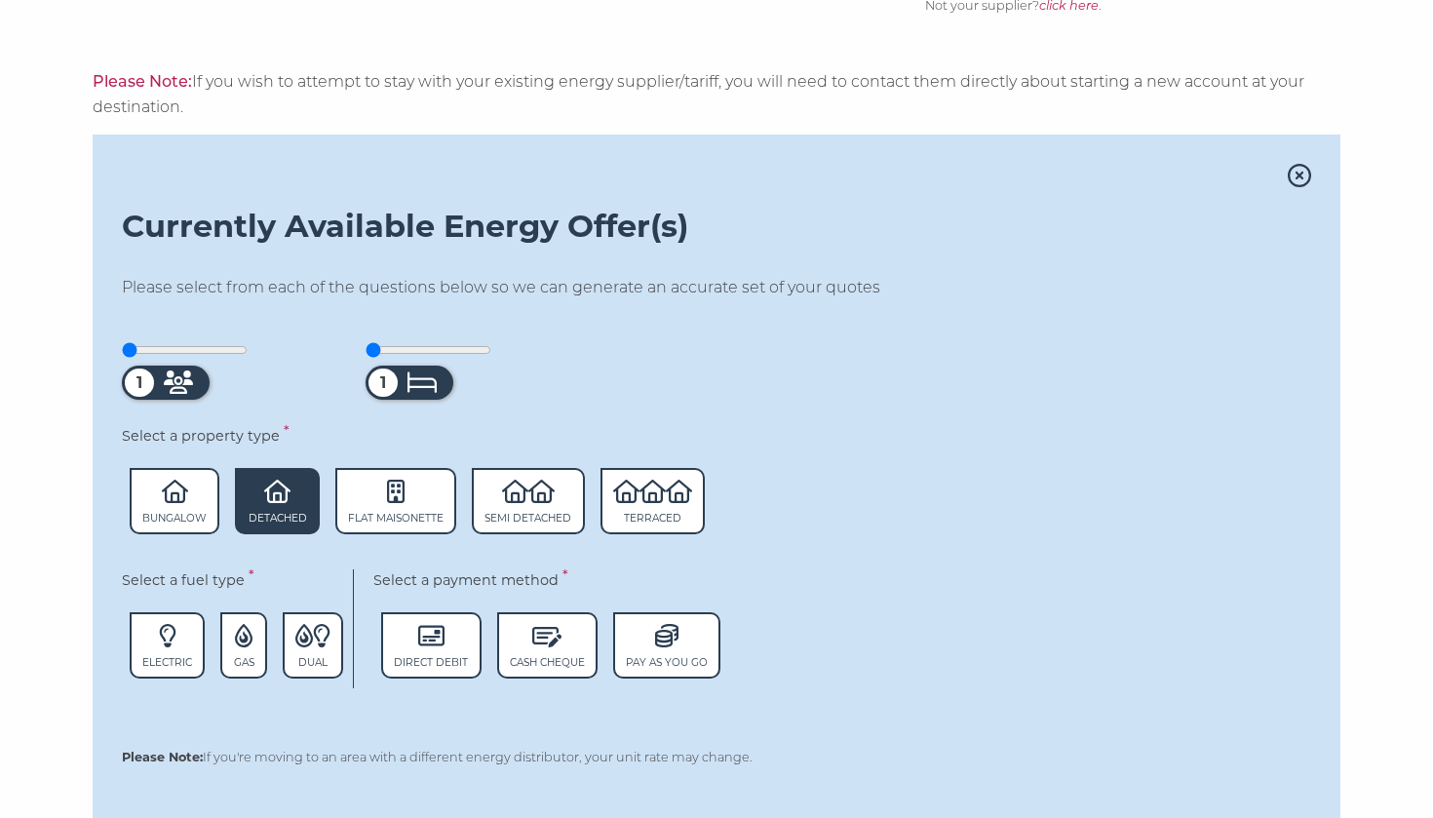
click at [289, 492] on span "Detached" at bounding box center [277, 501] width 84 height 66
drag, startPoint x: 131, startPoint y: 342, endPoint x: 160, endPoint y: 340, distance: 29.3
click at [160, 342] on input "range" at bounding box center [185, 350] width 126 height 16
drag, startPoint x: 160, startPoint y: 340, endPoint x: 129, endPoint y: 342, distance: 31.3
type input "1"
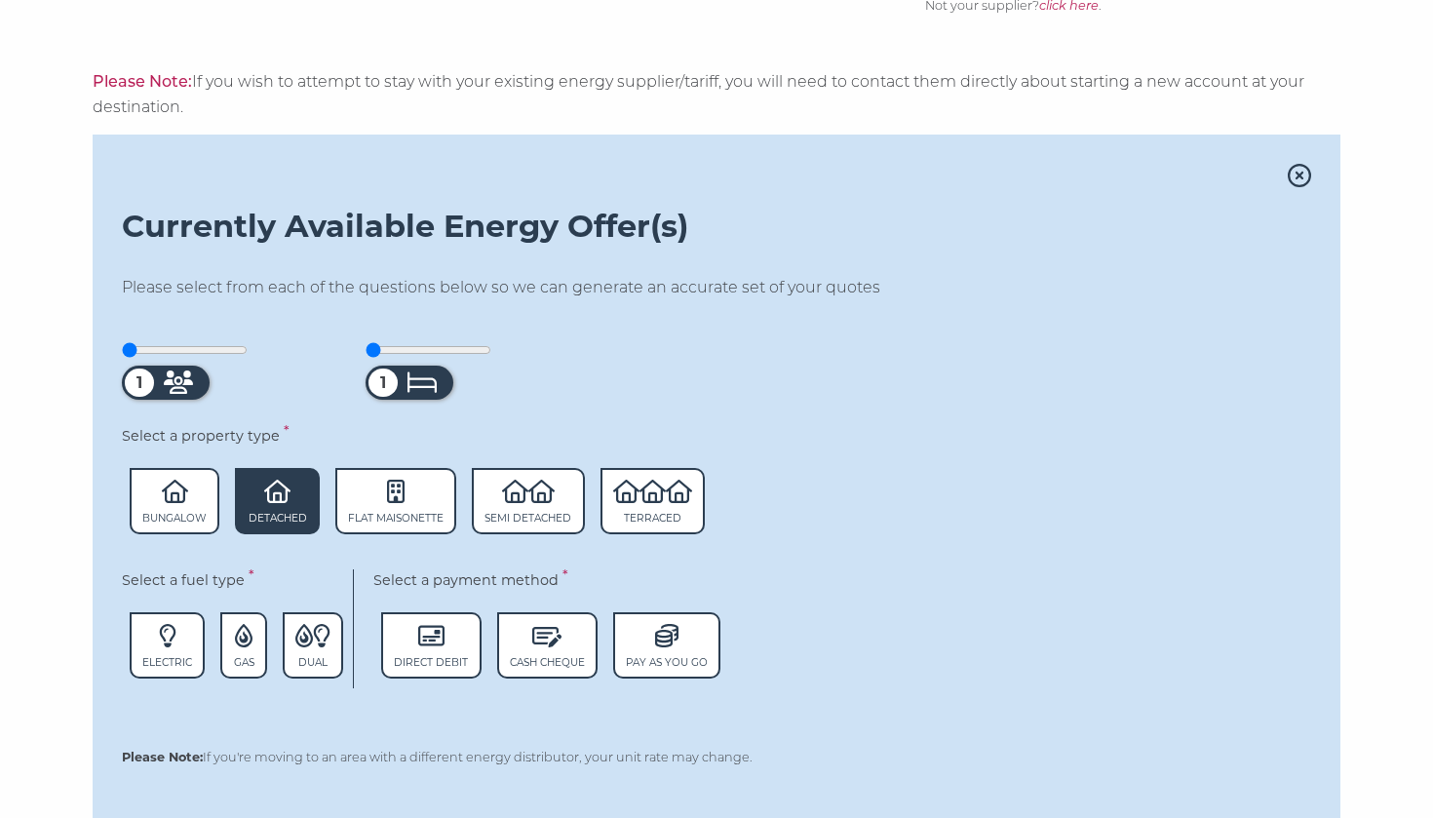
click at [129, 342] on input "range" at bounding box center [185, 350] width 126 height 16
drag, startPoint x: 376, startPoint y: 337, endPoint x: 420, endPoint y: 339, distance: 43.9
type input "3"
click at [420, 342] on input "range" at bounding box center [429, 350] width 126 height 16
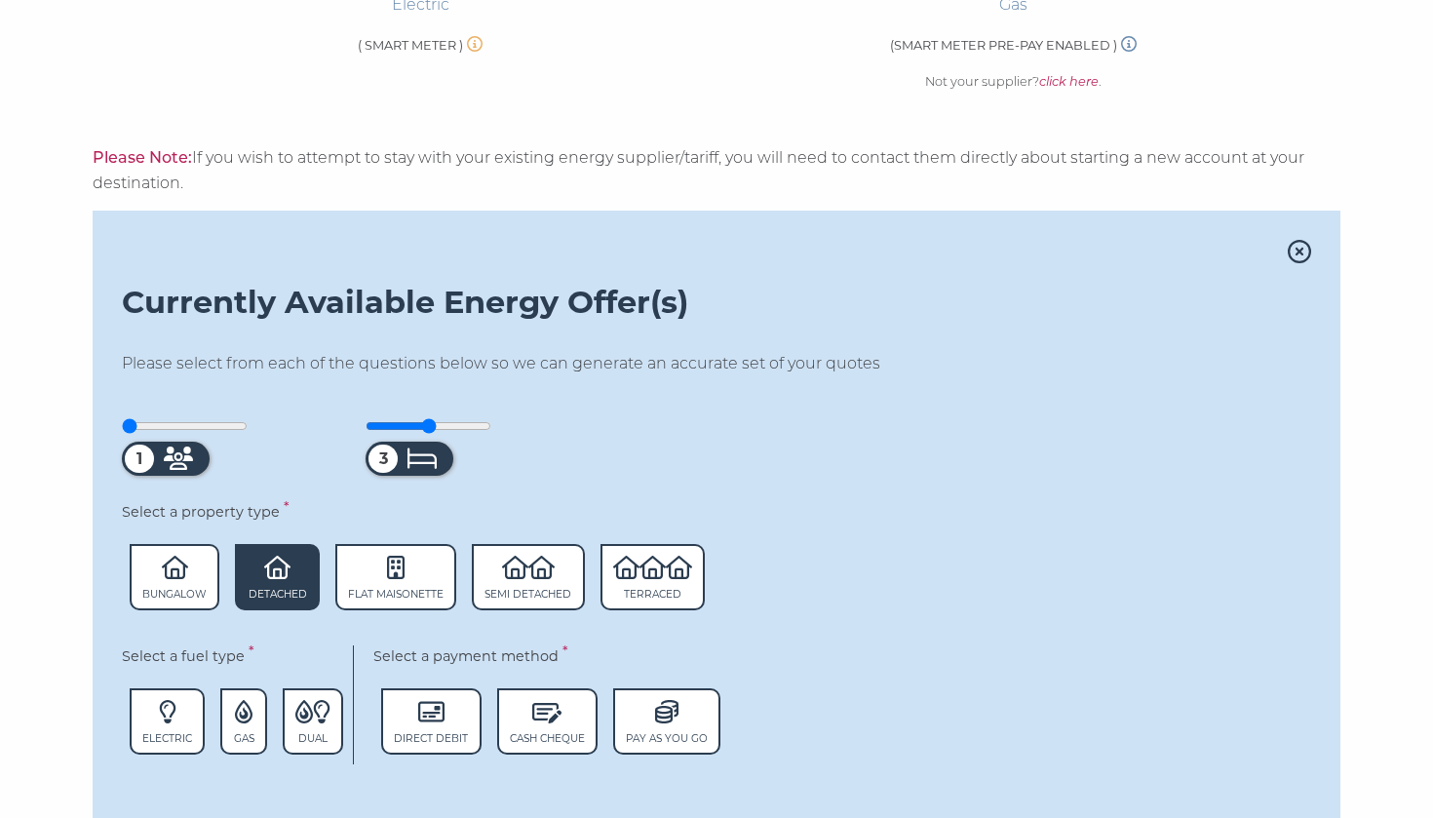
scroll to position [753, 0]
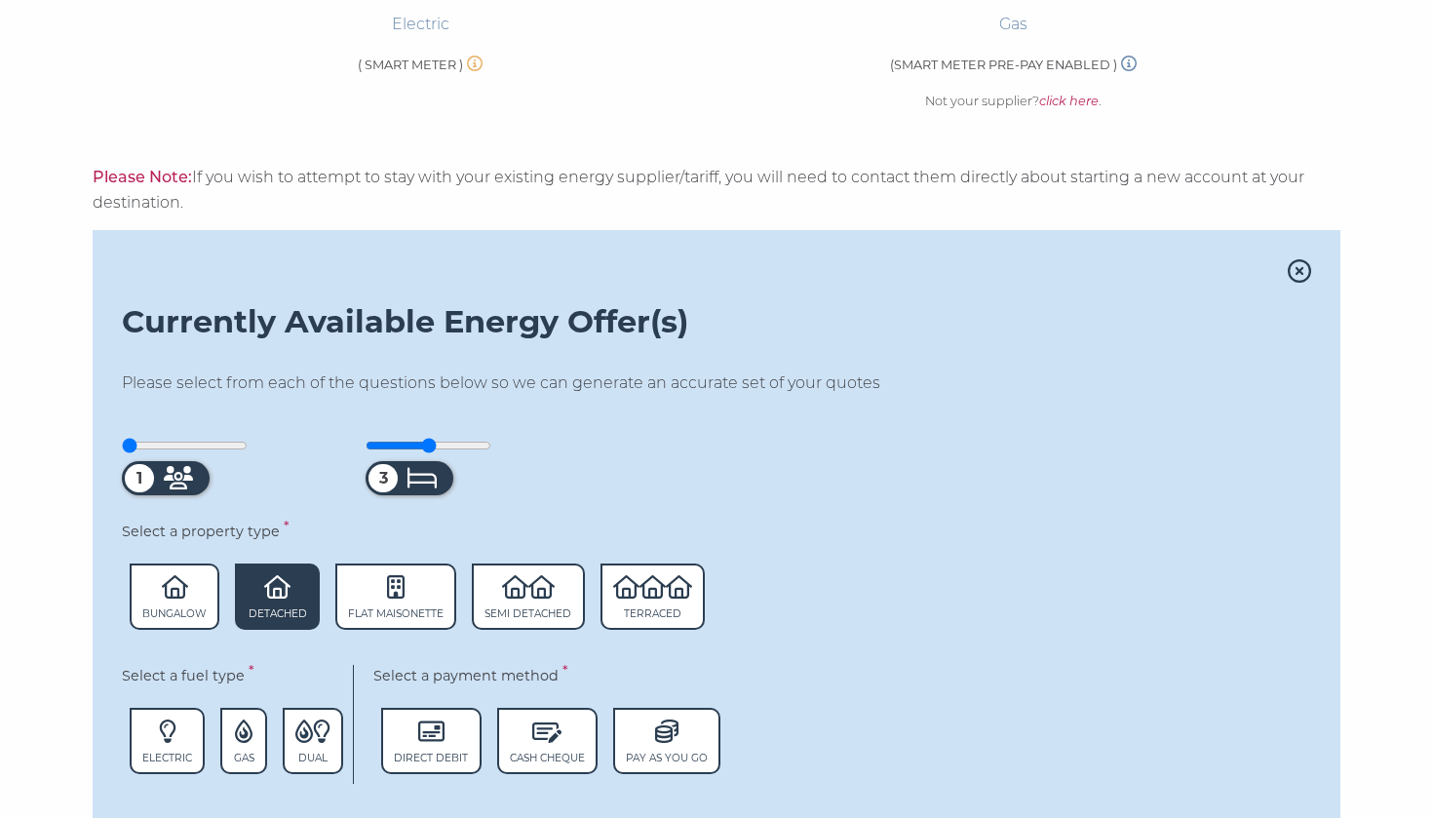
click at [1301, 264] on icon at bounding box center [1299, 270] width 23 height 23
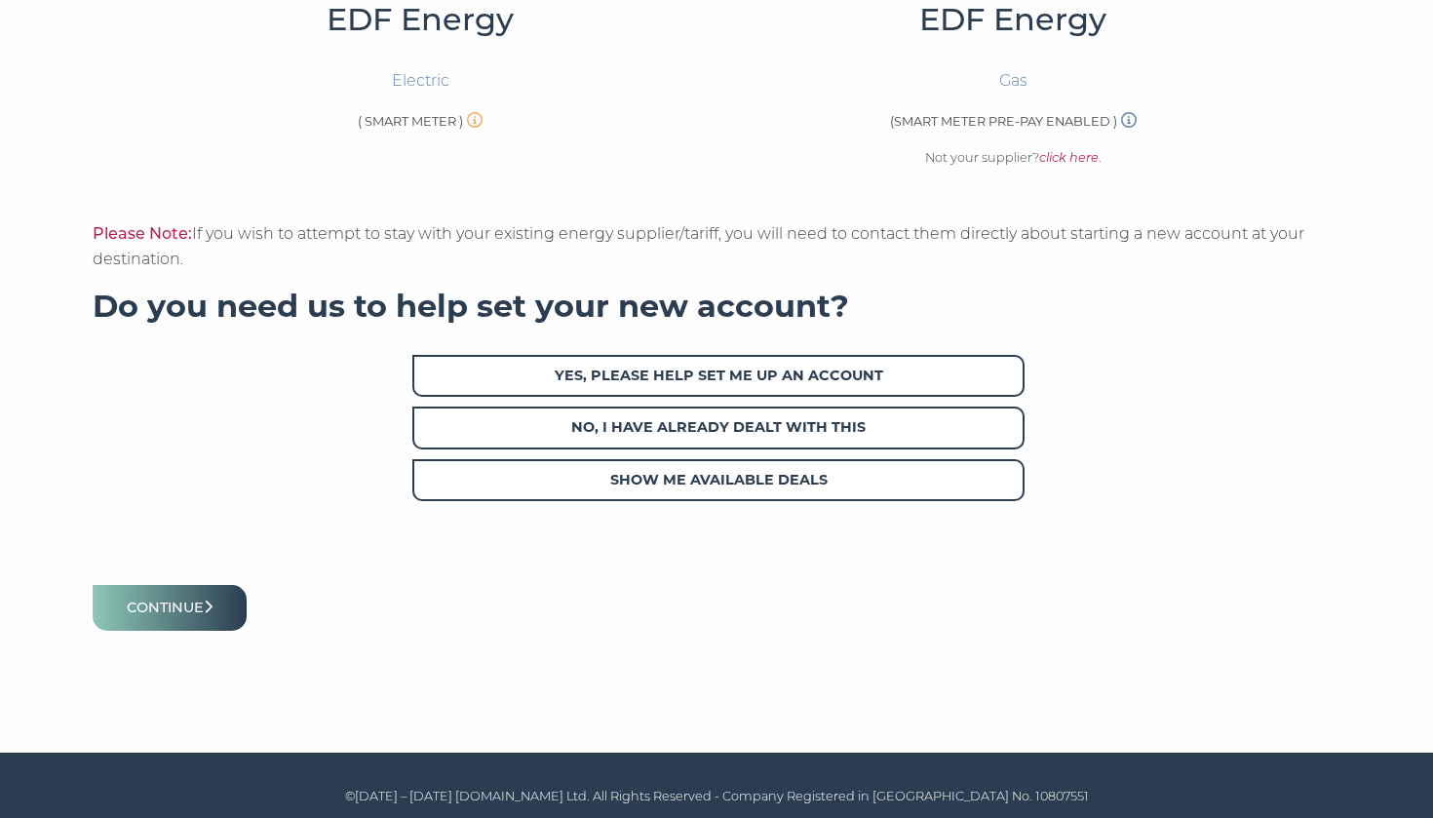
scroll to position [695, 0]
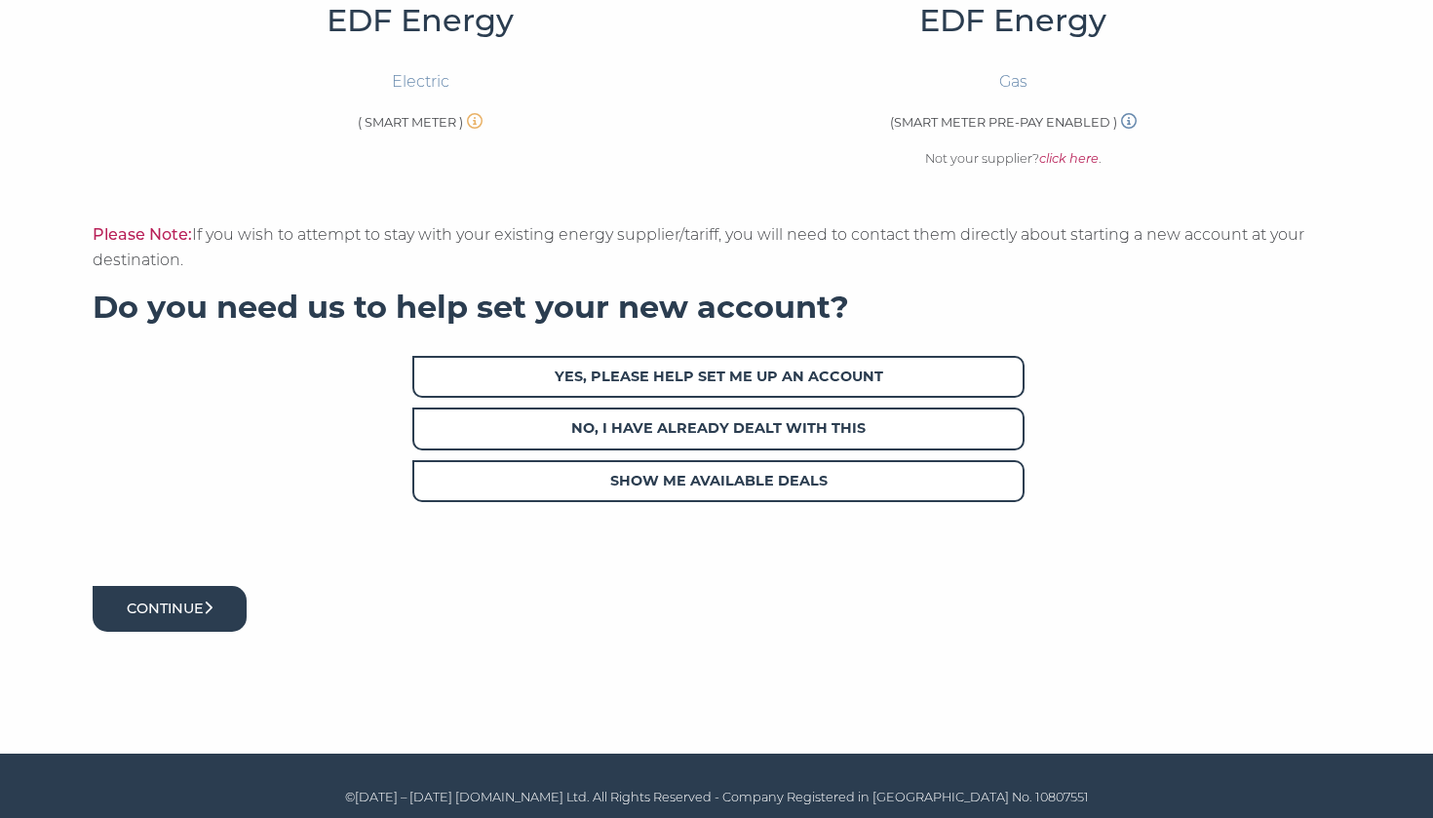
click at [166, 595] on button "Continue" at bounding box center [170, 609] width 154 height 46
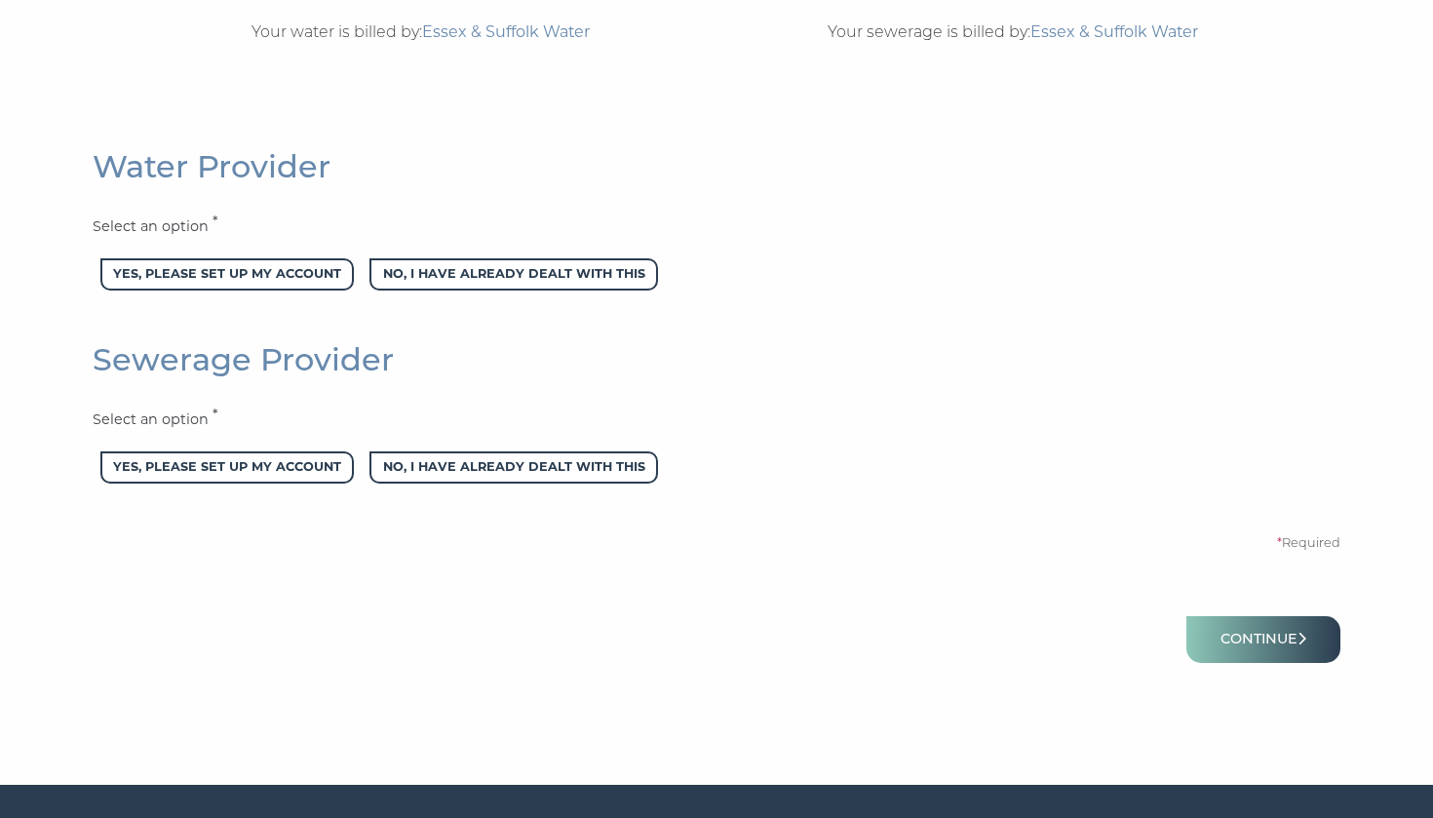
scroll to position [862, 0]
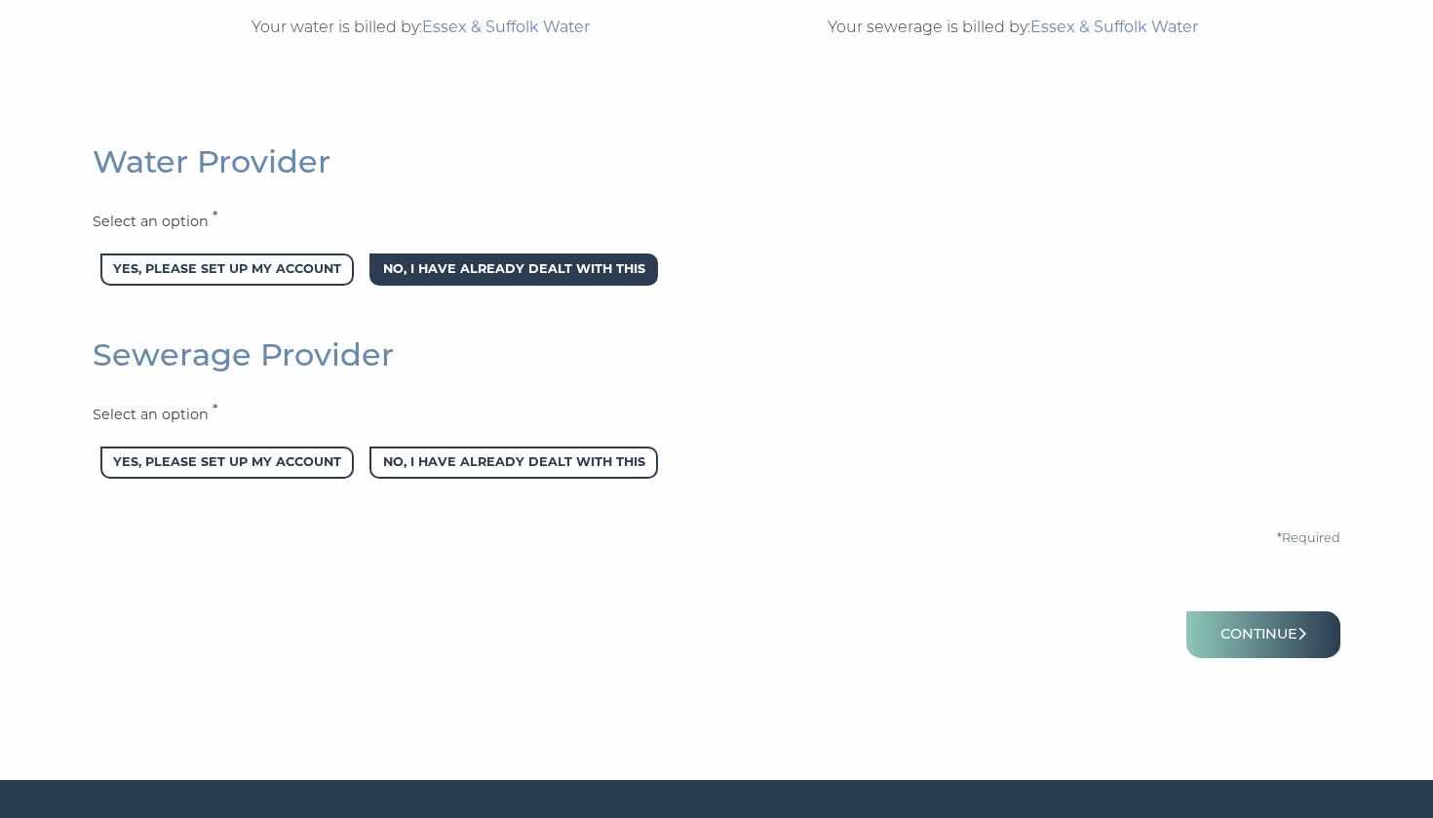
click at [628, 275] on span "No, I have already dealt with this" at bounding box center [514, 270] width 288 height 32
click at [582, 457] on span "No, I have already dealt with this" at bounding box center [514, 463] width 288 height 32
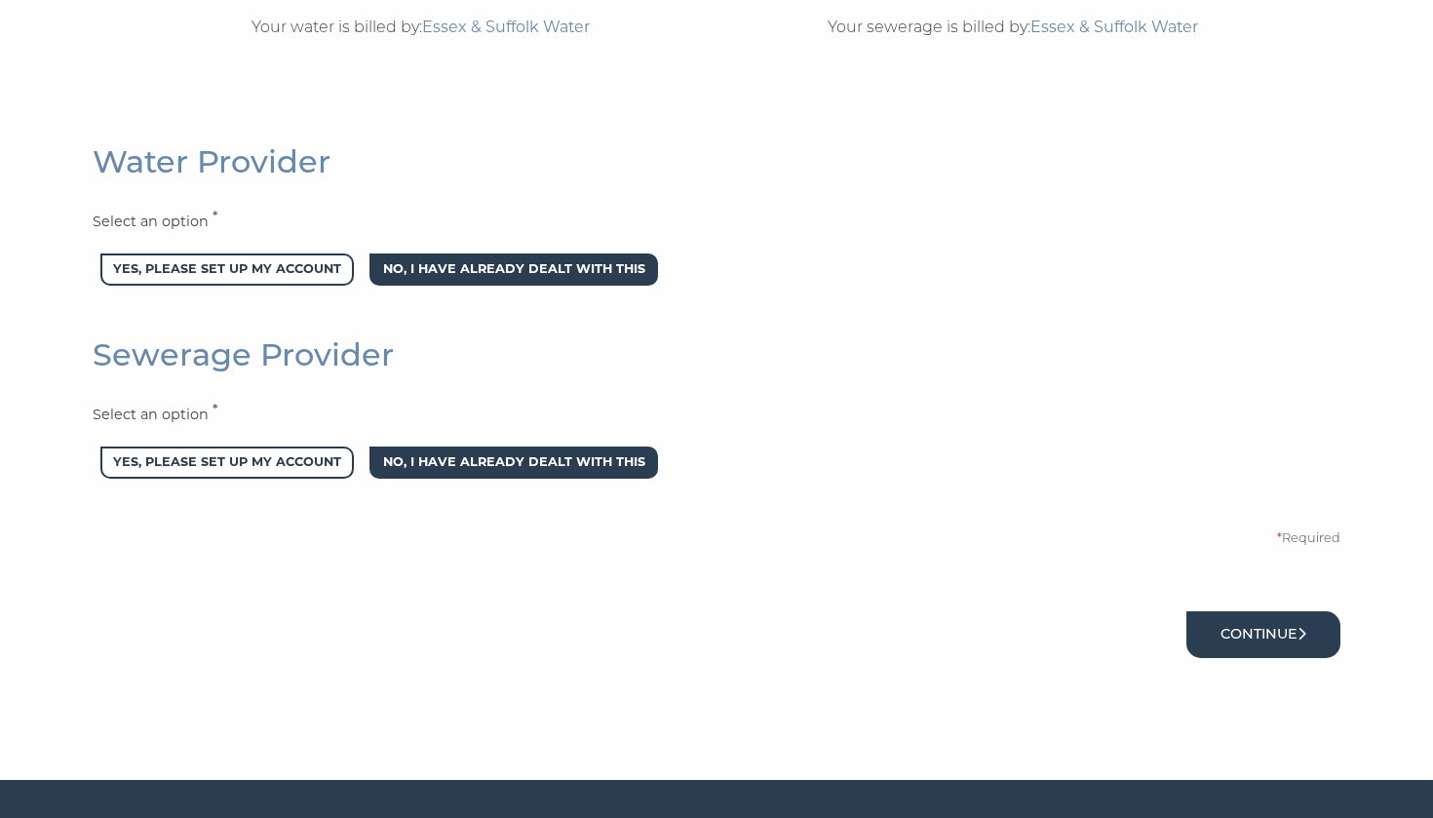
click at [1265, 620] on button "Continue" at bounding box center [1264, 634] width 154 height 46
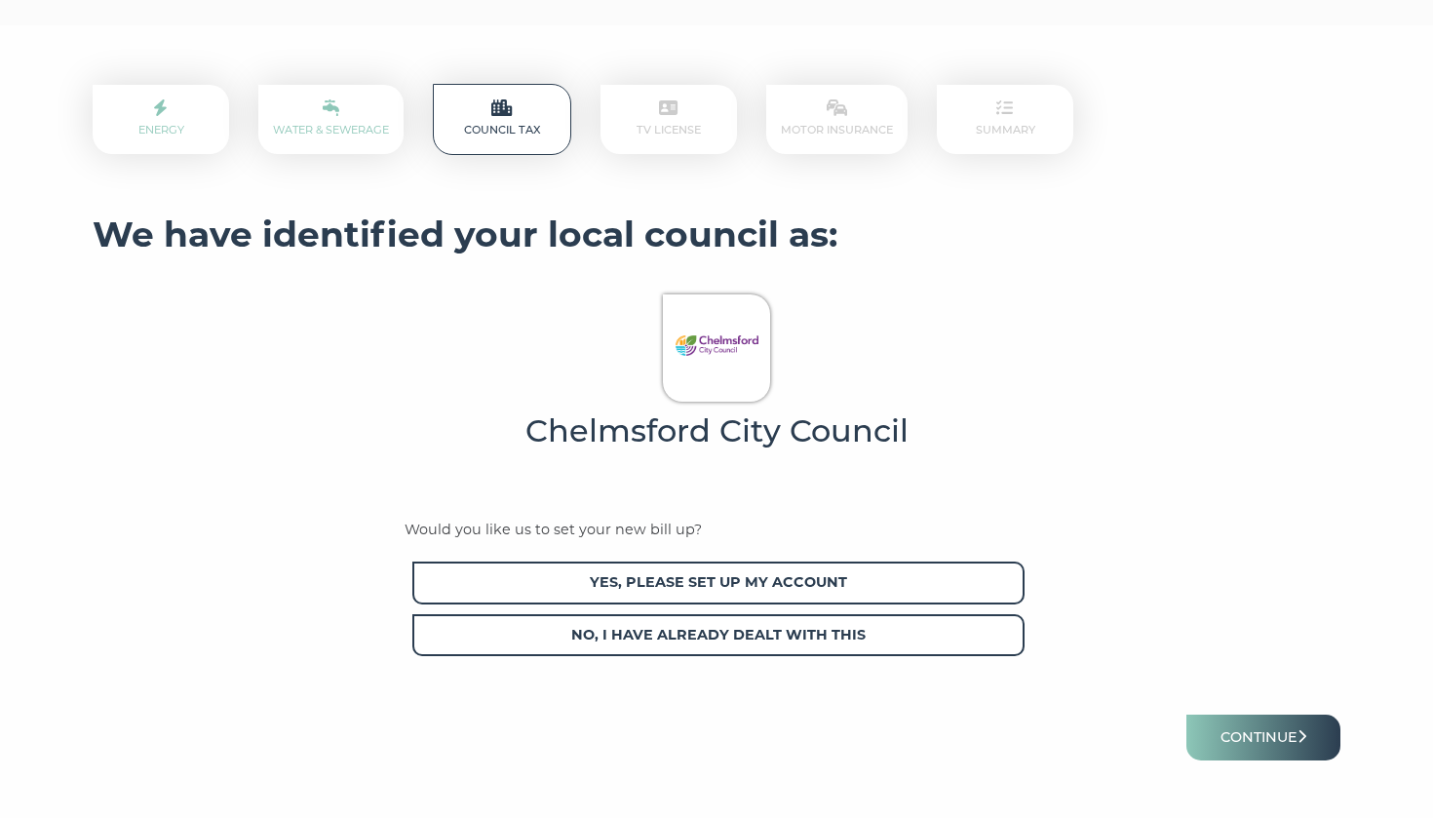
scroll to position [305, 0]
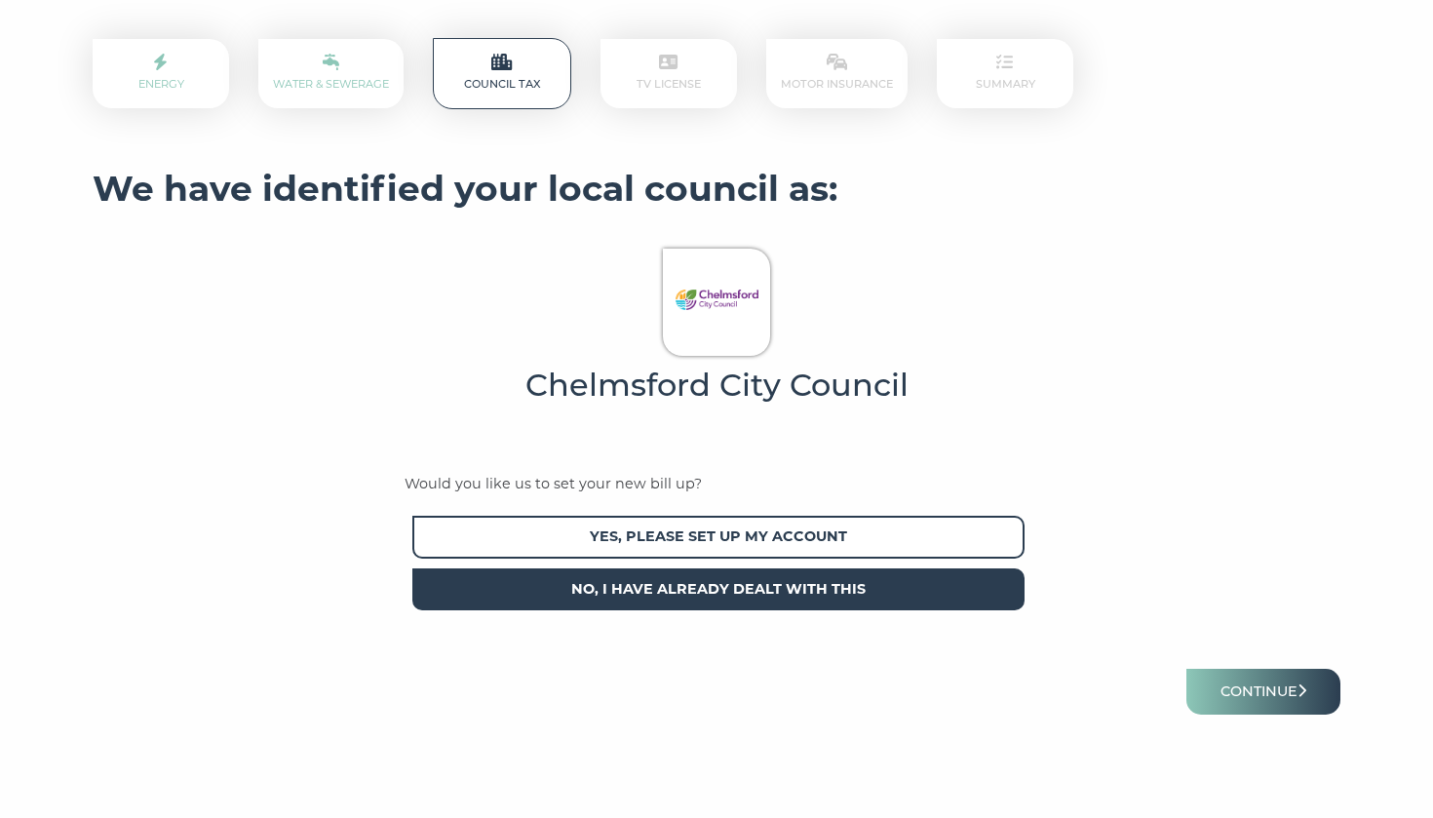
click at [758, 580] on span "No, I have already dealt with this" at bounding box center [718, 589] width 612 height 42
click at [1248, 684] on button "Continue" at bounding box center [1264, 692] width 154 height 46
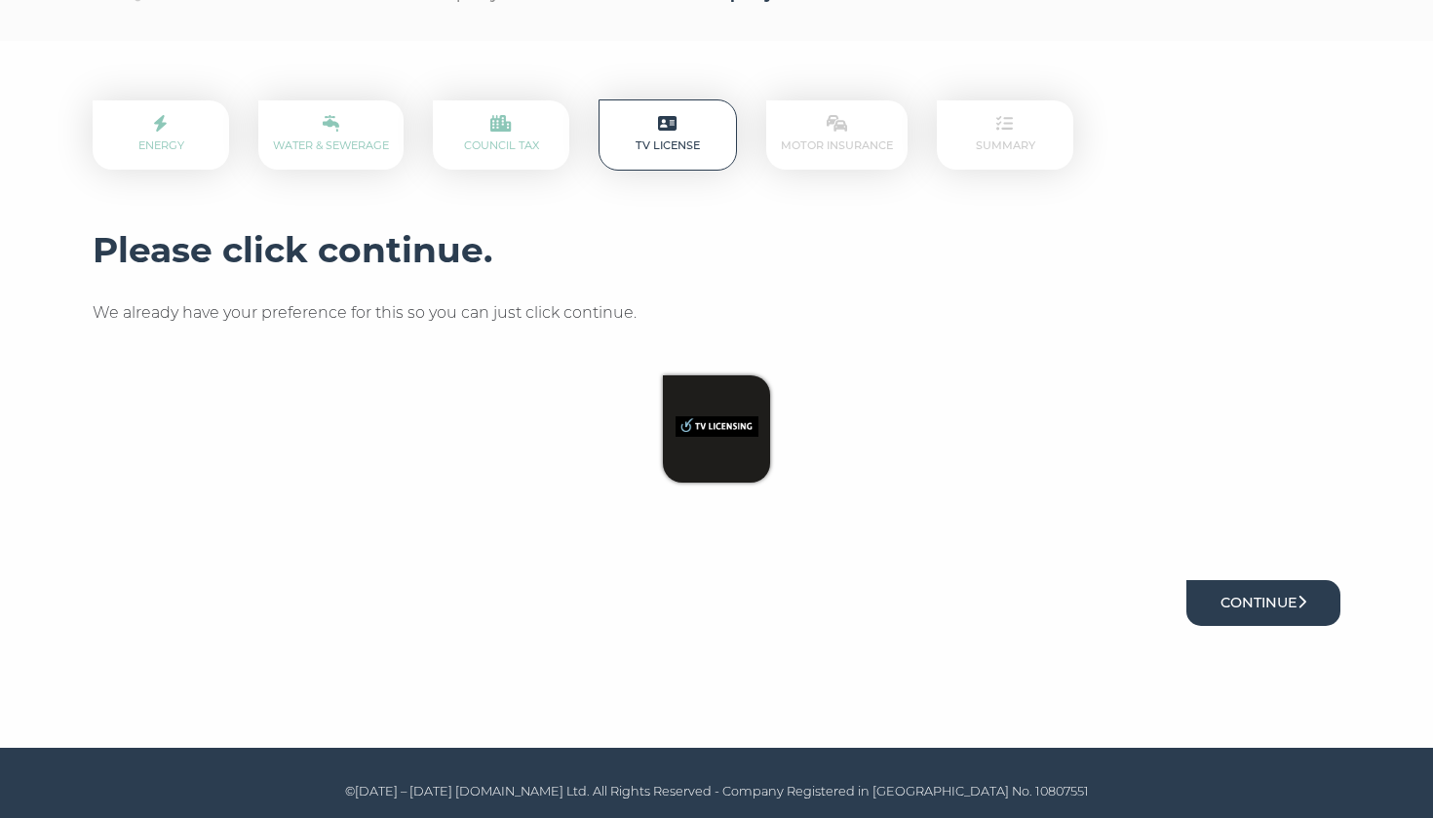
scroll to position [243, 0]
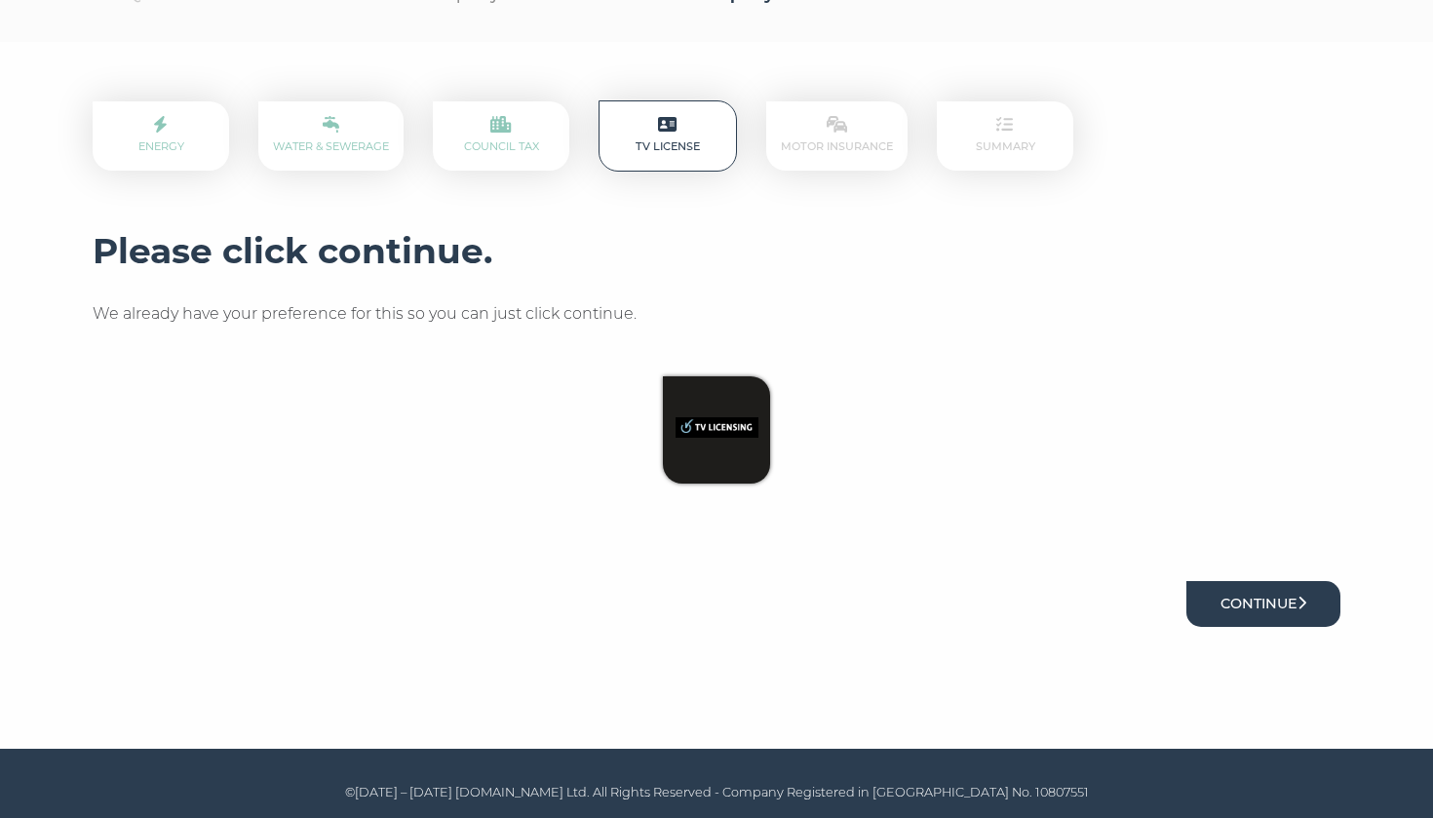
click at [1268, 602] on button "Continue" at bounding box center [1264, 604] width 154 height 46
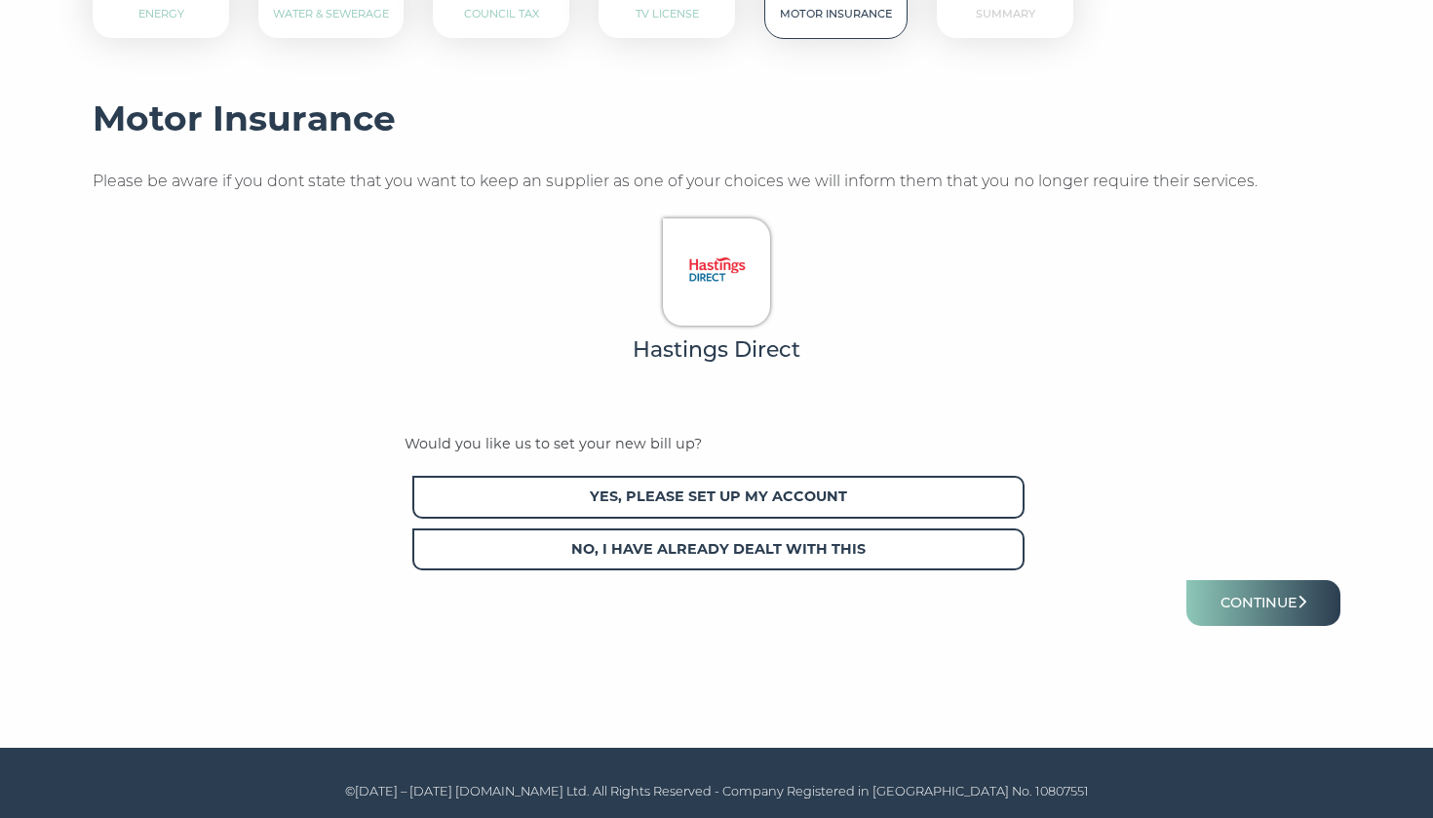
scroll to position [374, 0]
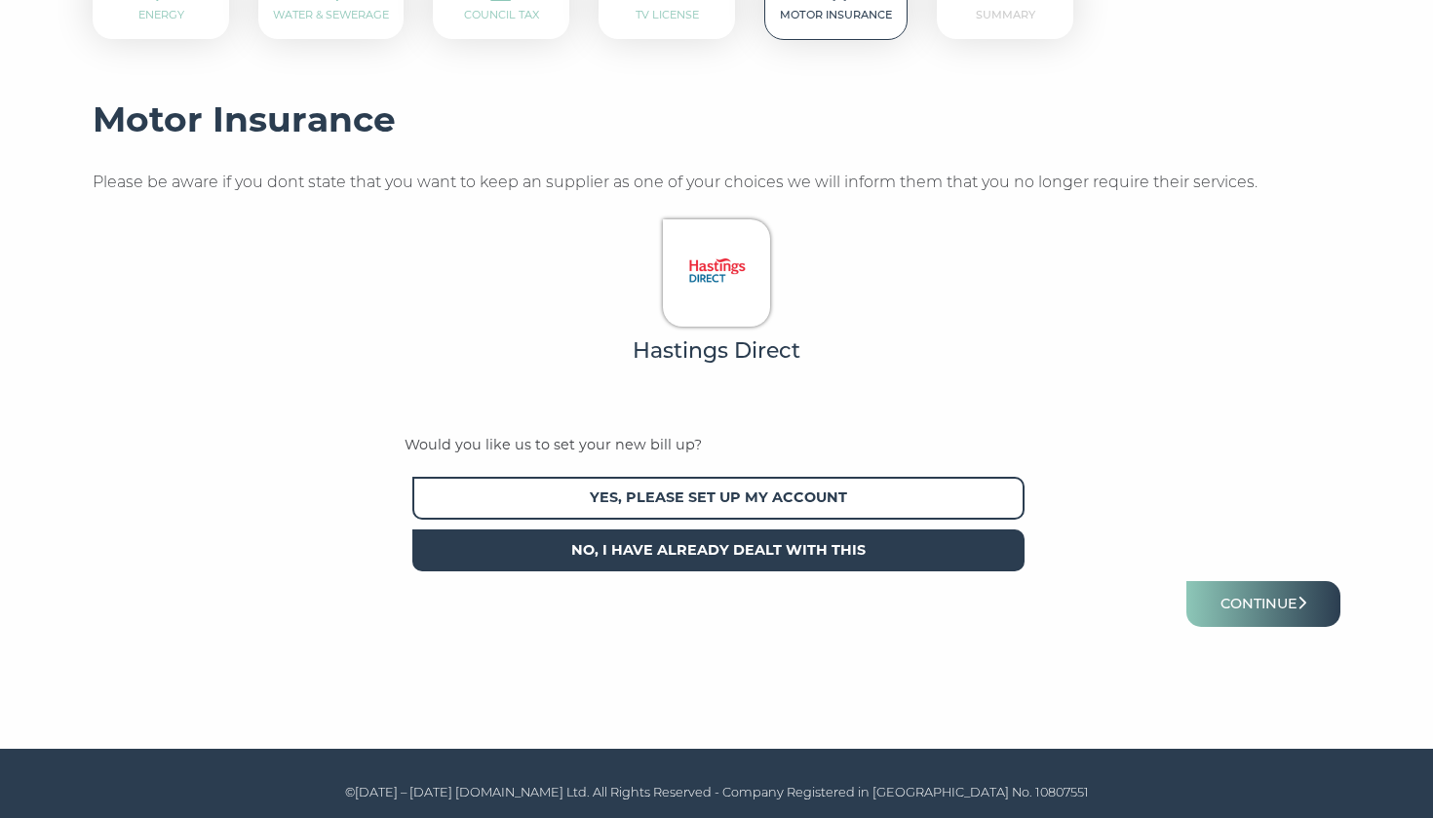
click at [830, 547] on span "No, I have already dealt with this" at bounding box center [718, 550] width 612 height 42
click at [1261, 589] on button "Continue" at bounding box center [1264, 604] width 154 height 46
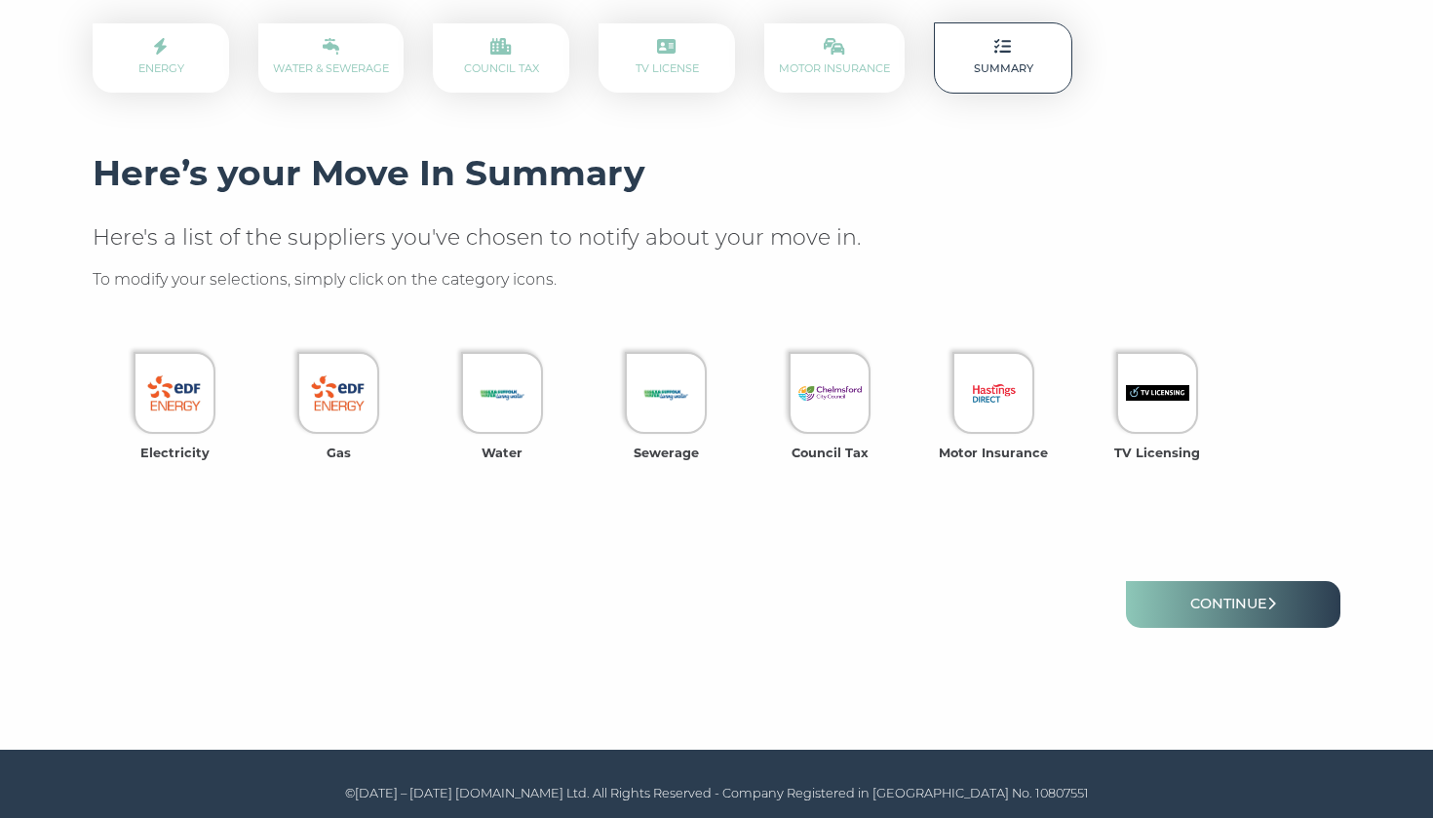
scroll to position [320, 0]
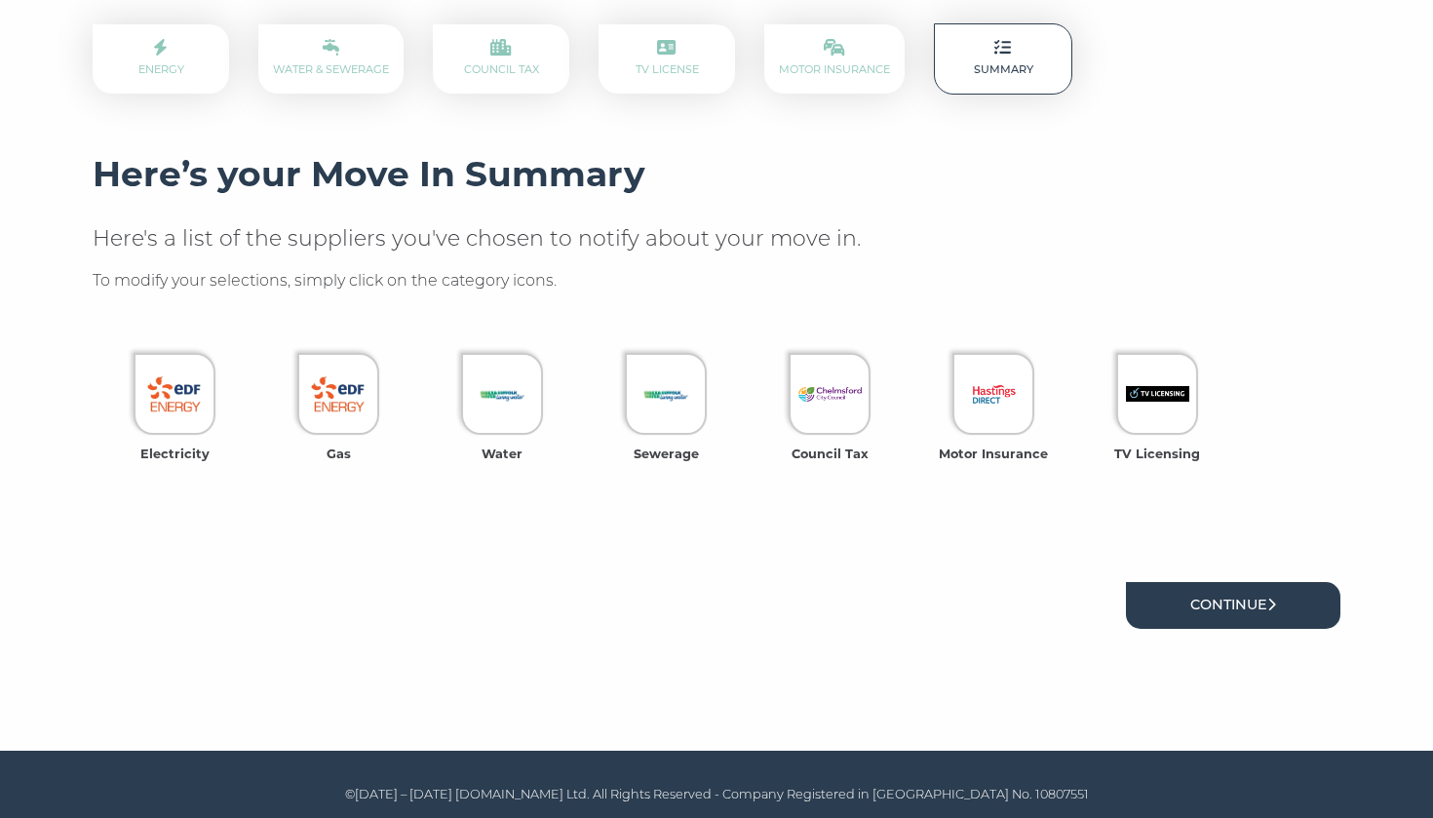
click at [1251, 597] on link "Continue" at bounding box center [1233, 605] width 215 height 46
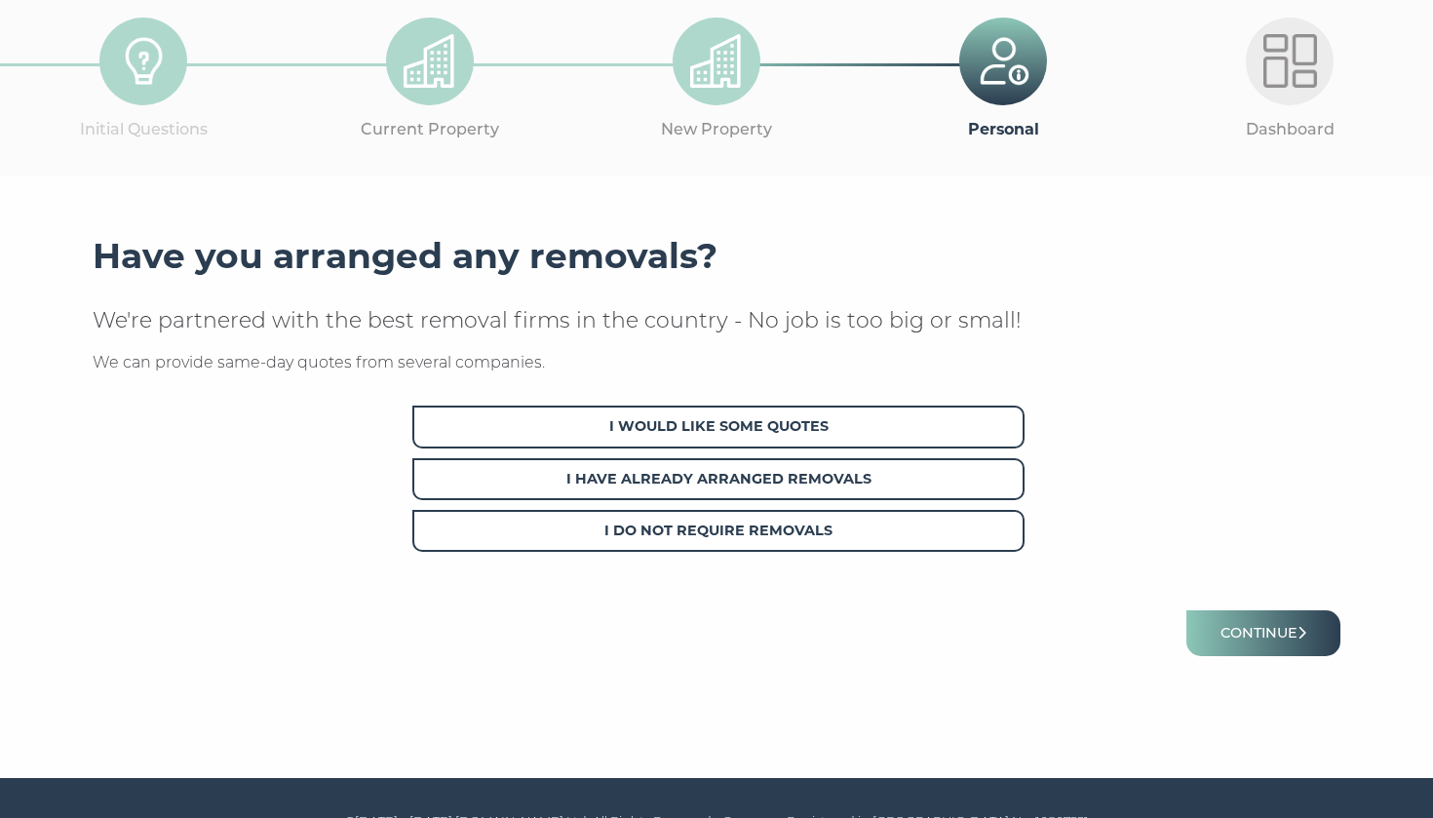
scroll to position [116, 0]
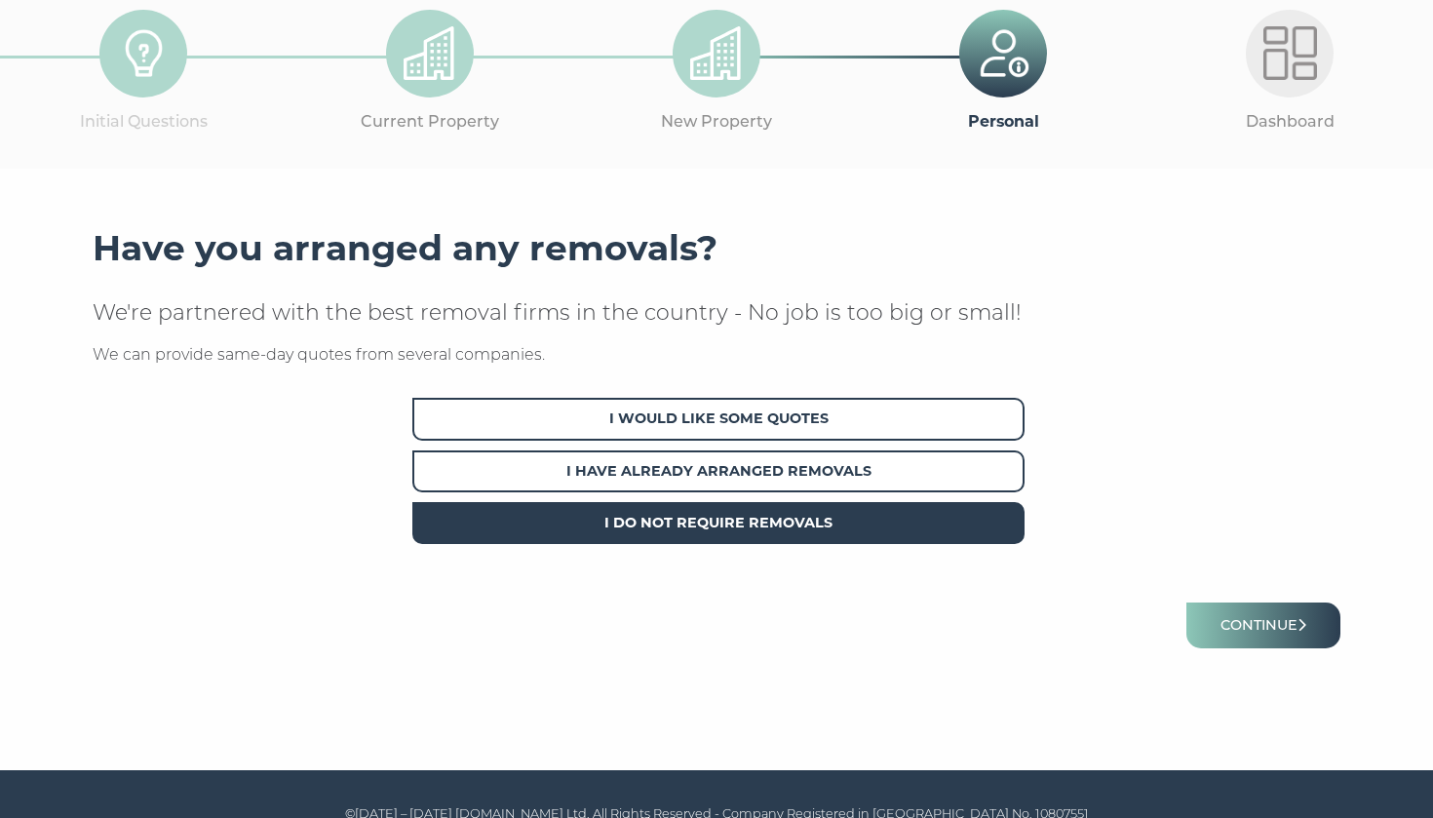
click at [698, 522] on span "I Do Not Require Removals" at bounding box center [718, 523] width 612 height 42
click at [1287, 622] on button "Continue" at bounding box center [1264, 626] width 154 height 46
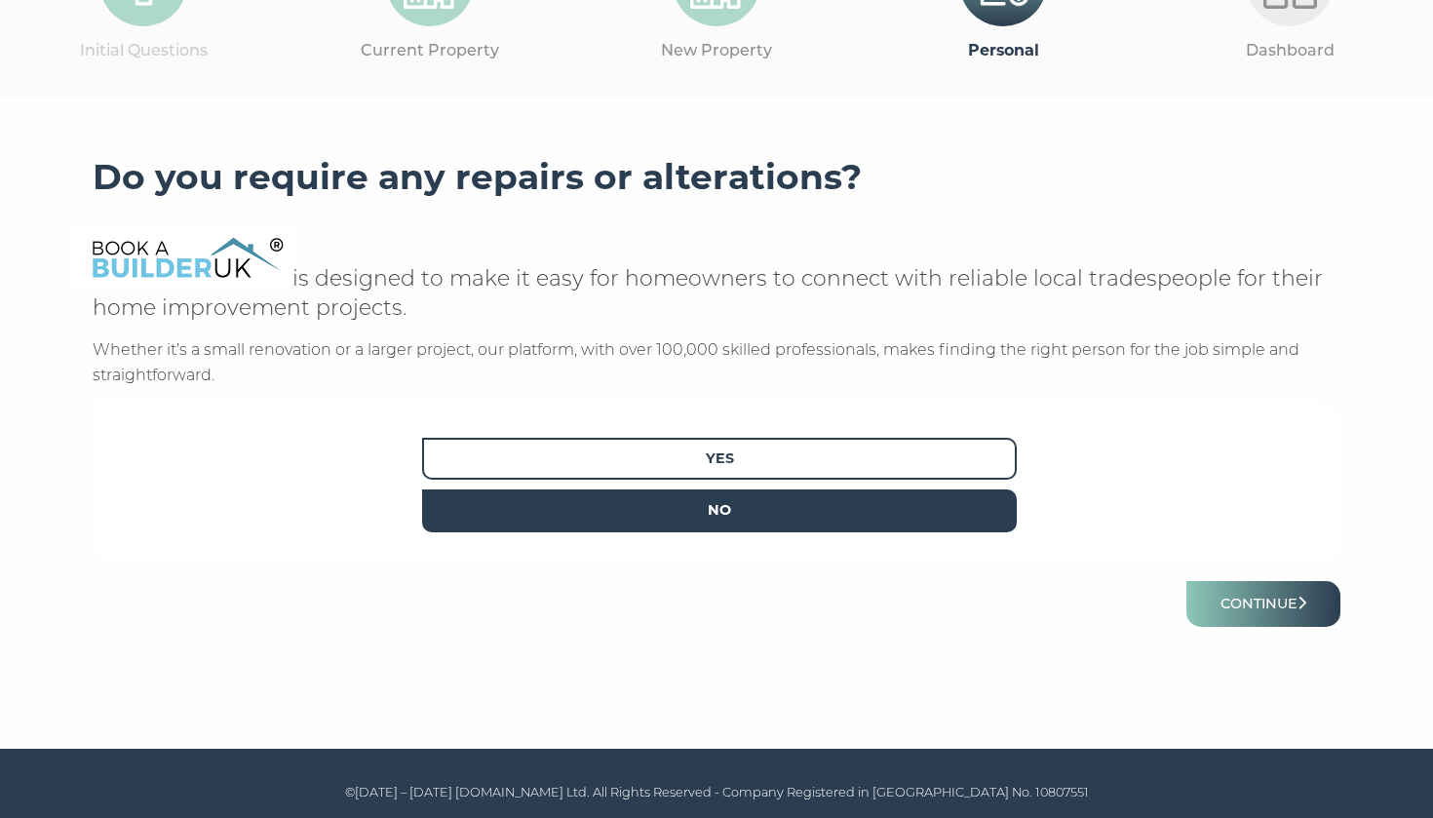
scroll to position [186, 0]
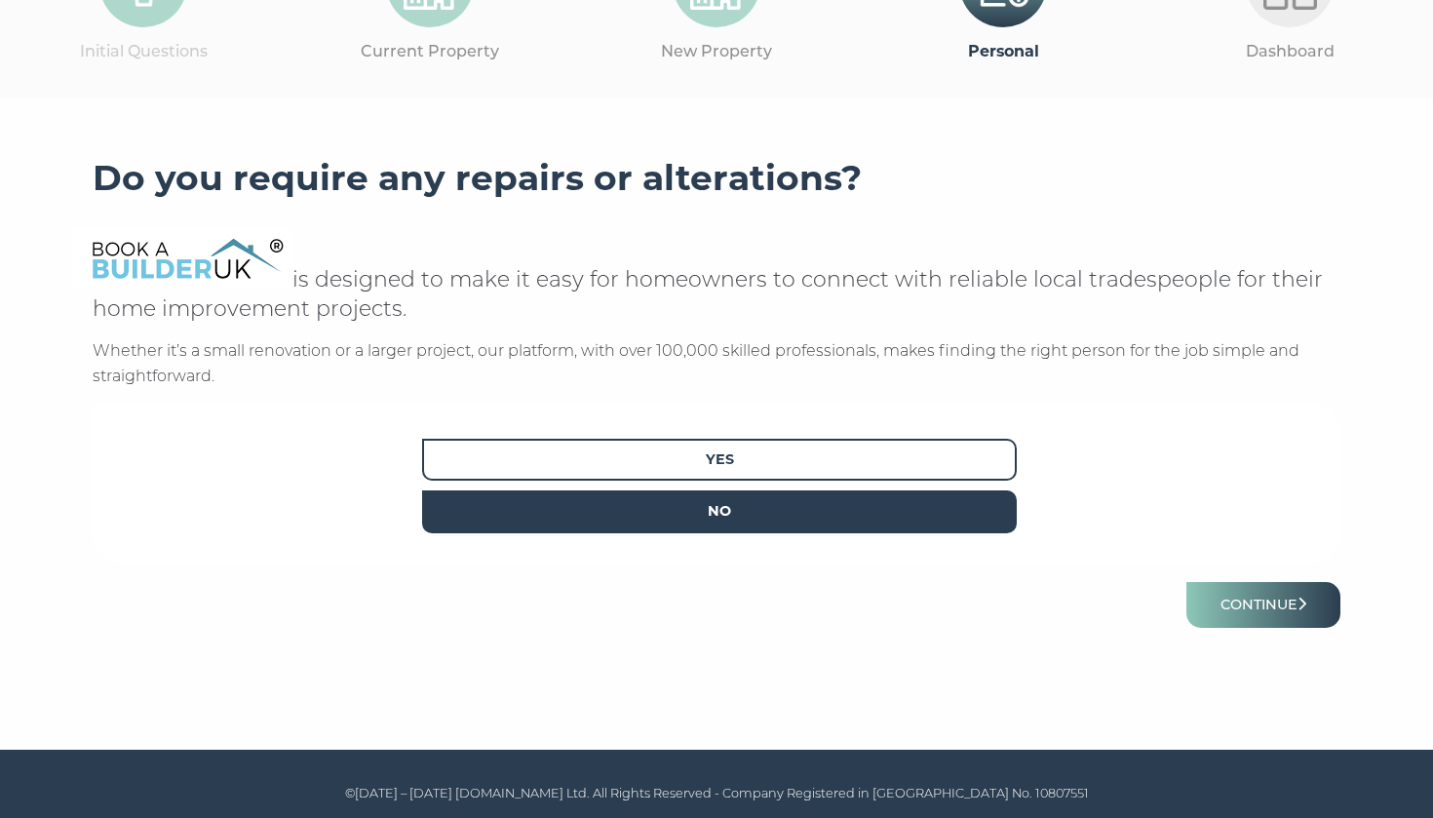
click at [715, 499] on span "No" at bounding box center [719, 511] width 595 height 42
click at [1285, 607] on button "Continue" at bounding box center [1264, 605] width 154 height 46
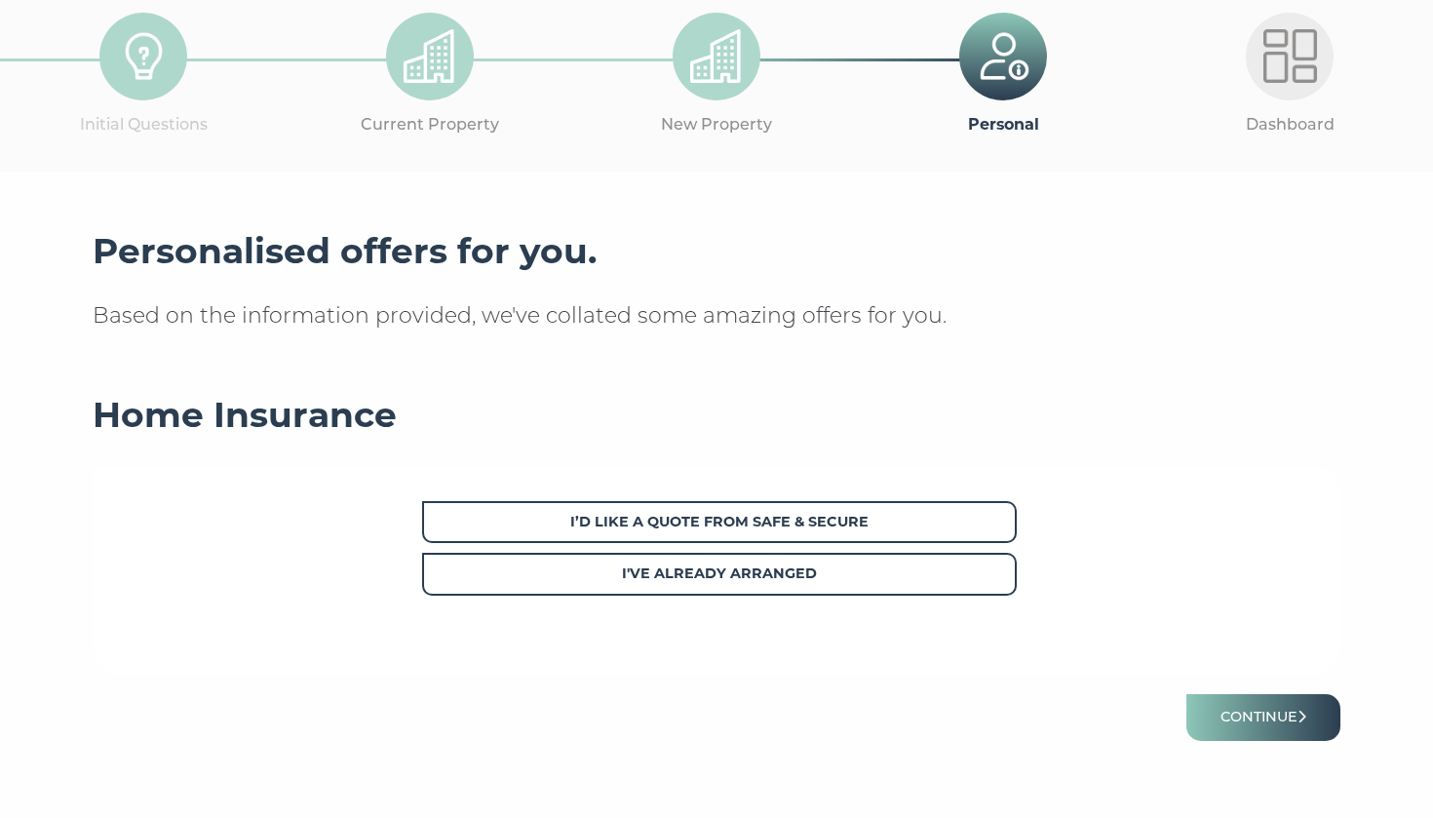
scroll to position [162, 0]
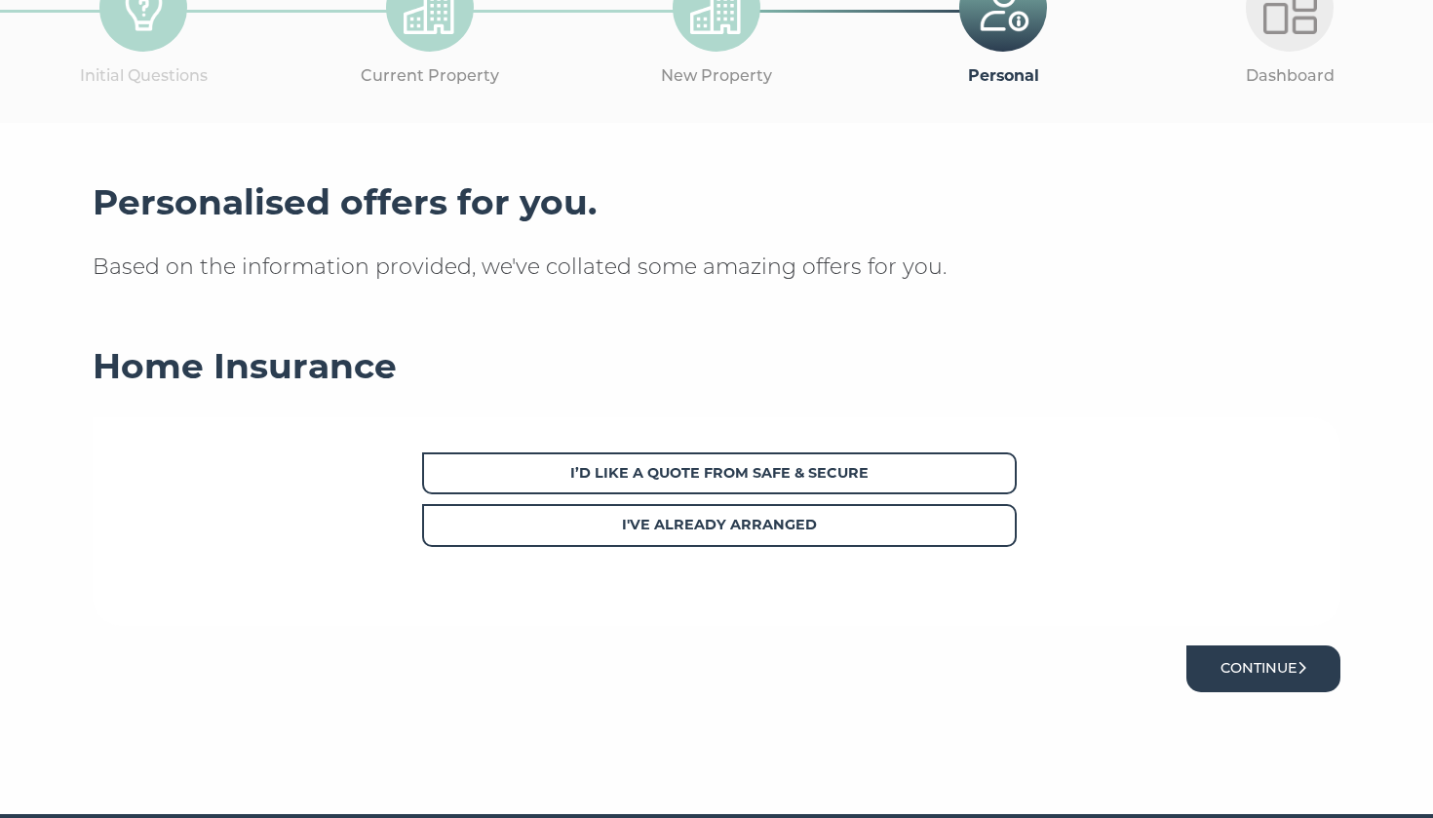
click at [1258, 673] on button "Continue" at bounding box center [1264, 669] width 154 height 46
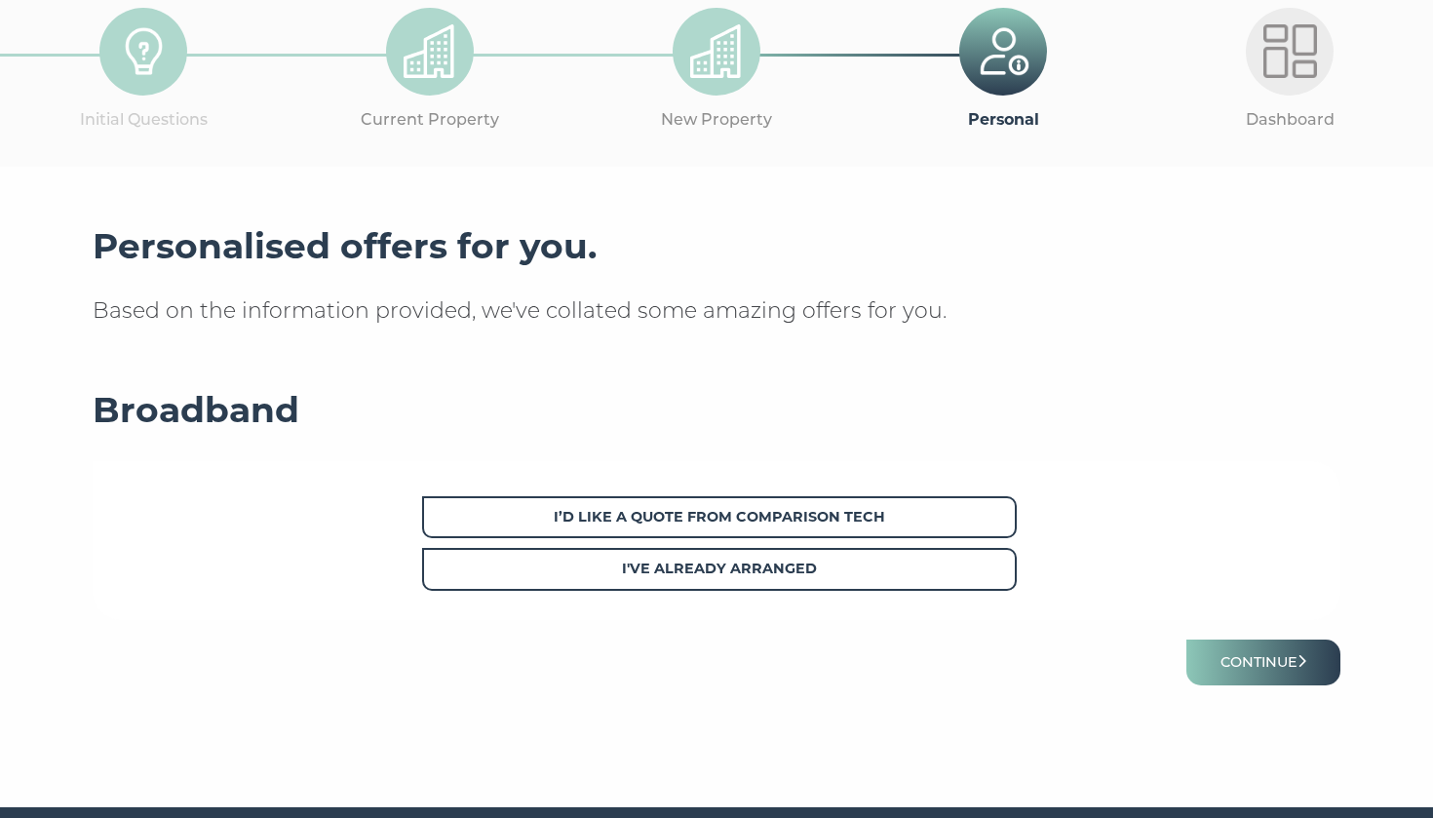
scroll to position [137, 0]
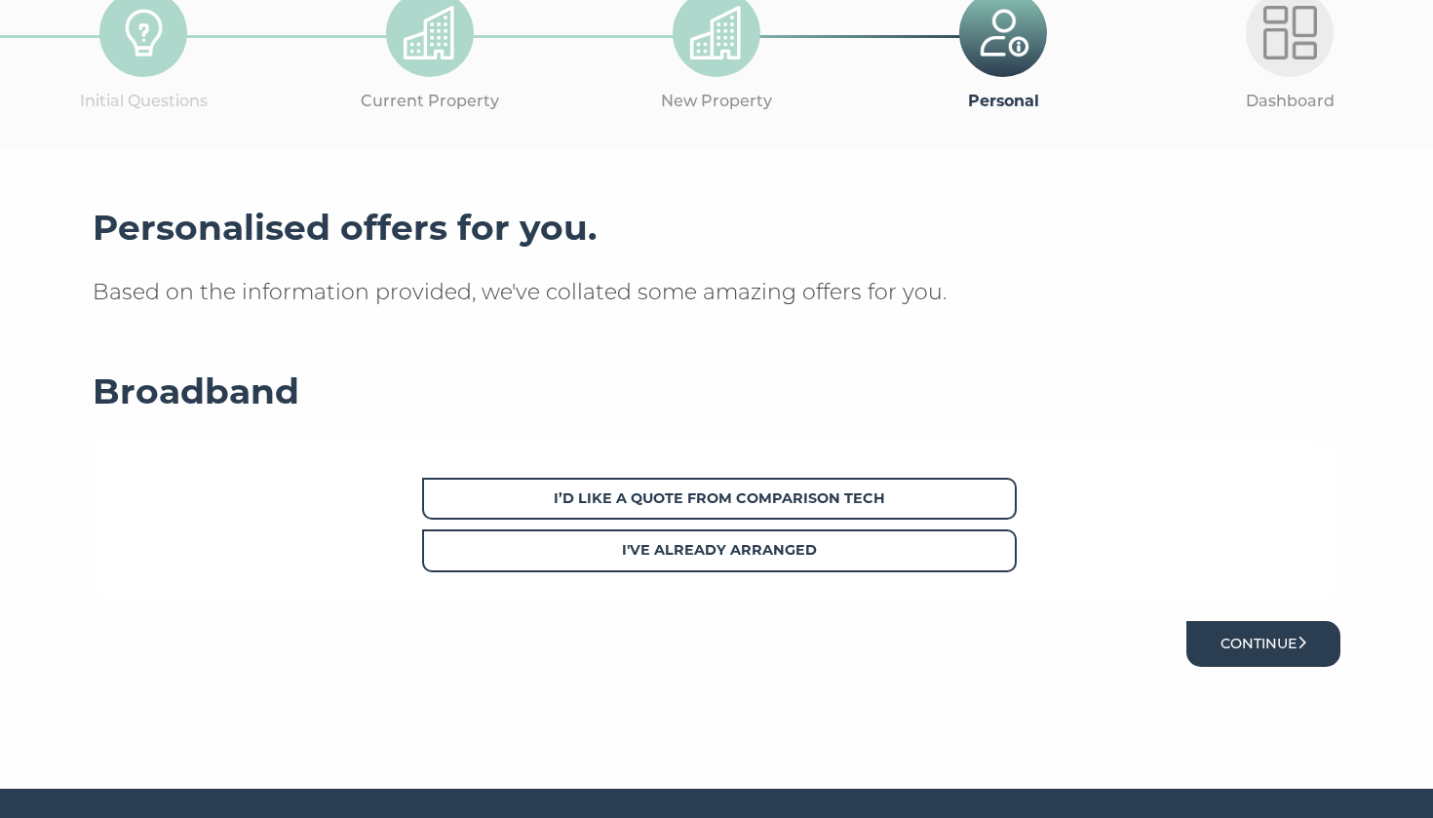
click at [1229, 628] on button "Continue" at bounding box center [1264, 644] width 154 height 46
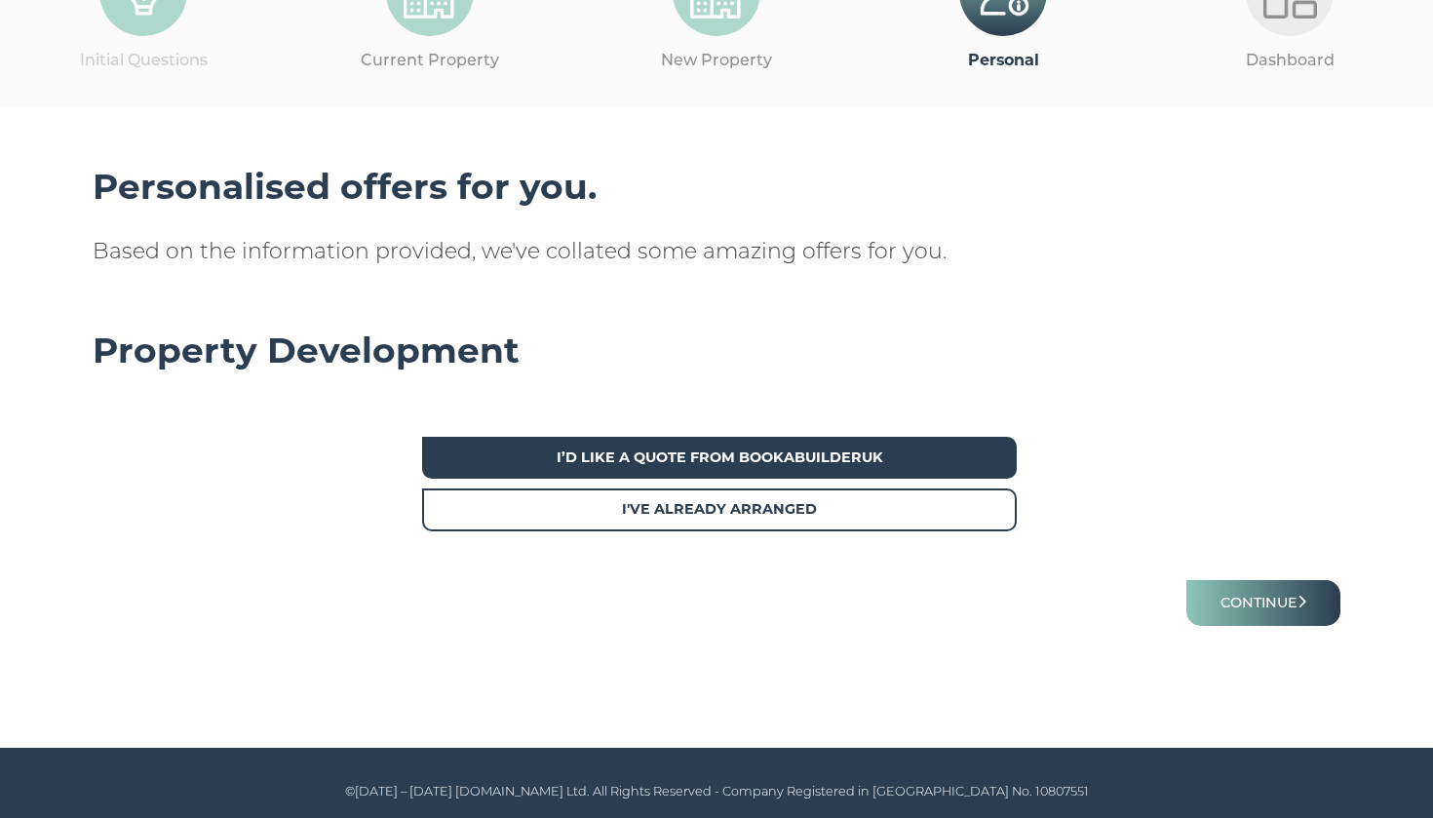
scroll to position [176, 0]
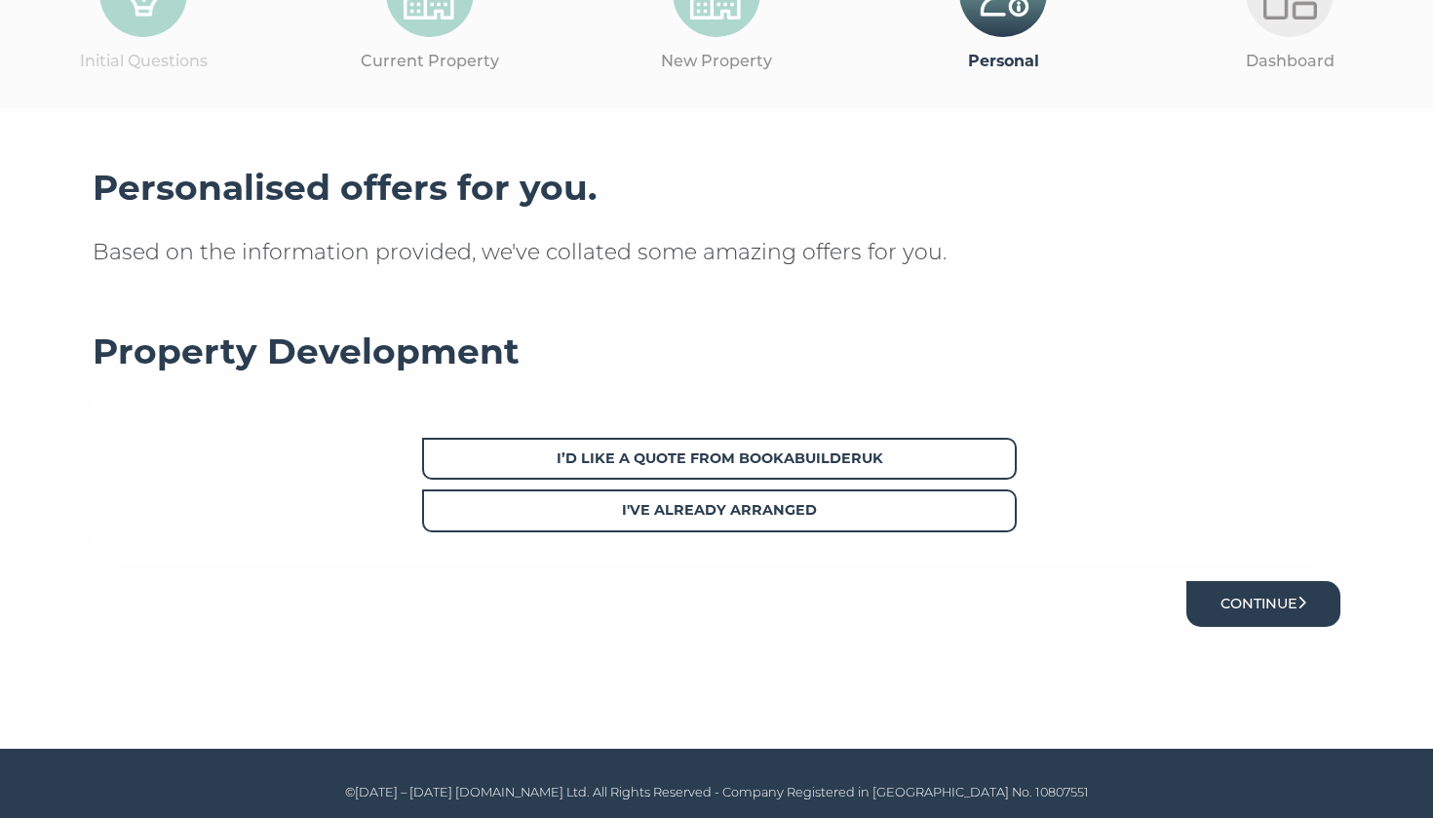
click at [1234, 596] on button "Continue" at bounding box center [1264, 604] width 154 height 46
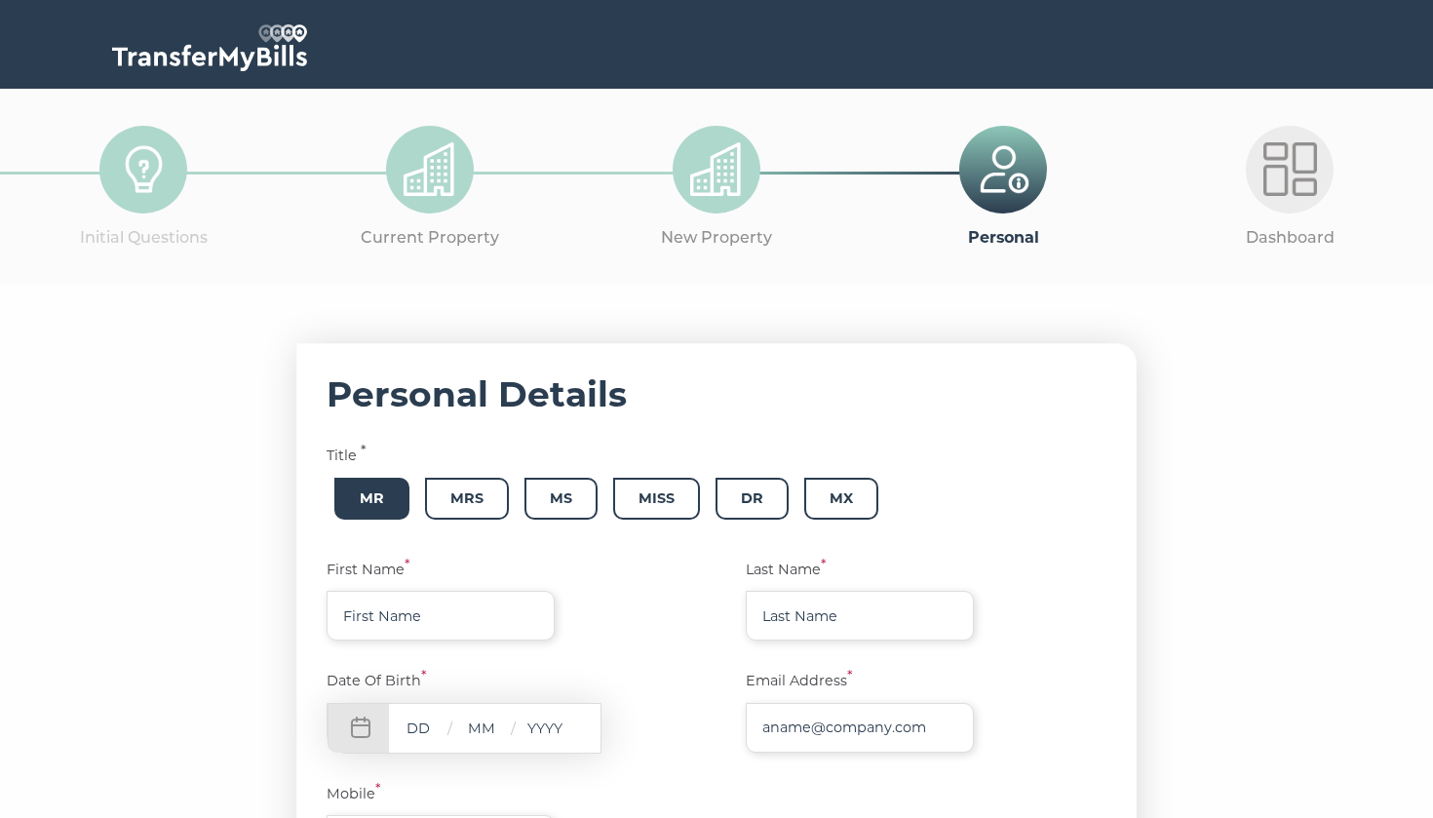
click at [389, 495] on span "Mr" at bounding box center [371, 499] width 75 height 42
type input "[PERSON_NAME]"
type input "28"
type input "06"
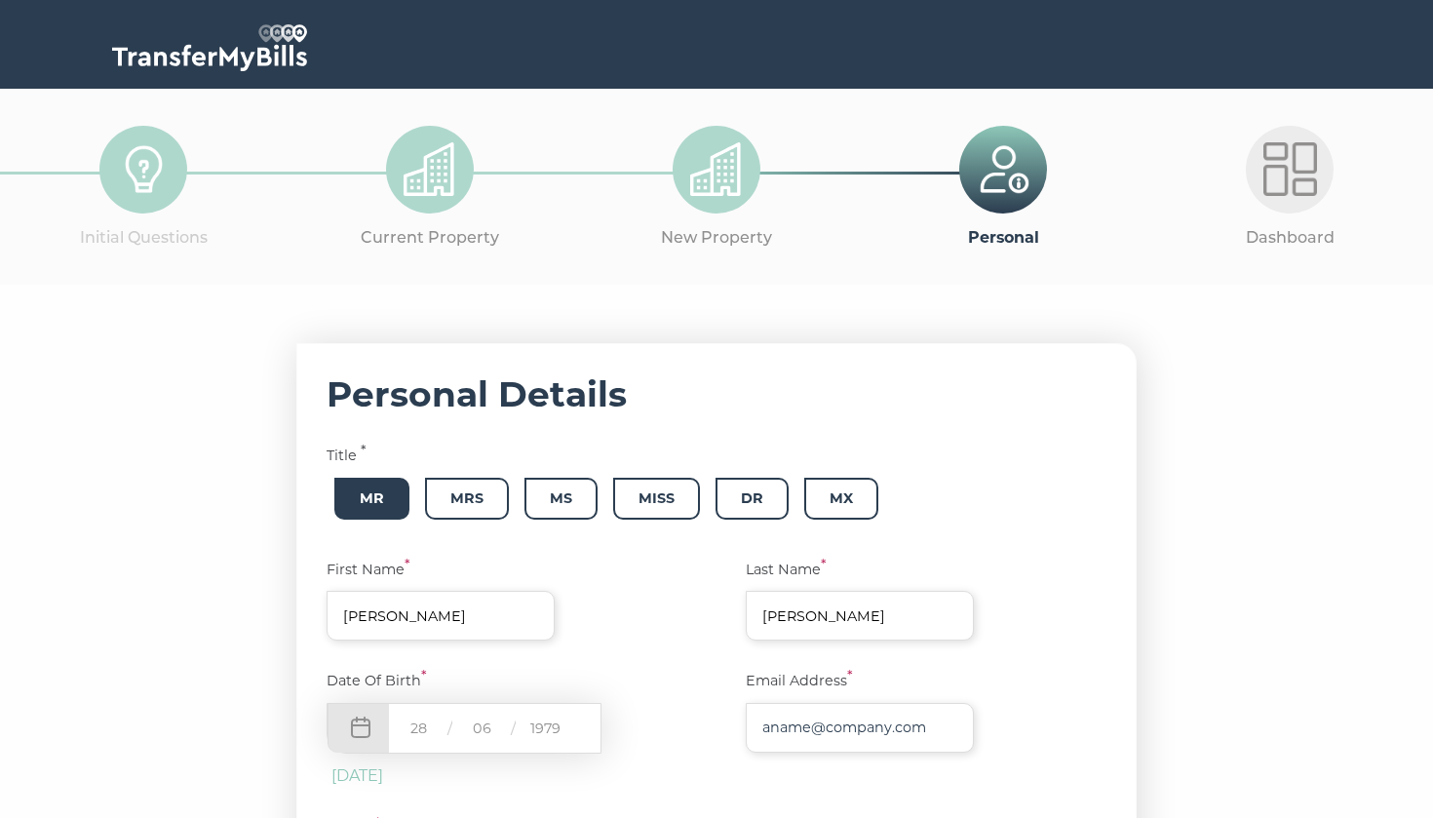
type input "1979"
type input "j"
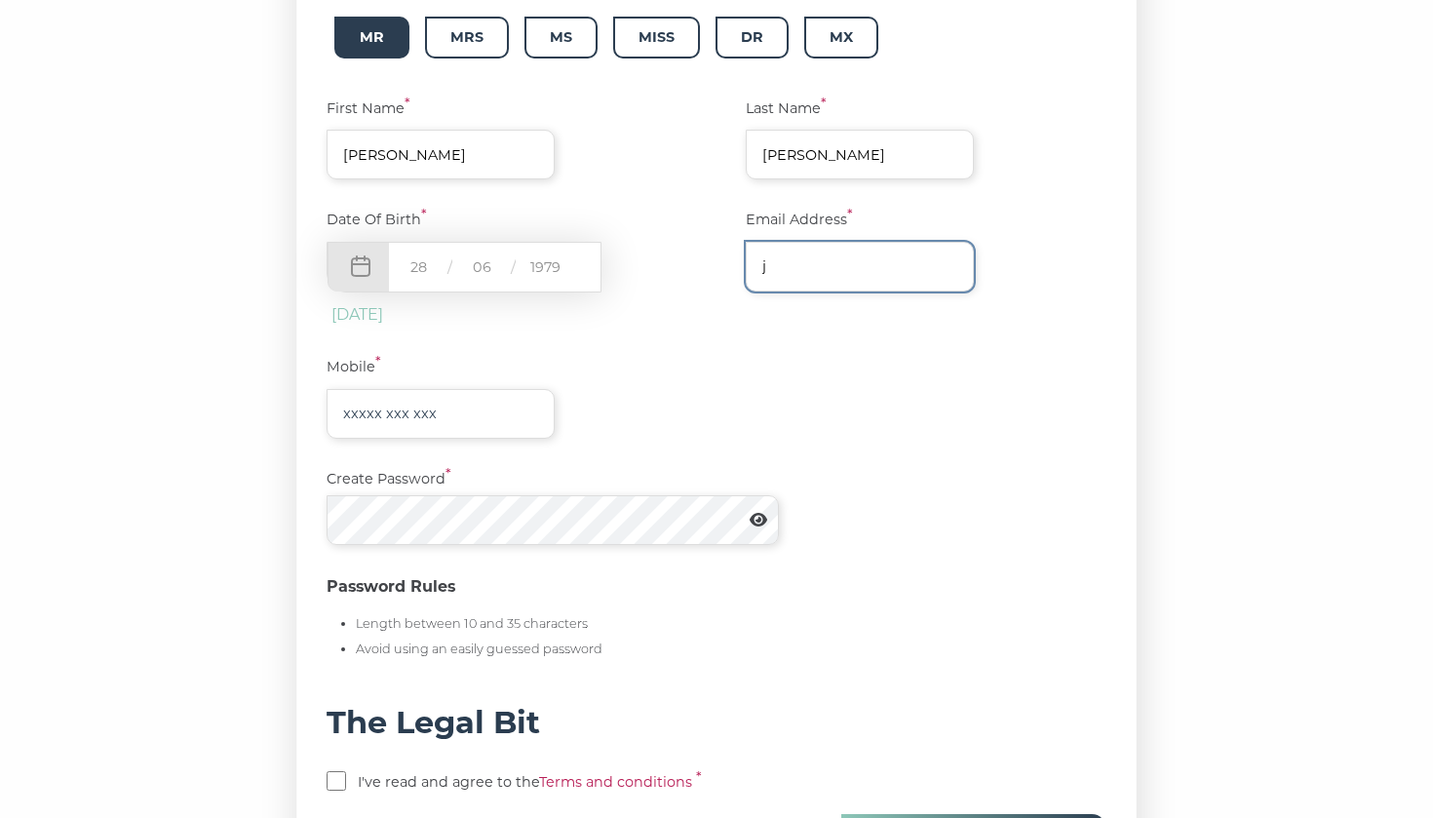
click at [769, 280] on input "j" at bounding box center [860, 267] width 228 height 50
type input "jamiemcguire79@gmail.com"
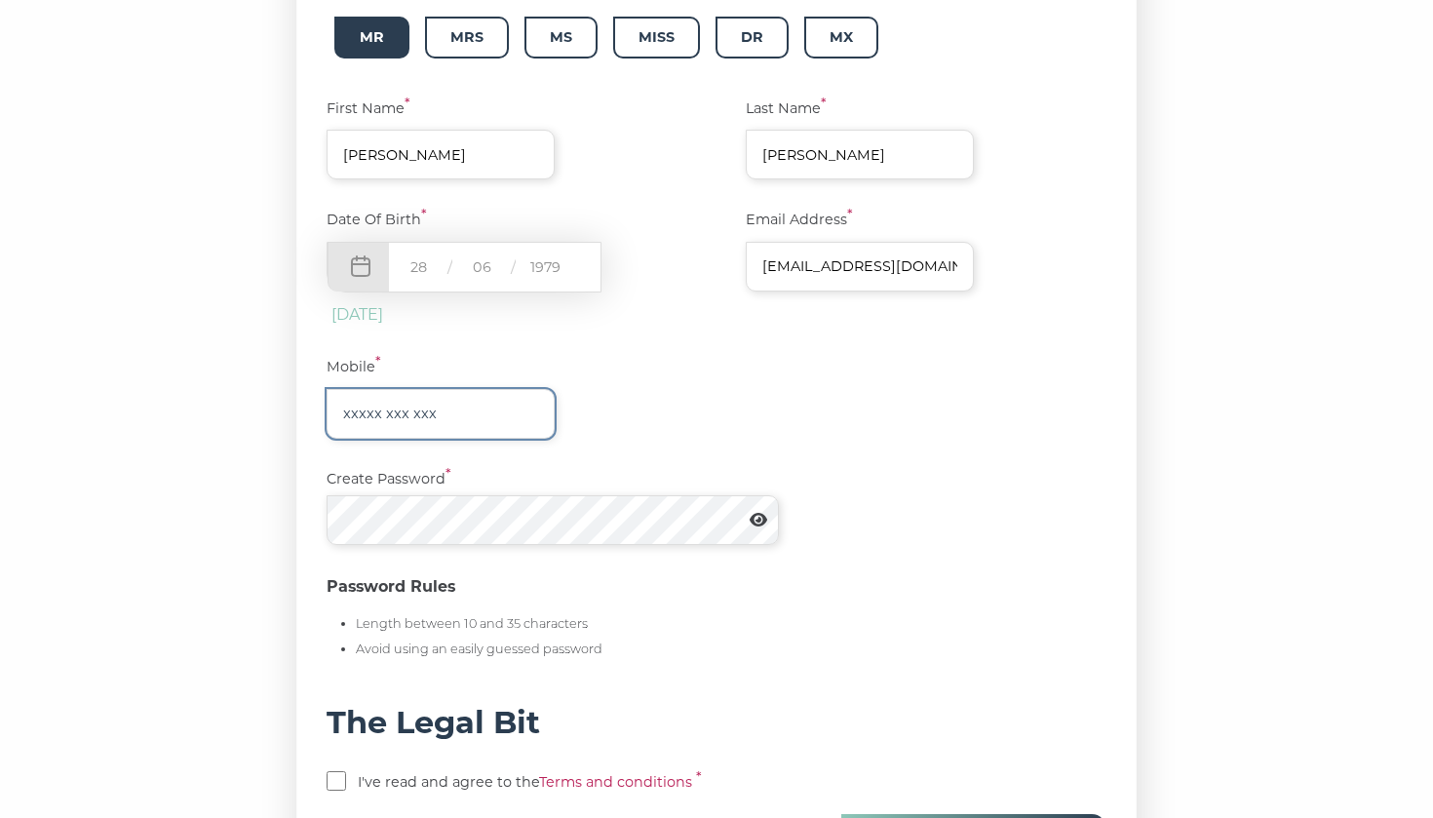
click at [429, 420] on input "text" at bounding box center [441, 414] width 228 height 50
type input "07775 765 946"
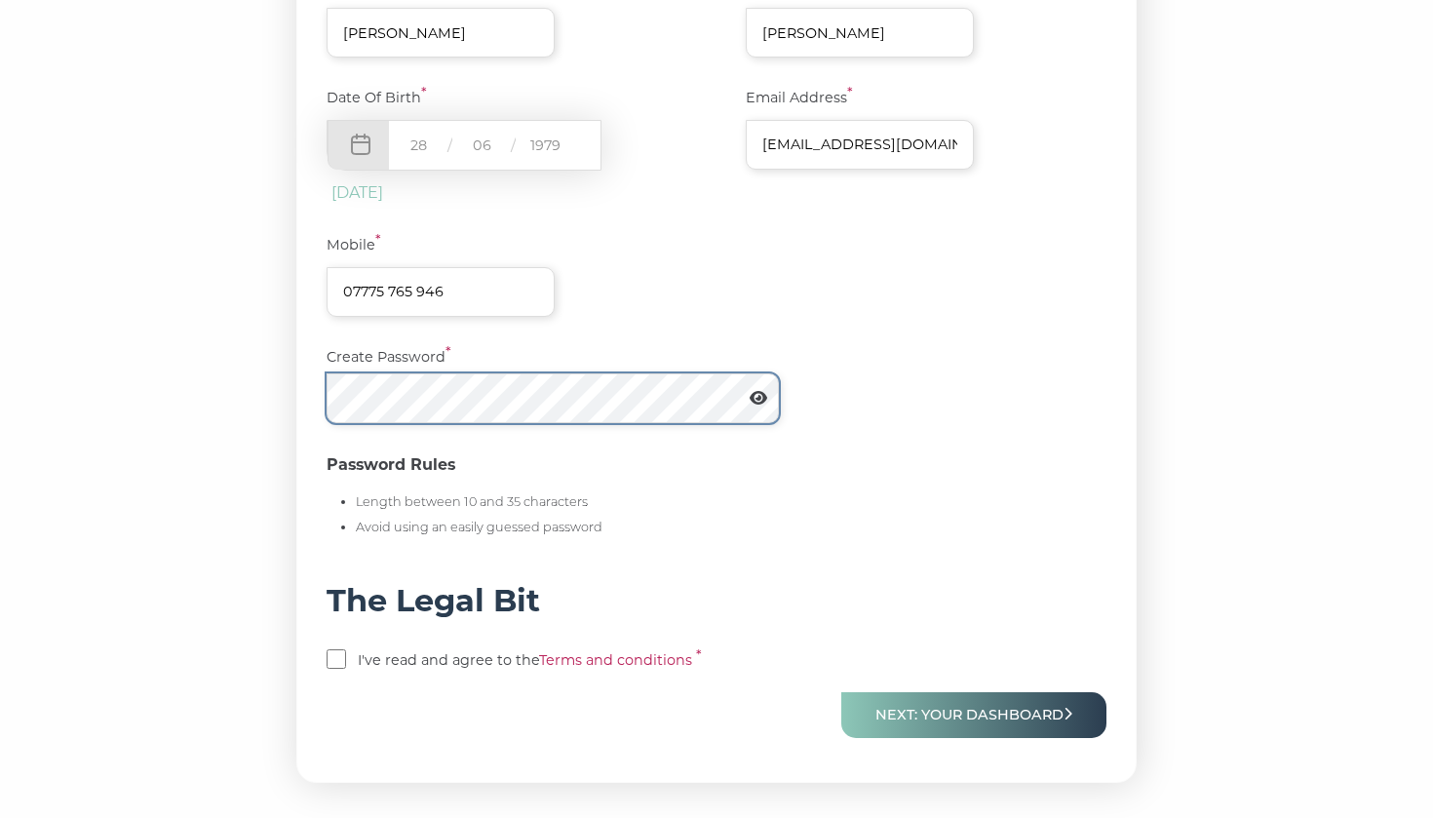
scroll to position [592, 0]
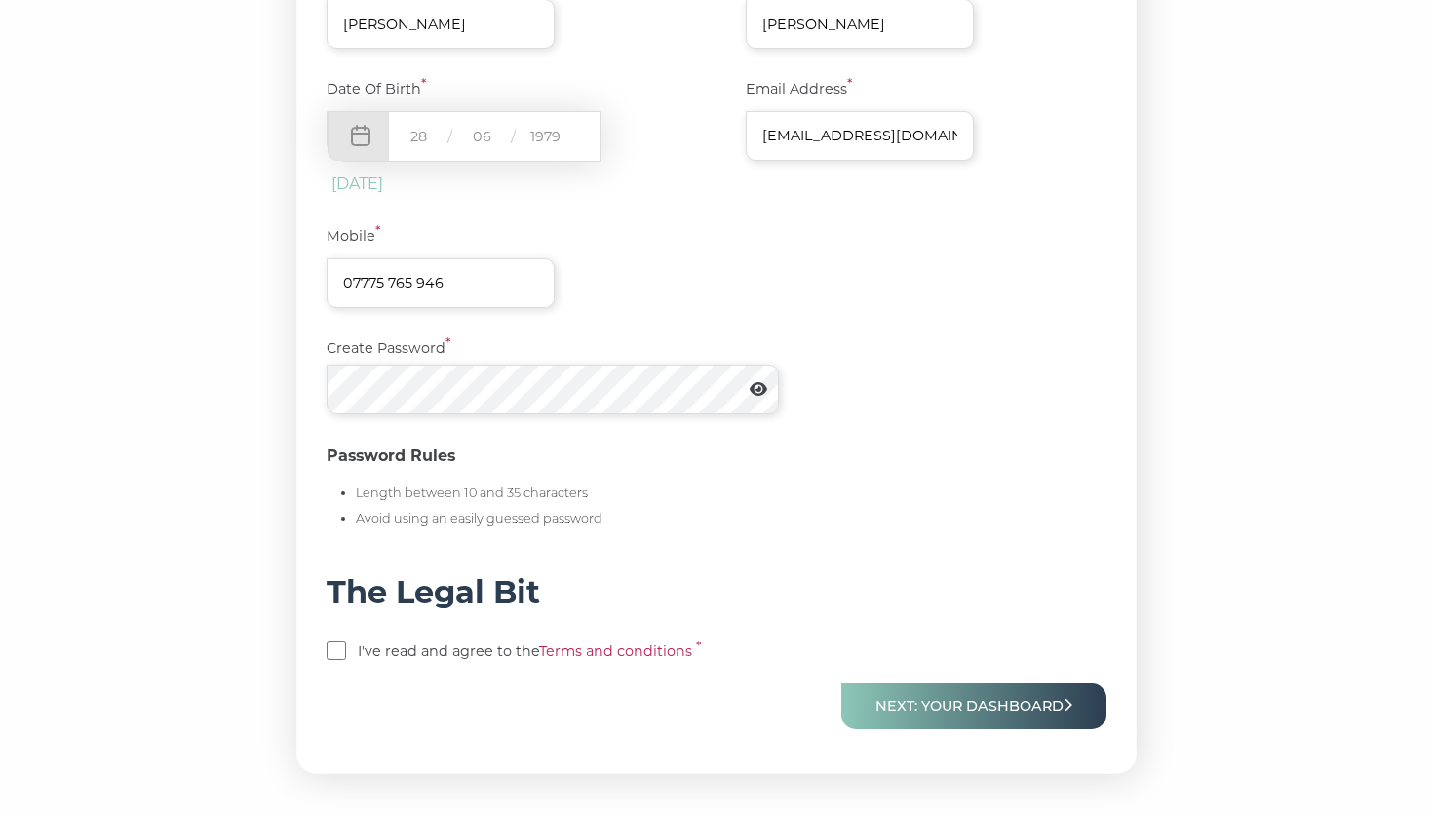
click at [338, 644] on input "checkbox" at bounding box center [337, 651] width 20 height 20
checkbox input "true"
click at [1045, 709] on button "Next: Your Dashboard" at bounding box center [973, 707] width 265 height 46
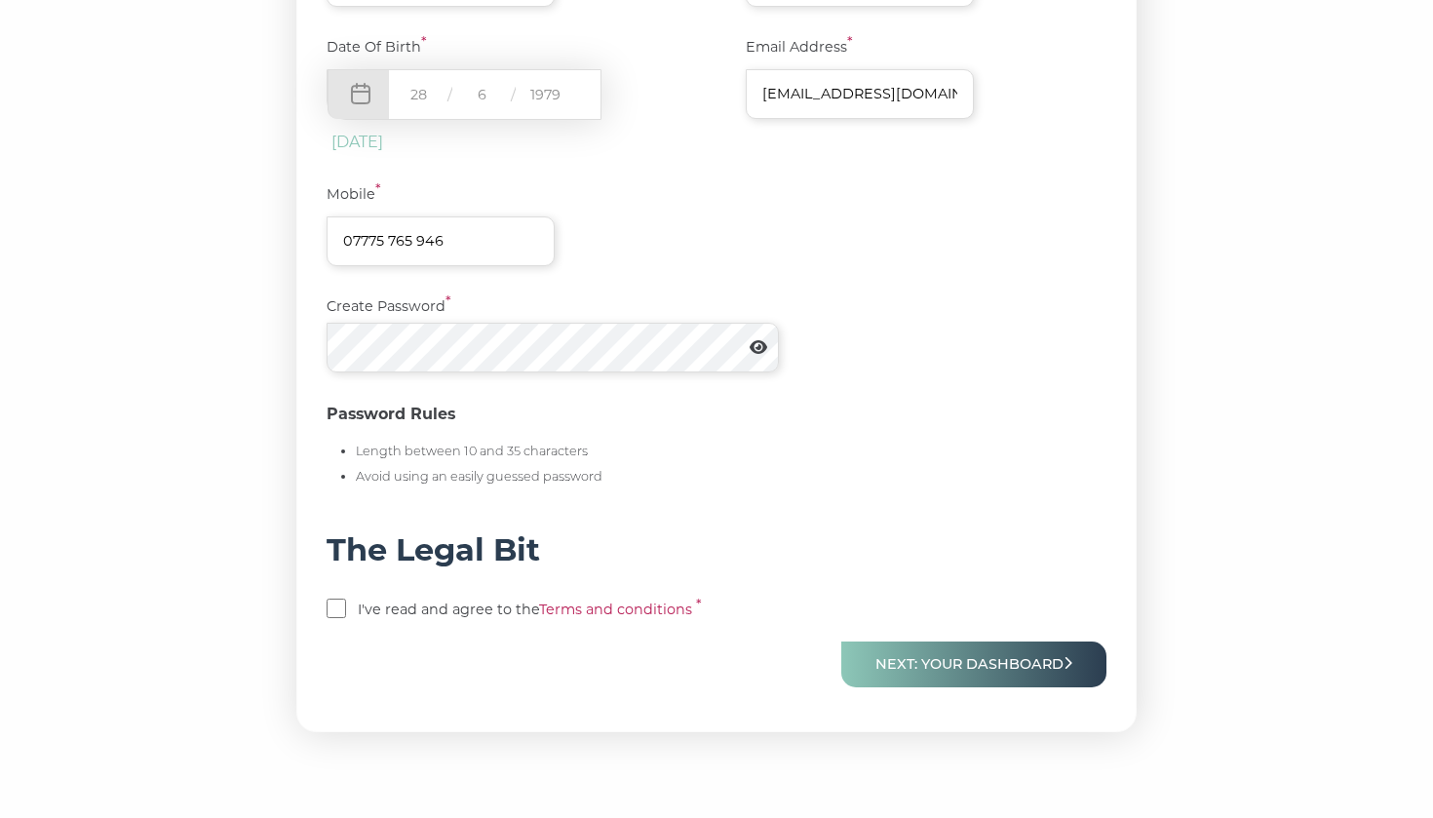
scroll to position [636, 0]
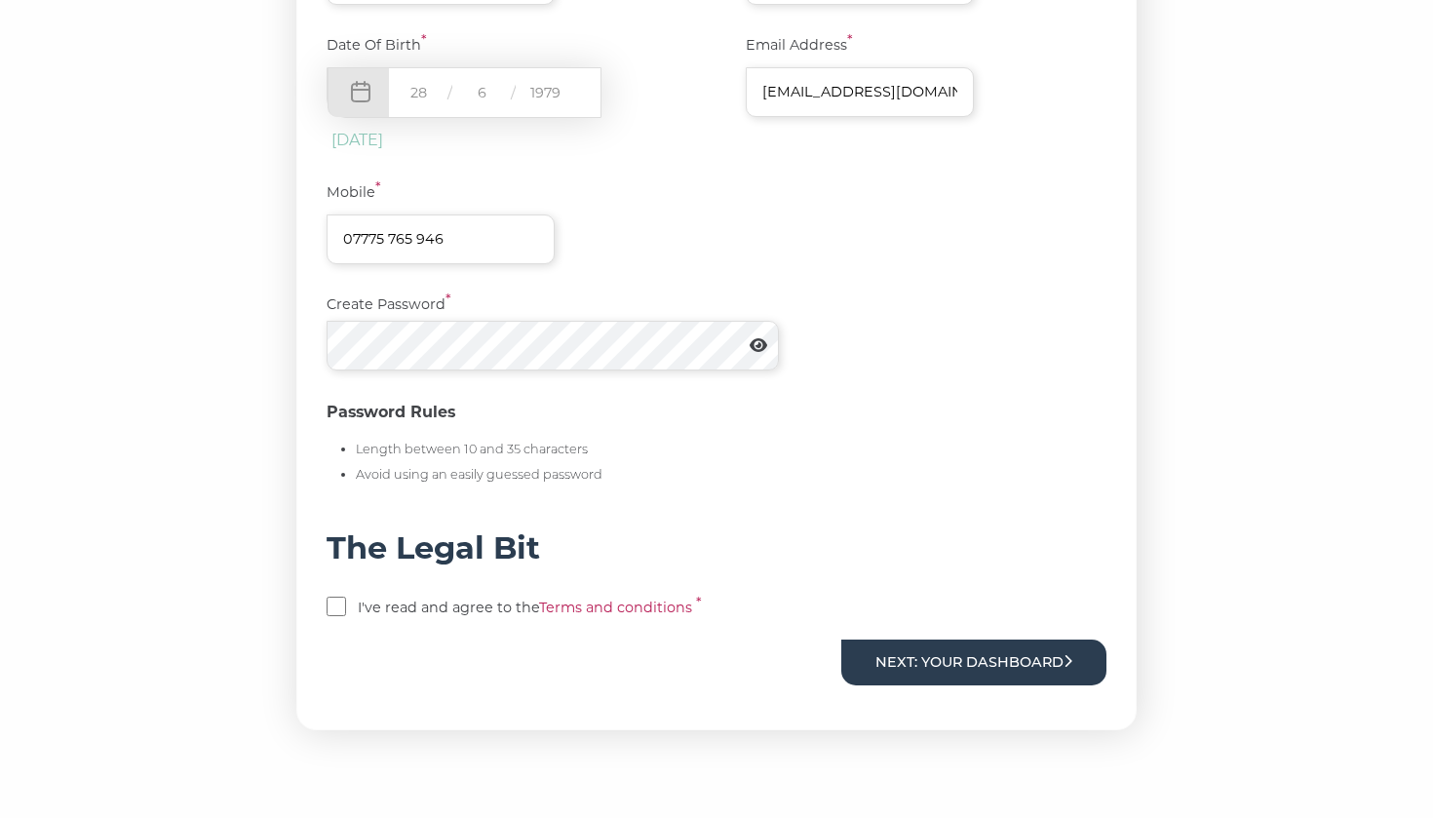
click at [1003, 658] on button "Next: Your Dashboard" at bounding box center [973, 663] width 265 height 46
click at [331, 605] on input "checkbox" at bounding box center [337, 607] width 20 height 20
checkbox input "true"
click at [1003, 659] on button "Next: Your Dashboard" at bounding box center [973, 663] width 265 height 46
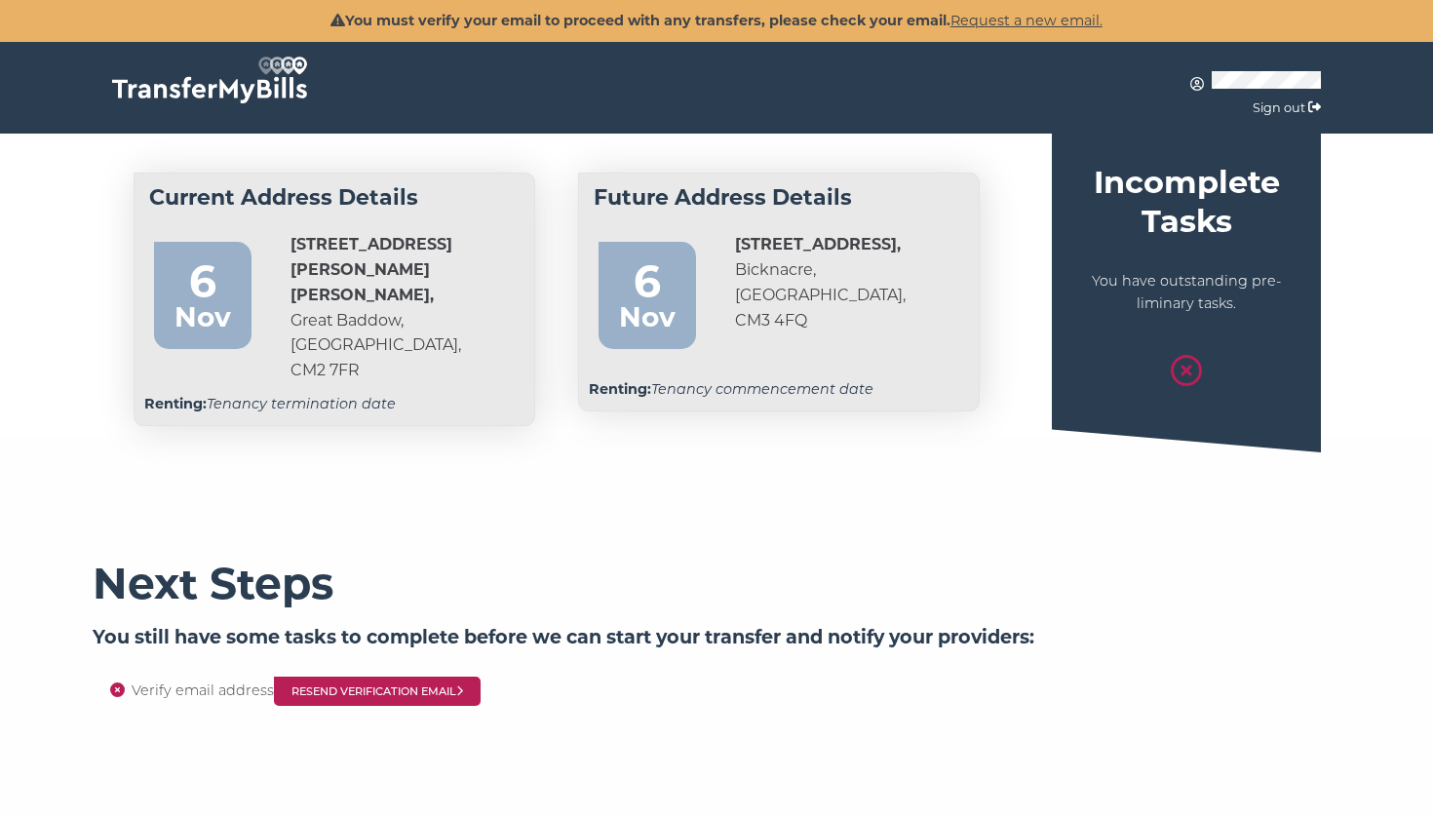
click at [1193, 368] on icon at bounding box center [1186, 370] width 31 height 31
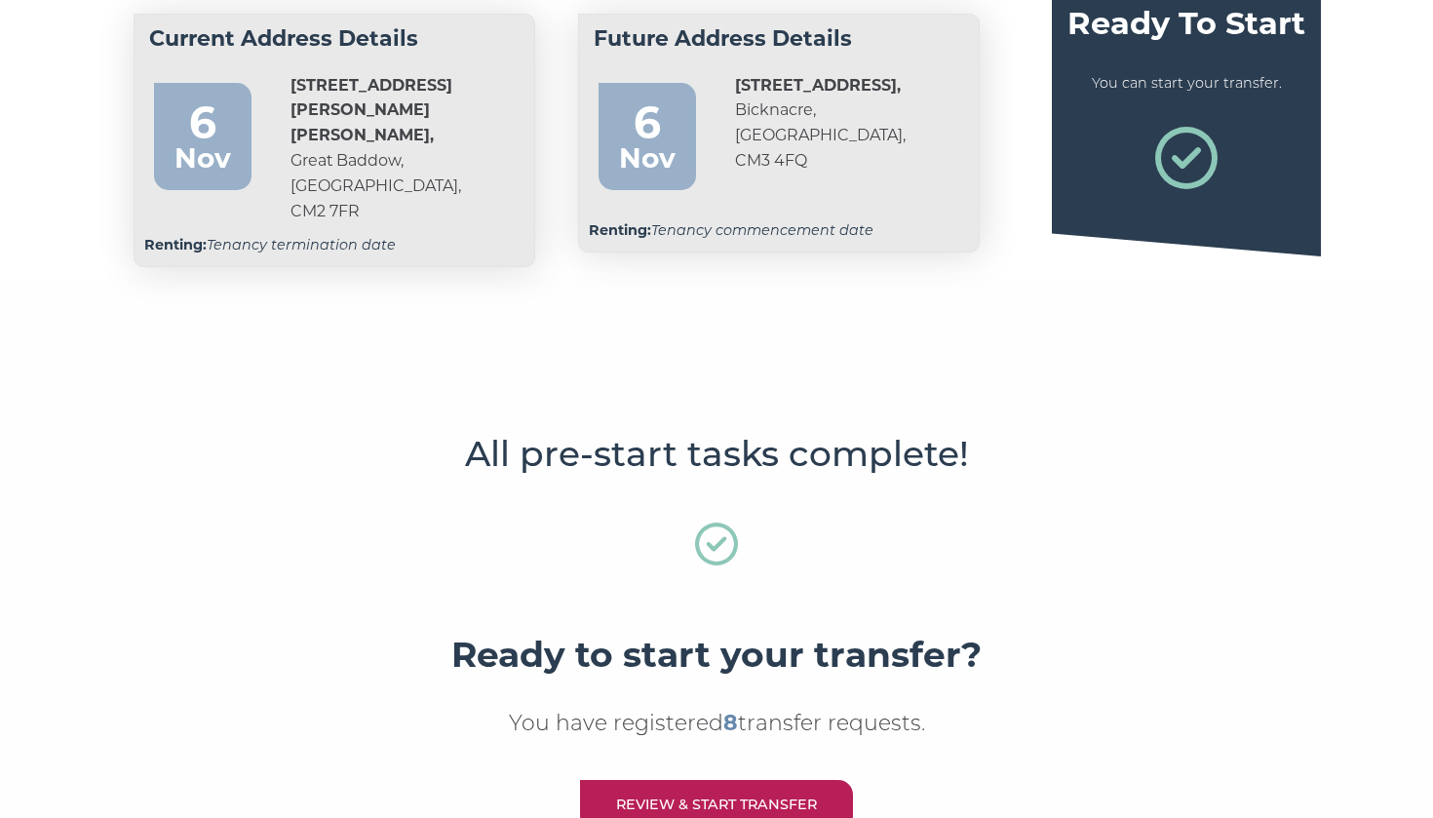
scroll to position [55, 0]
